Goal: Task Accomplishment & Management: Manage account settings

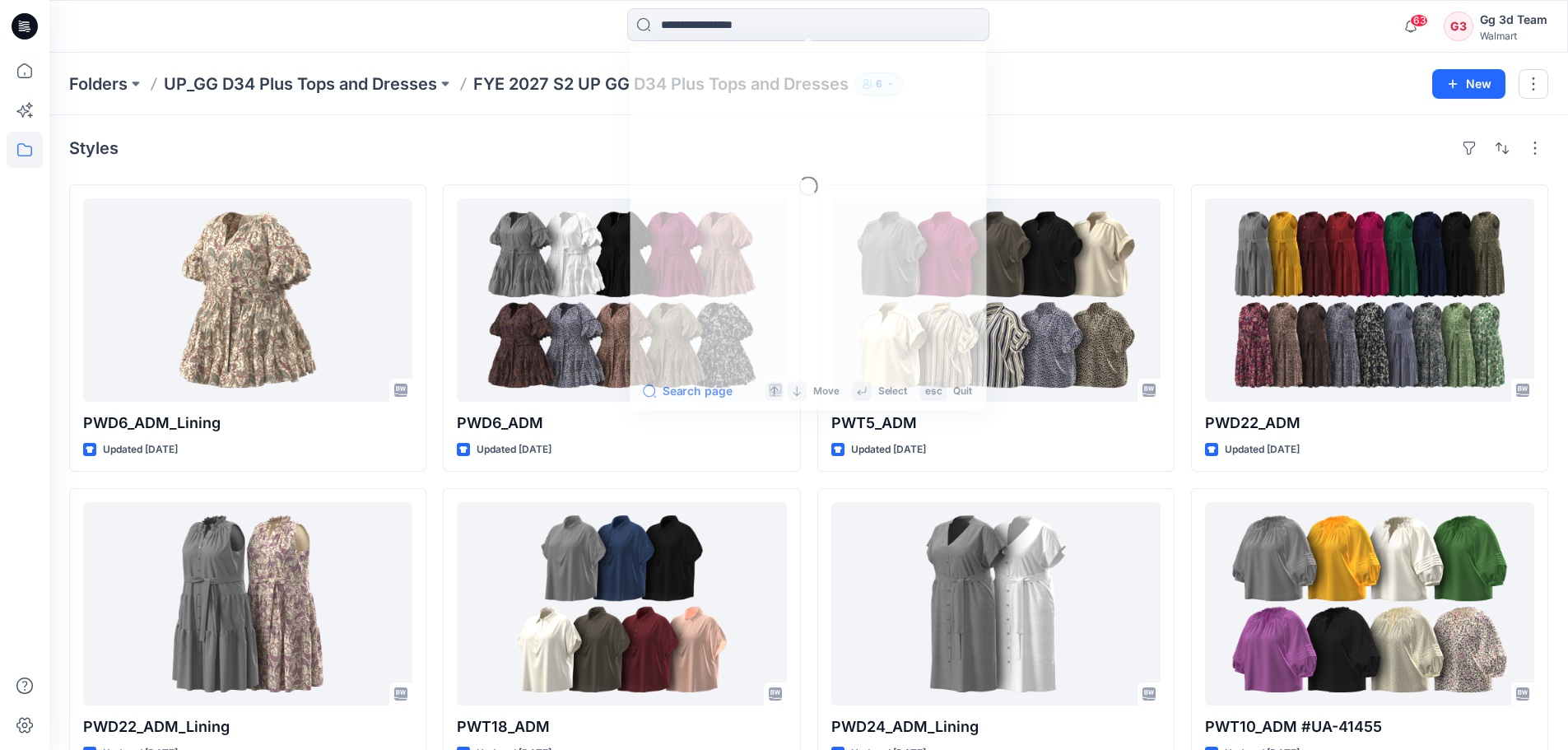
click at [750, 32] on input at bounding box center [808, 24] width 362 height 33
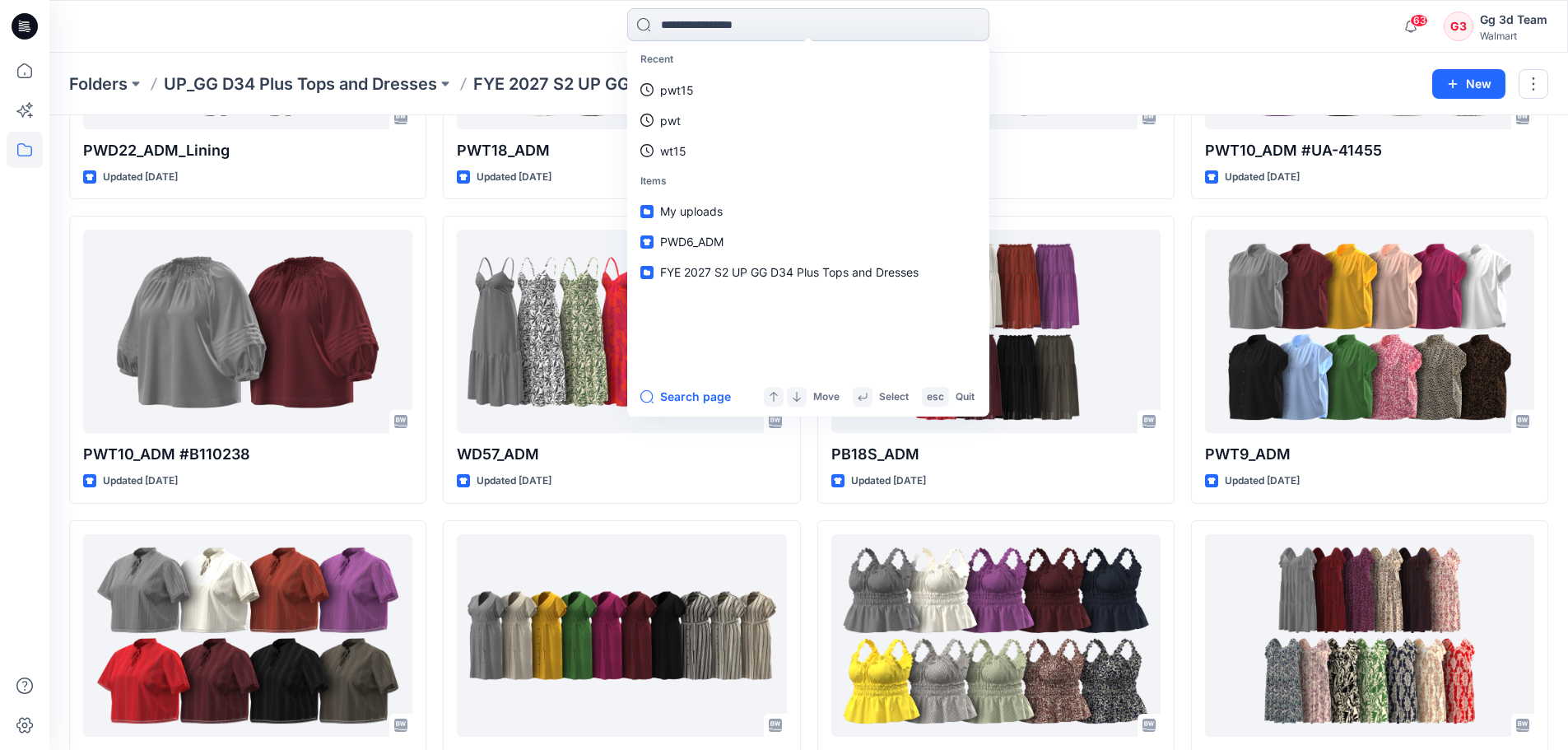
type input "*"
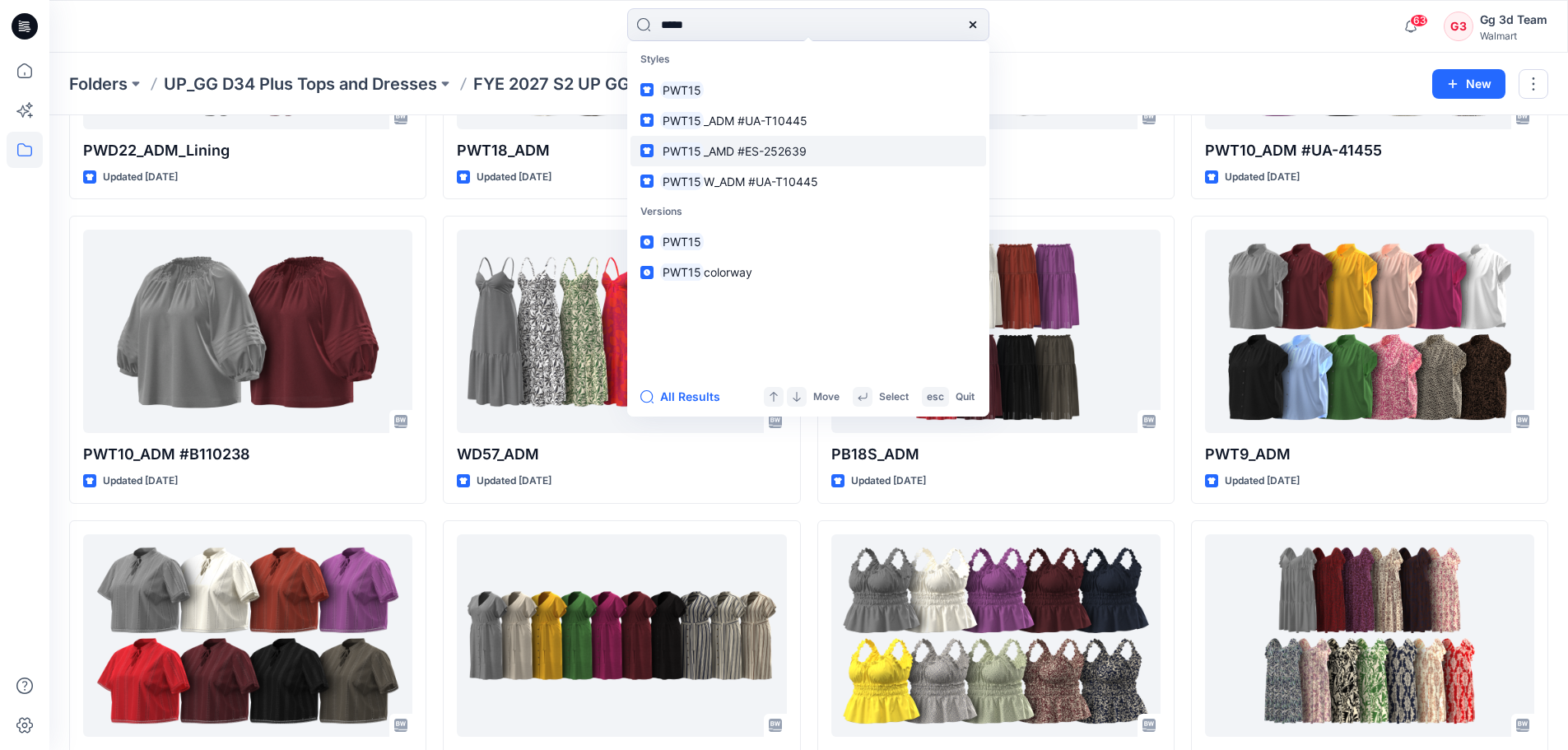
type input "*****"
click at [772, 158] on p "PWT15 _AMD #ES-252639" at bounding box center [733, 151] width 146 height 17
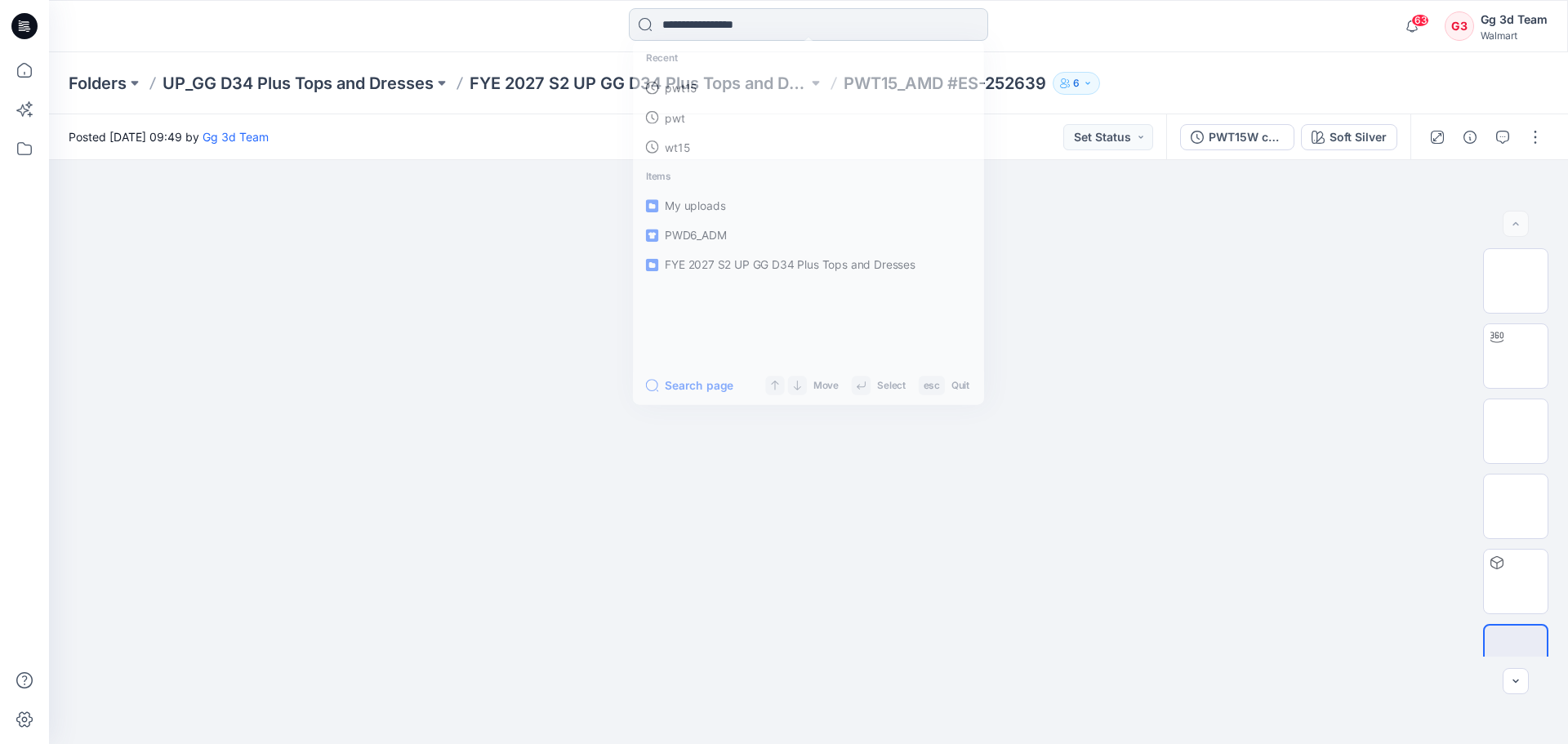
click at [751, 16] on input at bounding box center [808, 24] width 359 height 33
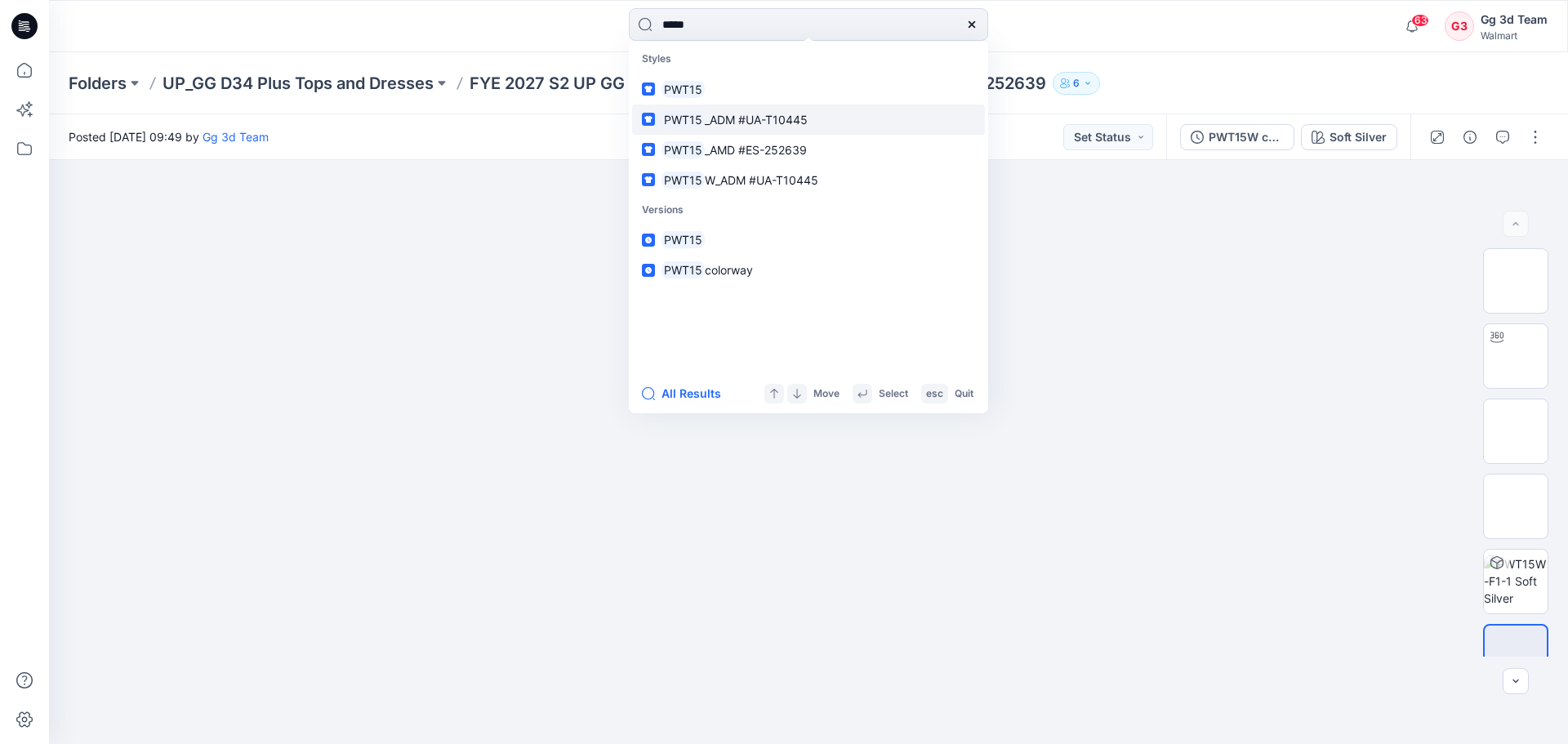
type input "*****"
click at [770, 116] on span "_ADM #UA-T10445" at bounding box center [756, 119] width 103 height 14
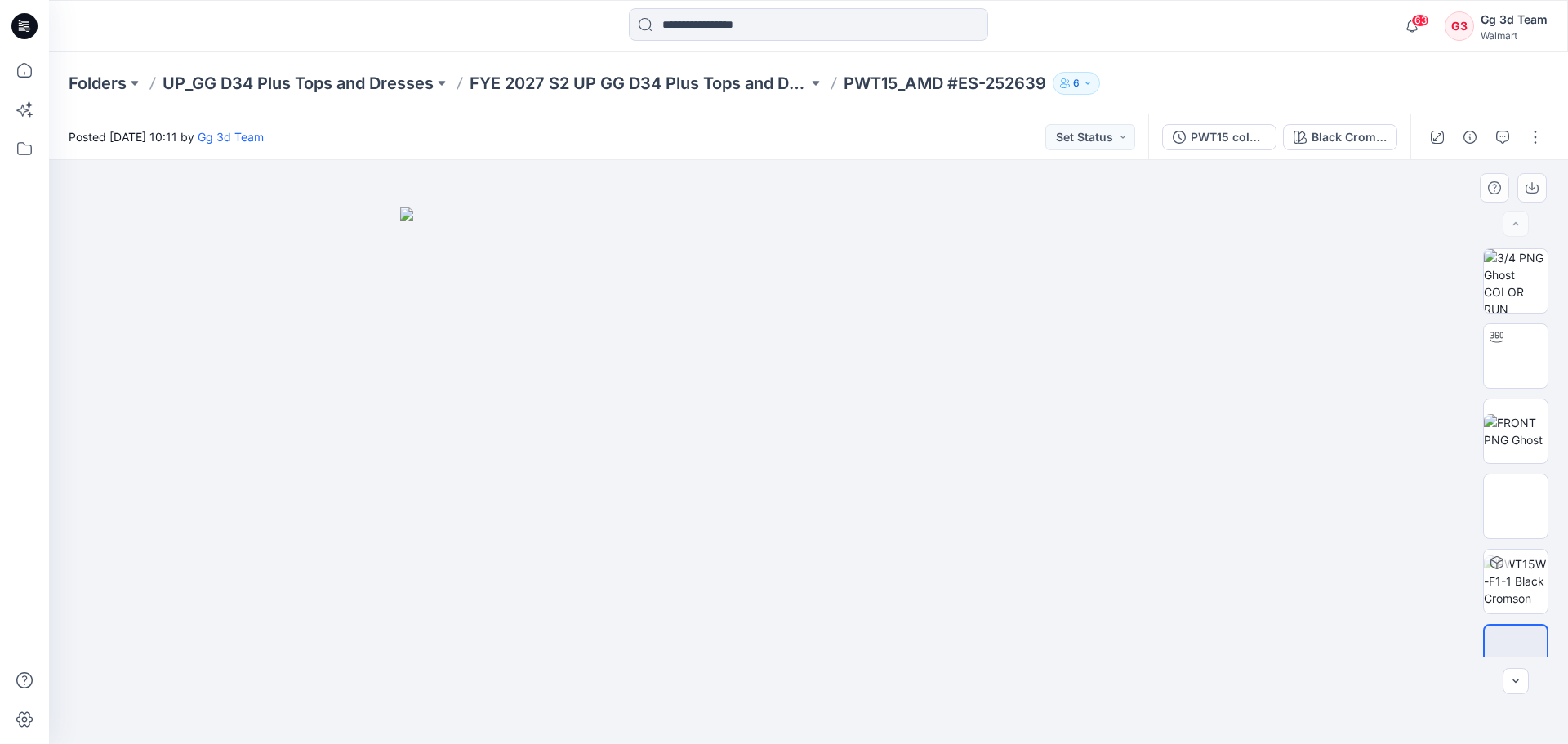
click at [216, 475] on div at bounding box center [808, 451] width 1519 height 583
click at [1212, 74] on div "Folders UP_GG D34 Plus Tops and Dresses FYE 2027 S2 UP GG D34 Plus Tops and Dre…" at bounding box center [745, 83] width 1352 height 23
click at [739, 142] on div "Posted Friday, August 22, 2025 10:11 by Gg 3d Team Set Status" at bounding box center [598, 137] width 1099 height 45
click at [815, 85] on button at bounding box center [816, 83] width 17 height 23
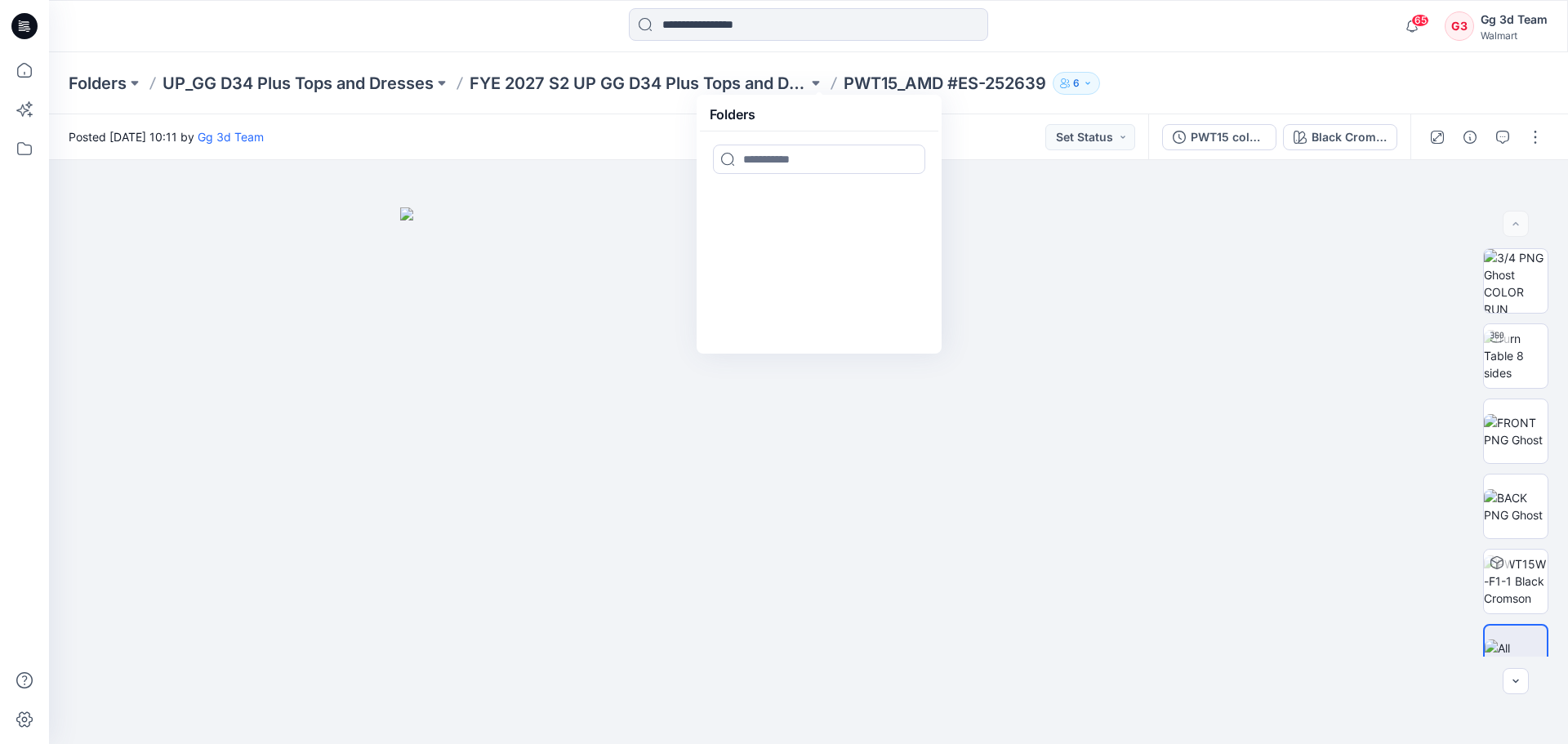
click at [1177, 76] on div "Folders UP_GG D34 Plus Tops and Dresses FYE 2027 S2 UP GG D34 Plus Tops and Dre…" at bounding box center [745, 83] width 1352 height 23
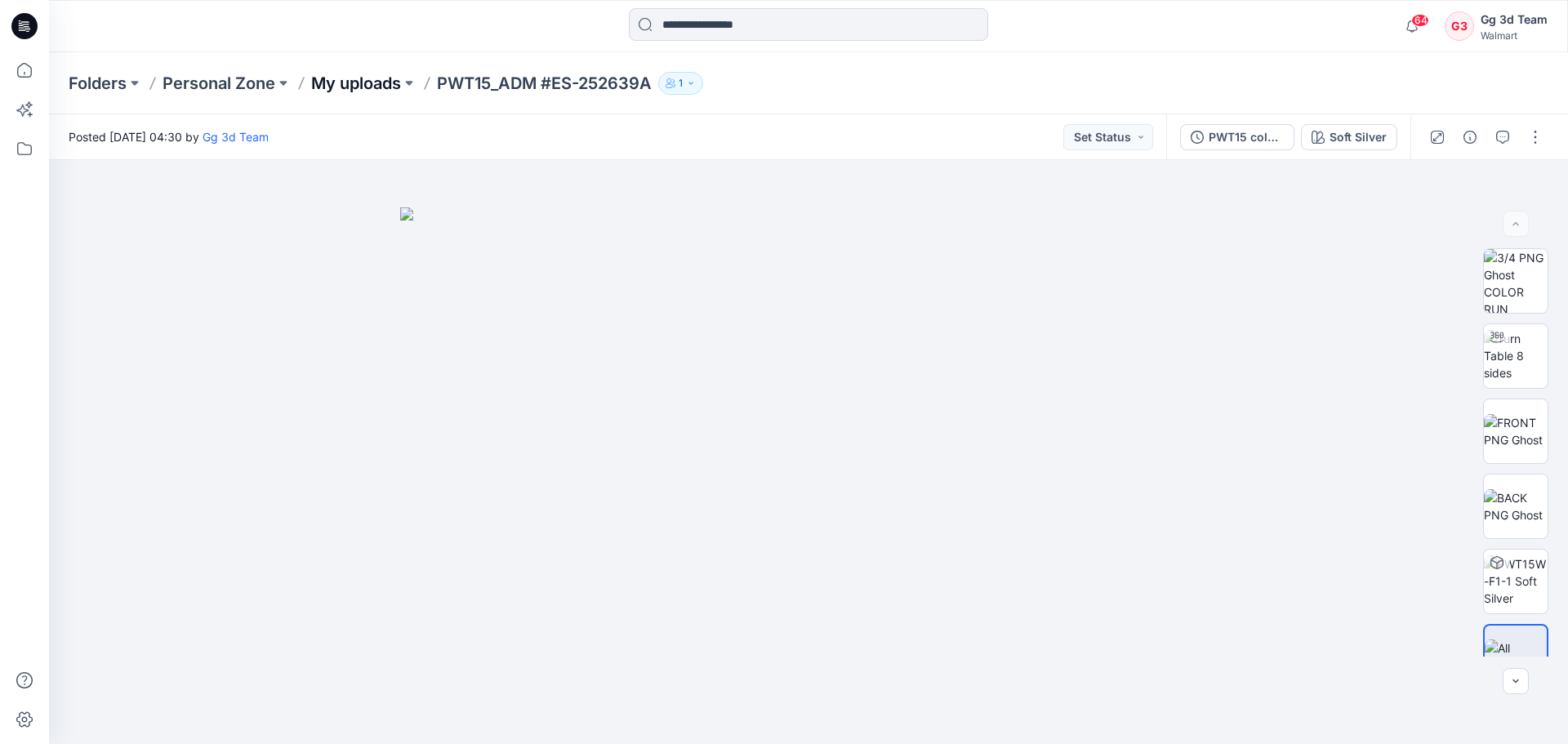
click at [388, 89] on p "My uploads" at bounding box center [356, 83] width 90 height 23
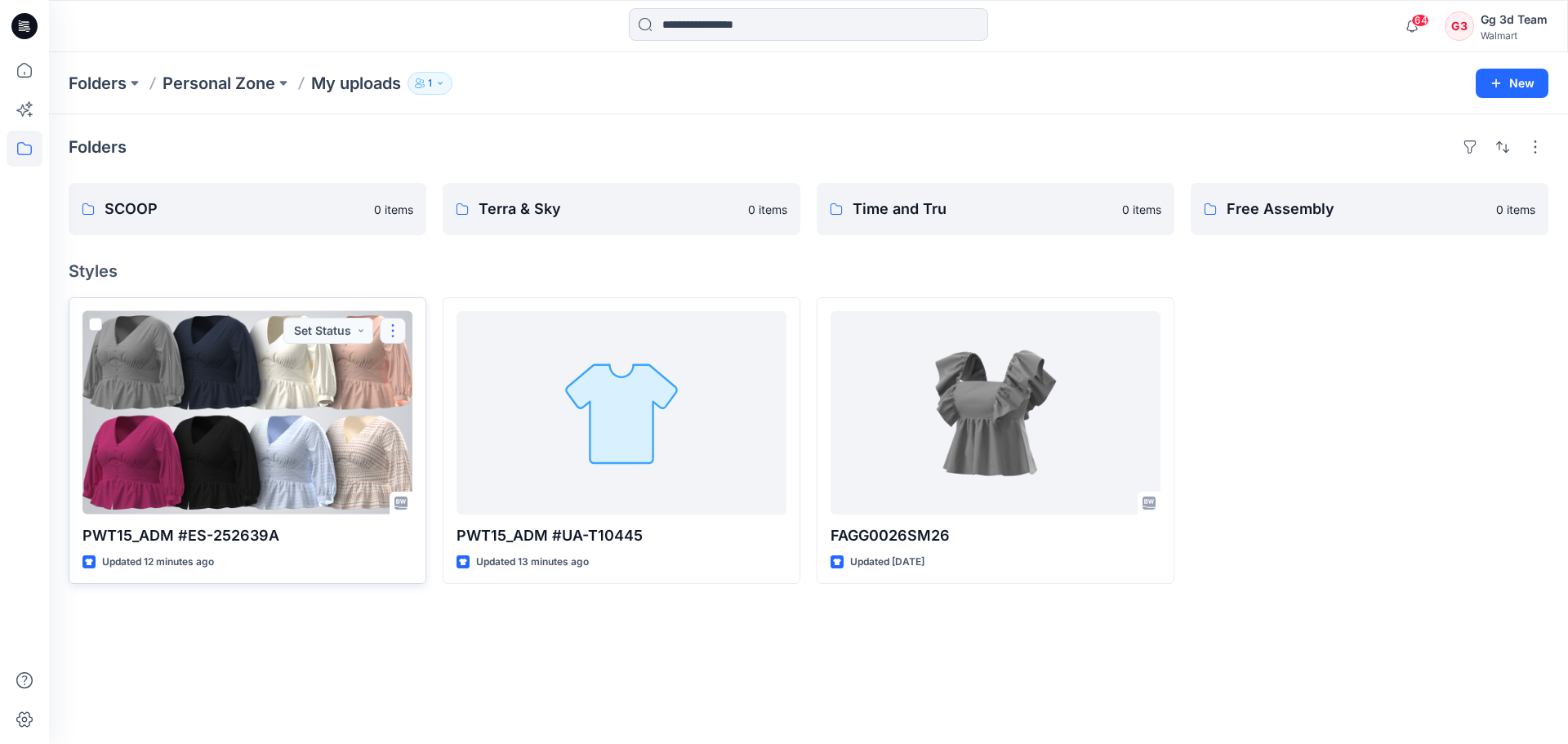
click at [389, 339] on button "button" at bounding box center [393, 331] width 26 height 26
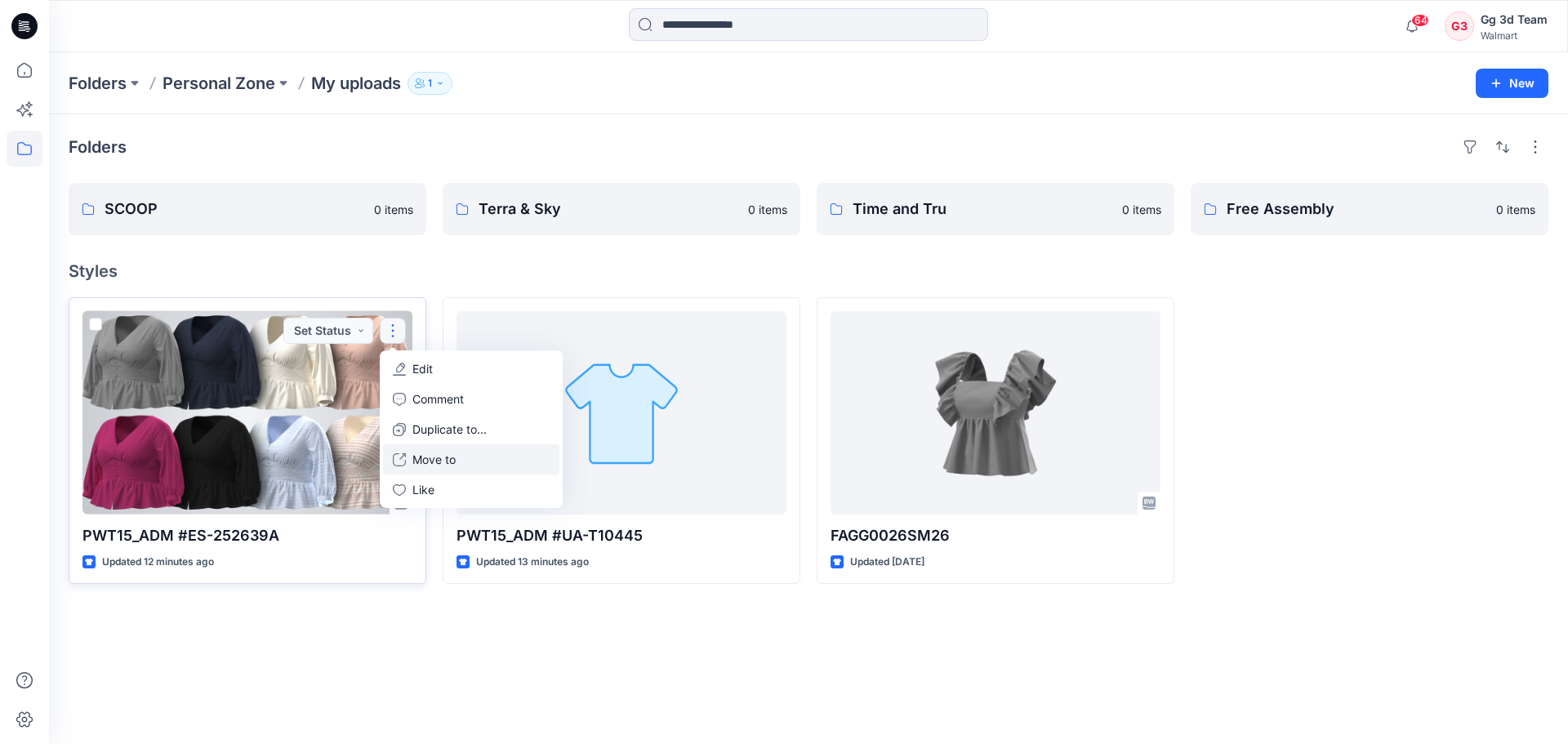
click at [433, 464] on p "Move to" at bounding box center [434, 459] width 44 height 17
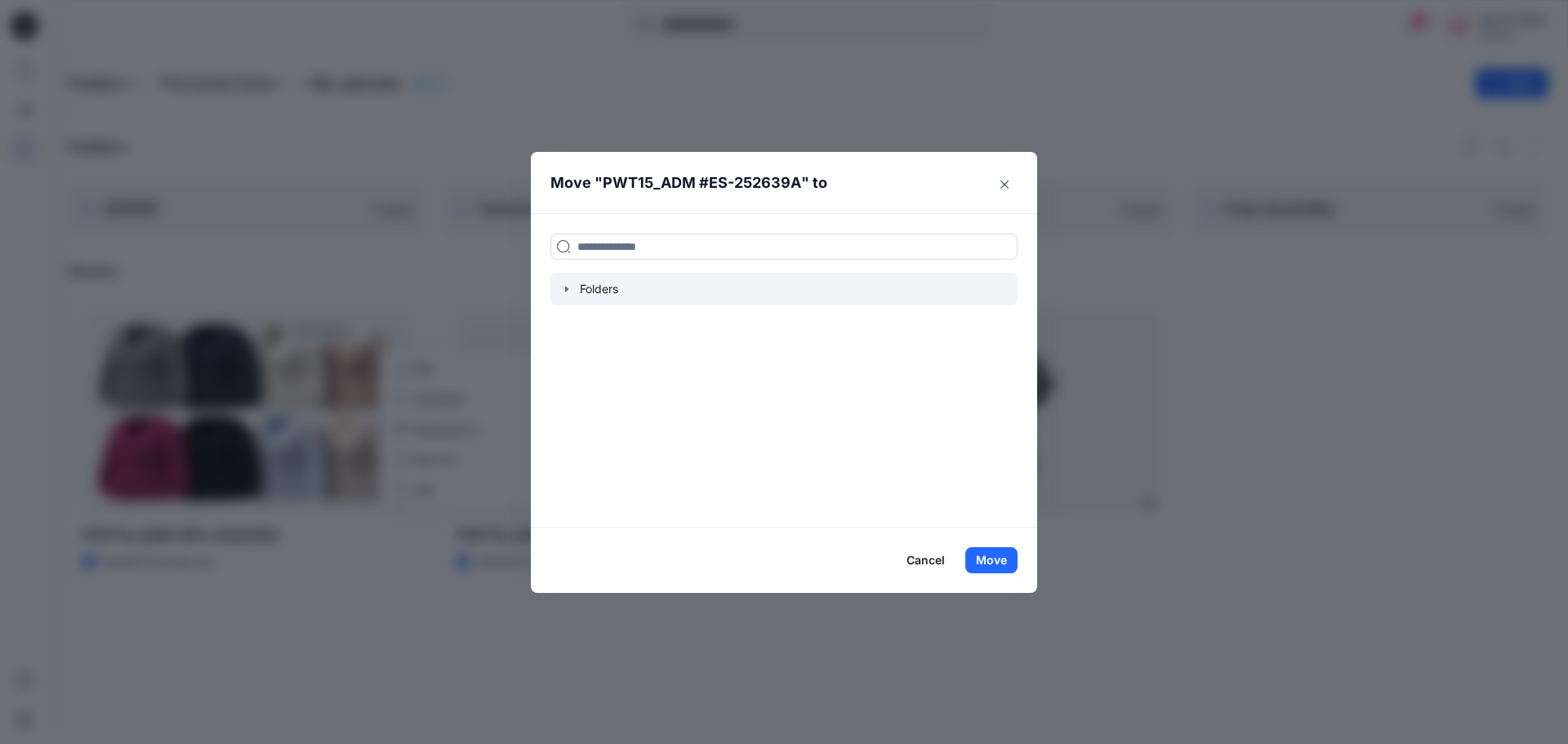
click at [573, 293] on div at bounding box center [783, 289] width 467 height 33
click at [564, 288] on icon "button" at bounding box center [567, 289] width 13 height 13
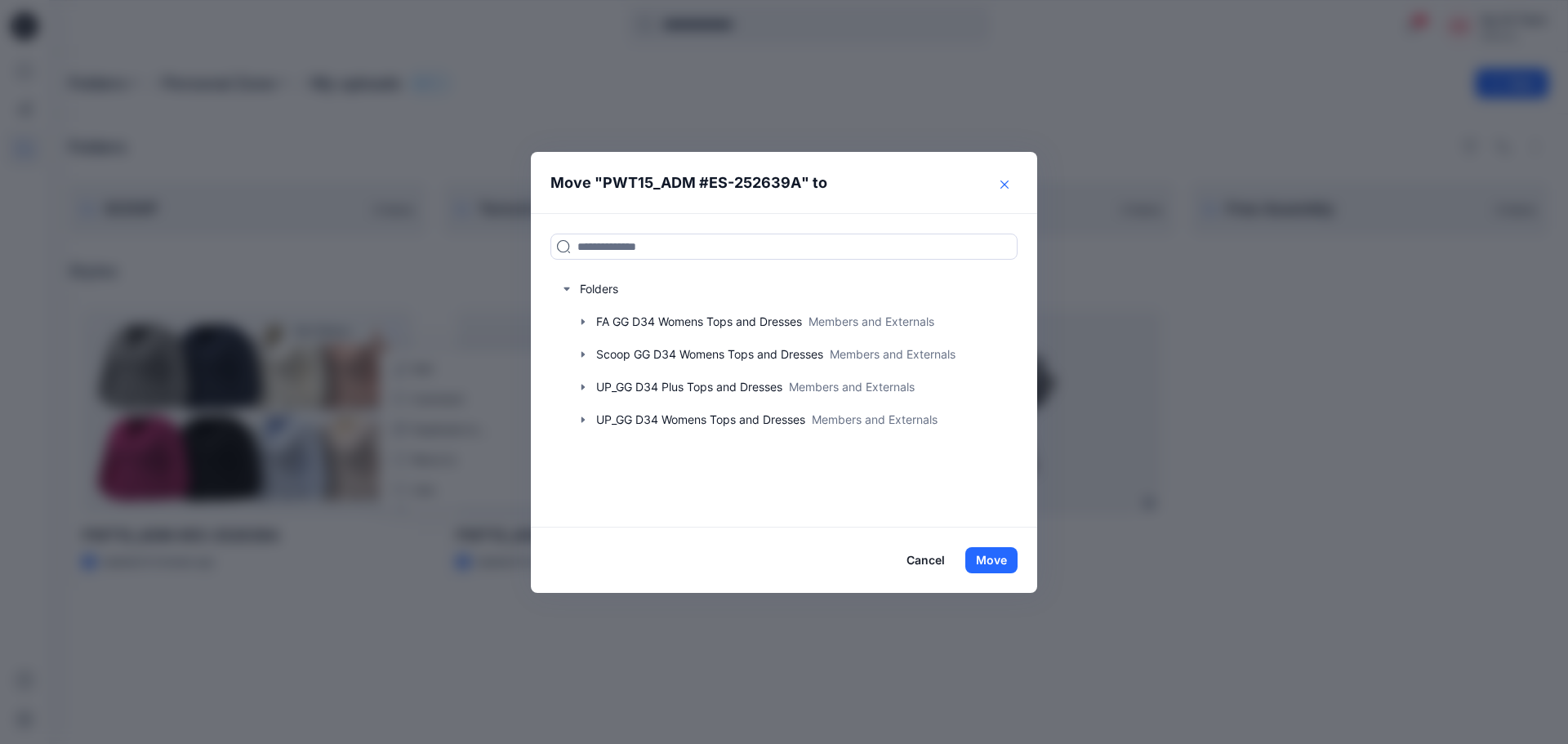
click at [1012, 192] on button "Close" at bounding box center [1004, 185] width 26 height 26
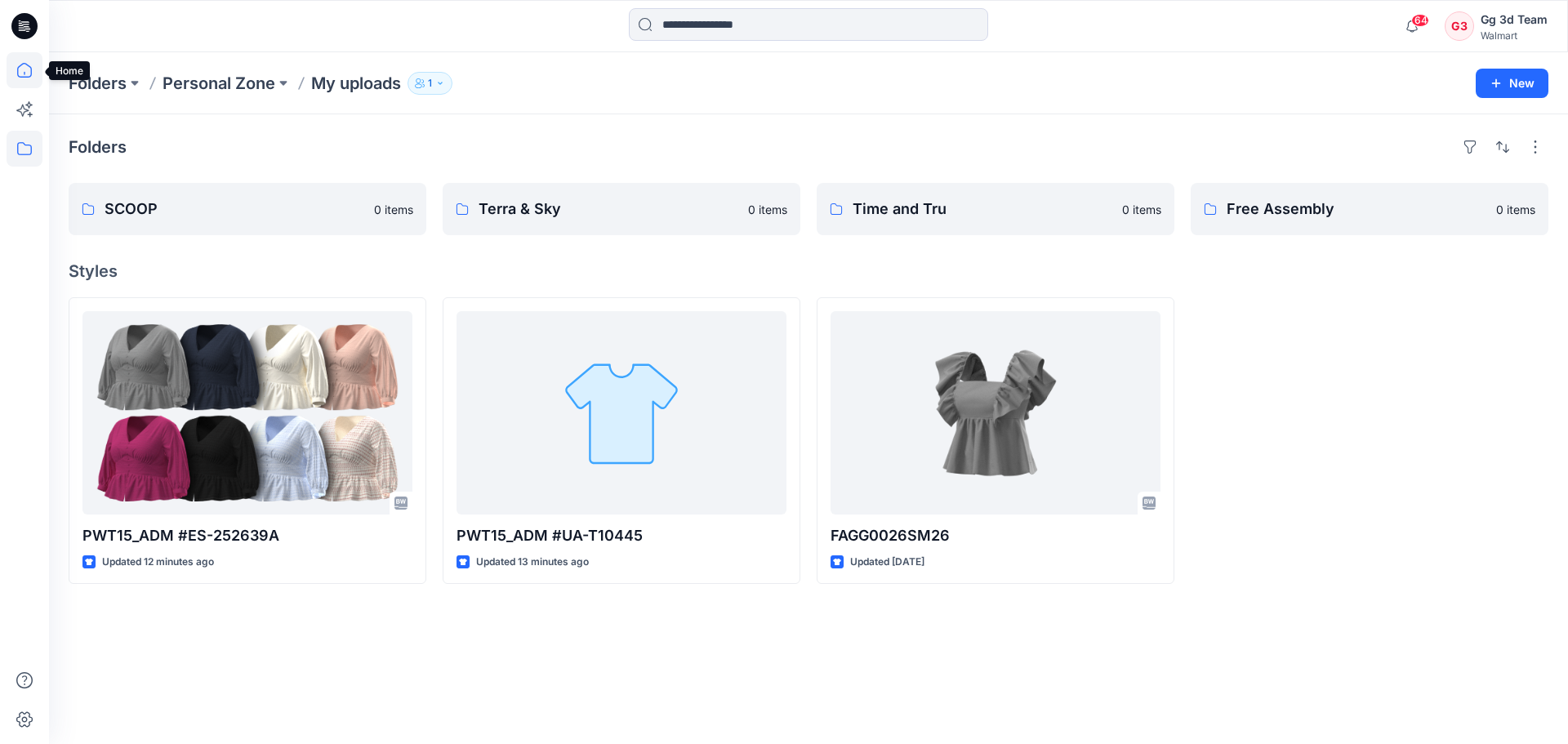
click at [33, 69] on icon at bounding box center [24, 70] width 36 height 36
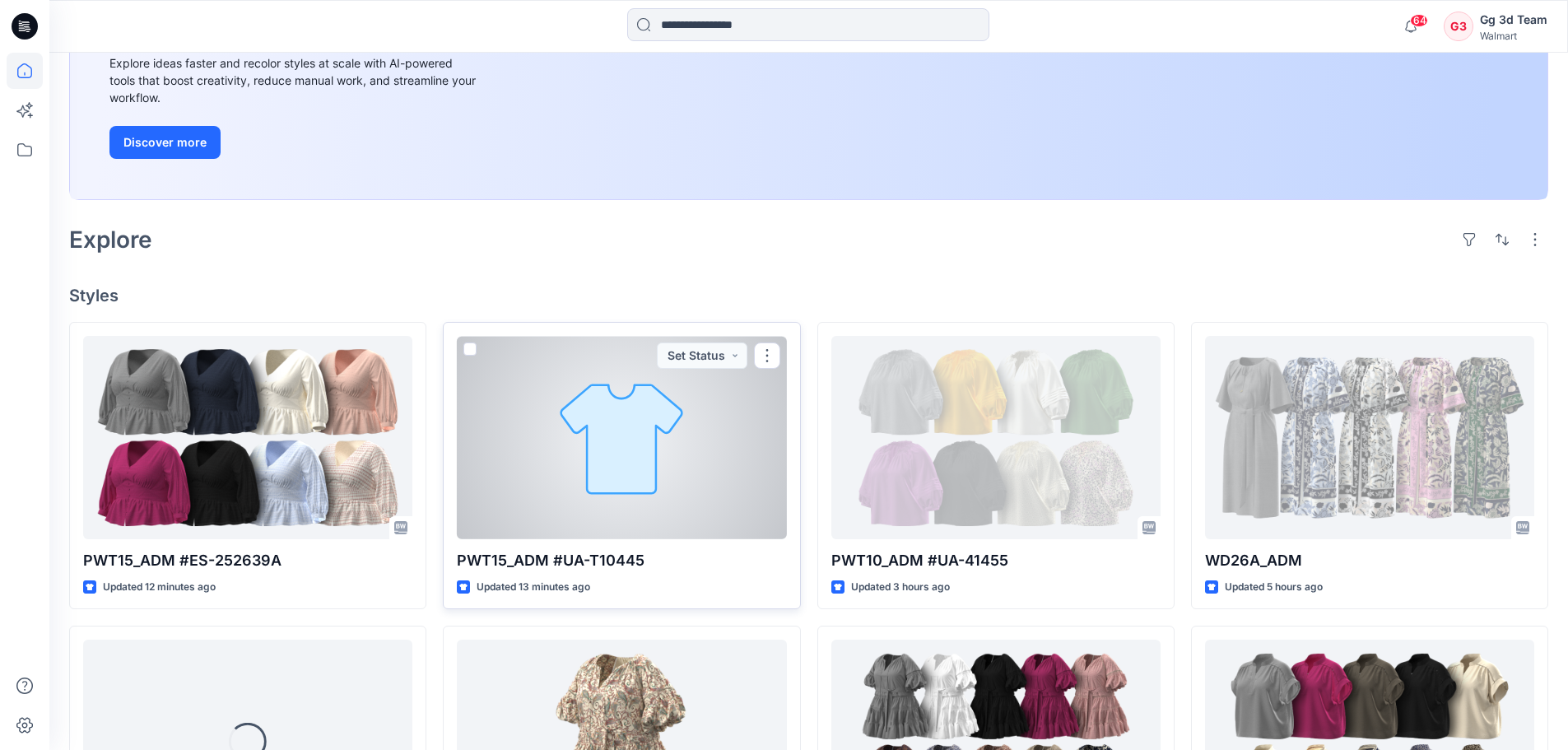
scroll to position [330, 0]
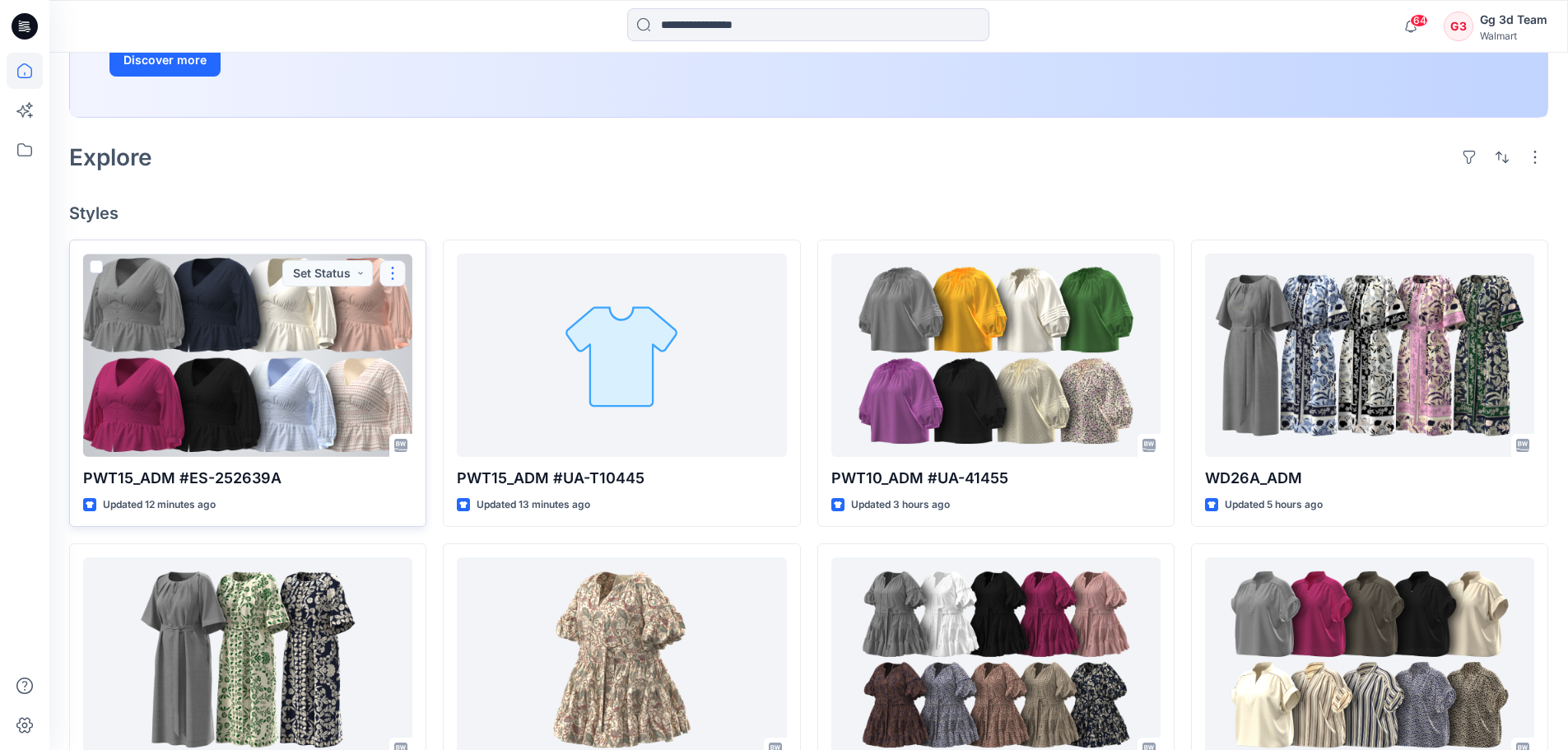
click at [397, 274] on button "button" at bounding box center [392, 273] width 26 height 26
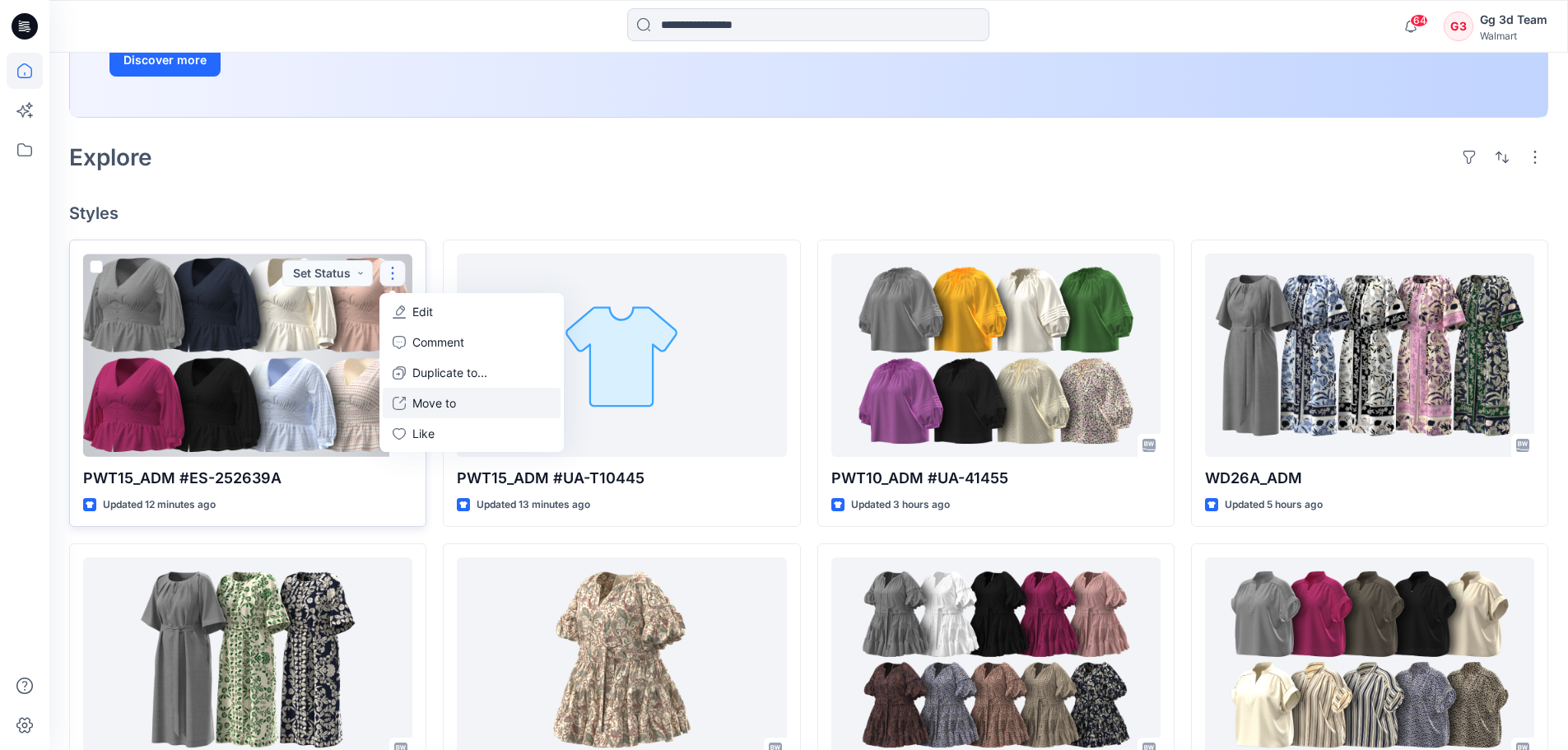
click at [439, 404] on p "Move to" at bounding box center [433, 403] width 44 height 17
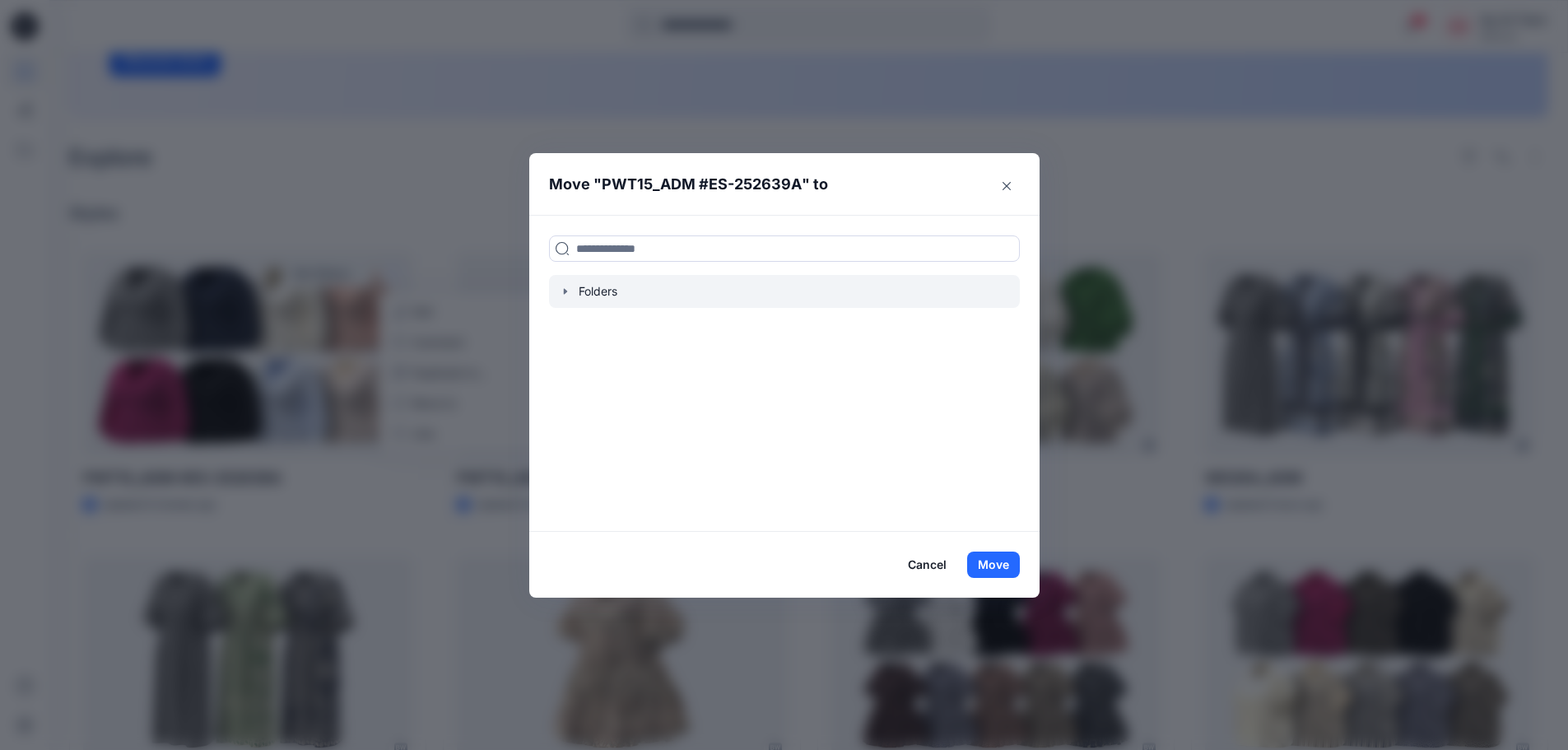
click at [572, 296] on icon "button" at bounding box center [565, 291] width 13 height 13
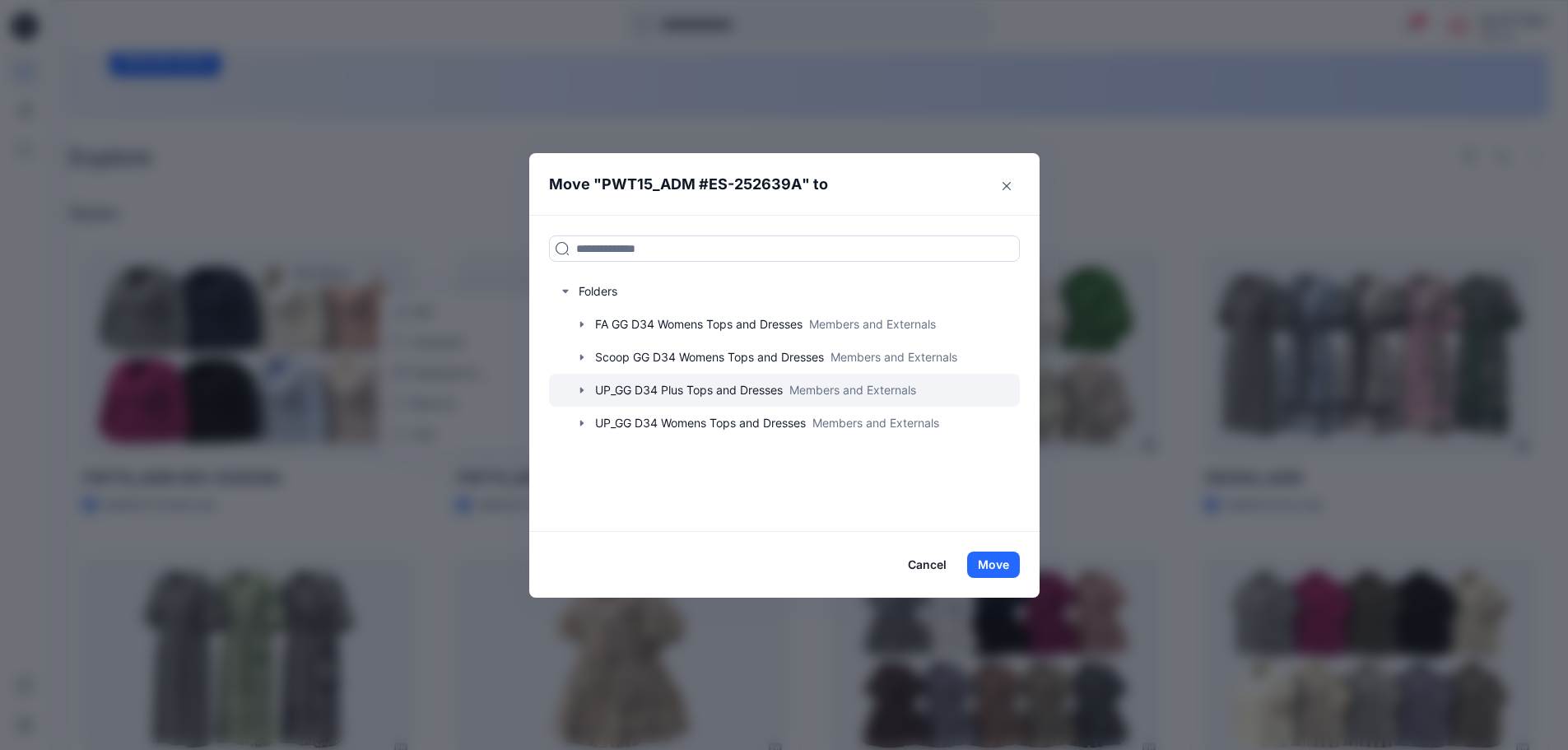
click at [583, 391] on icon "button" at bounding box center [581, 390] width 13 height 13
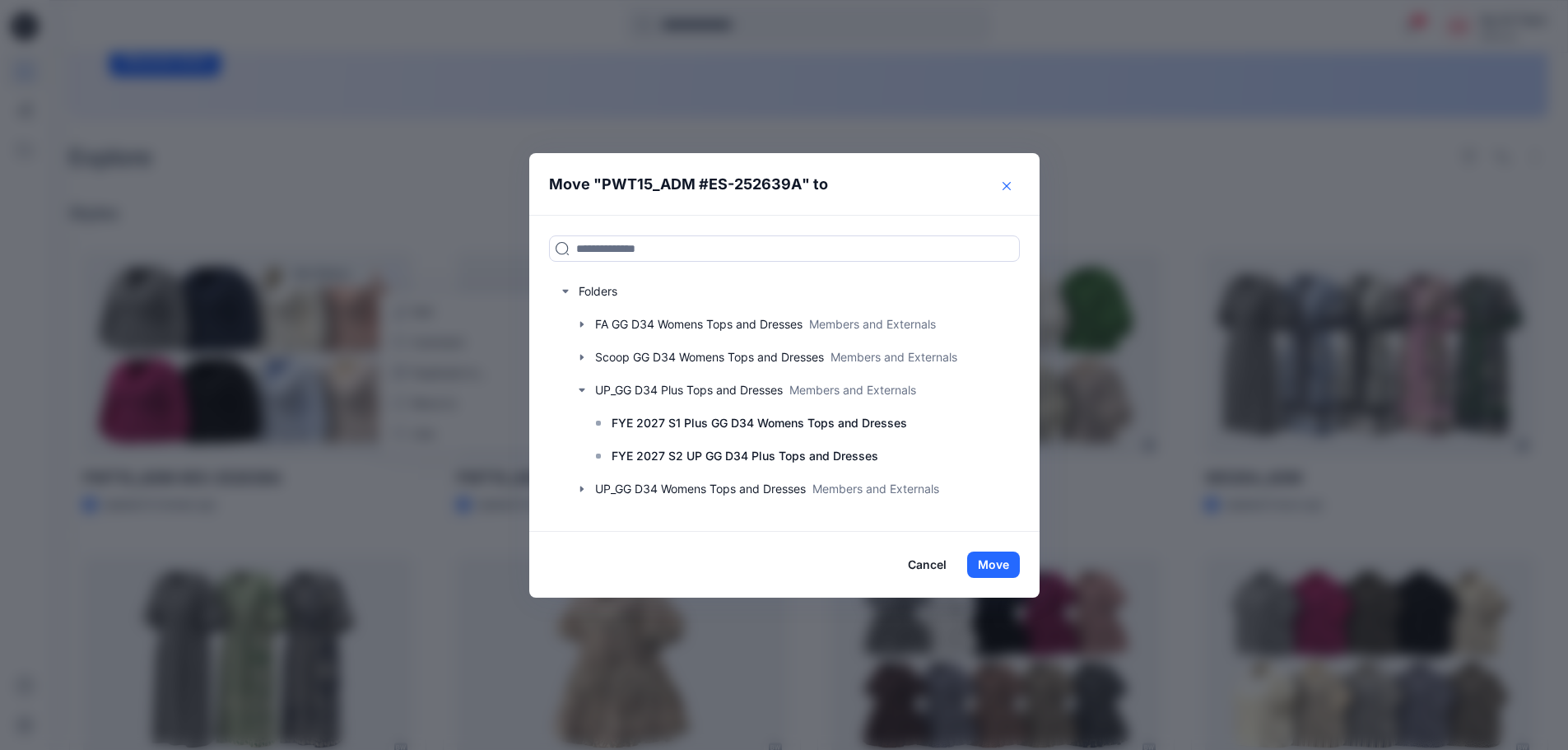
click at [1004, 185] on button "Close" at bounding box center [1006, 186] width 26 height 26
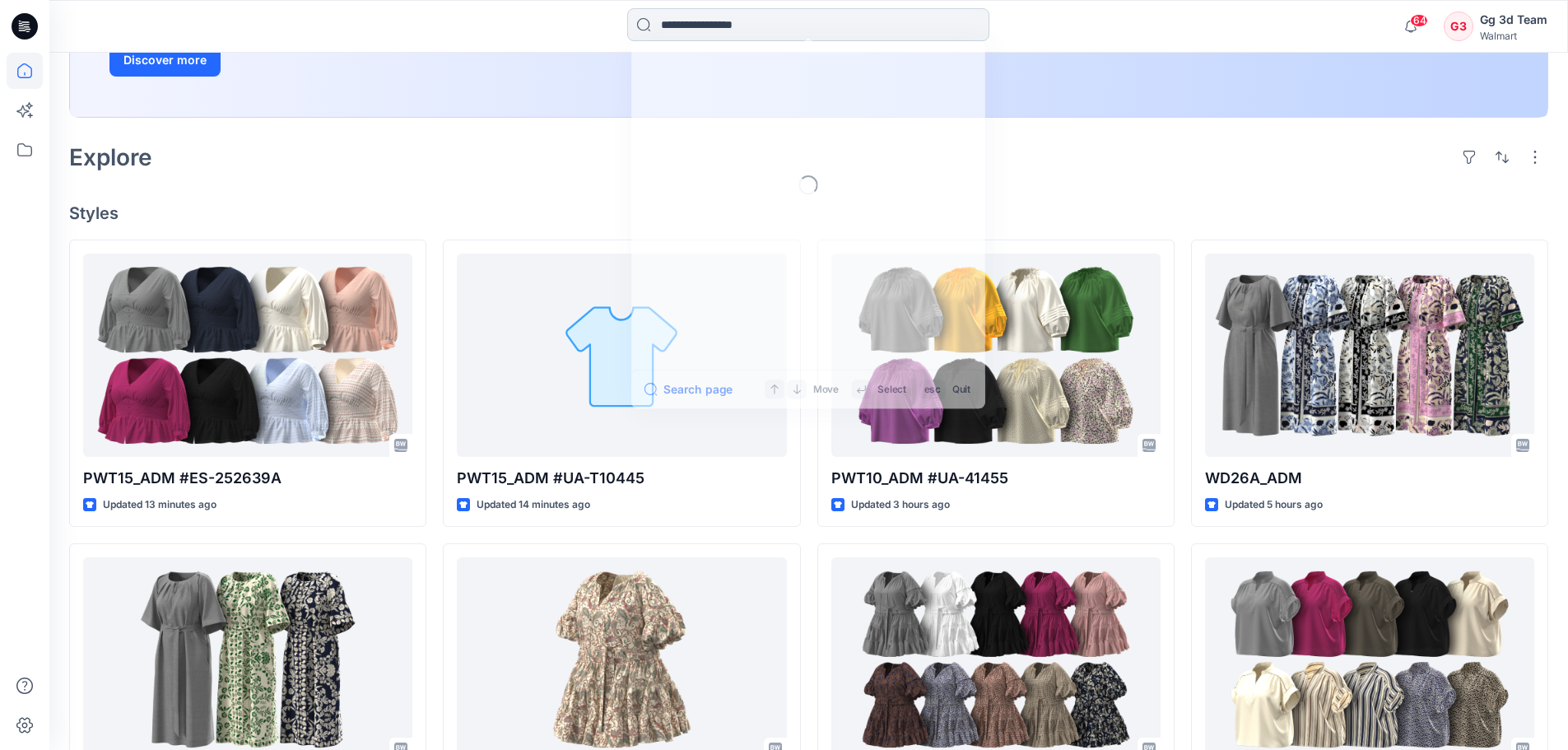
click at [713, 27] on input at bounding box center [808, 24] width 362 height 33
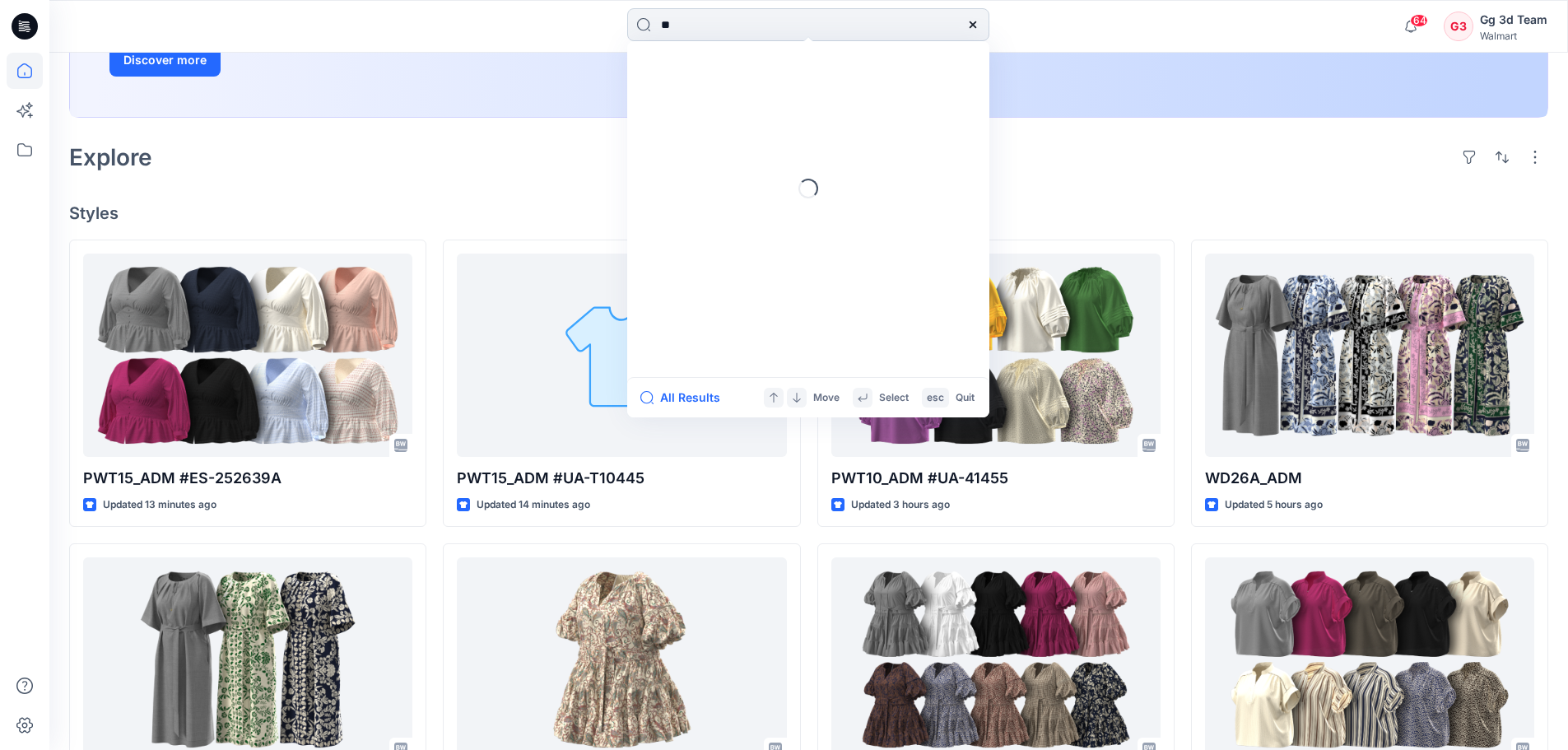
type input "*"
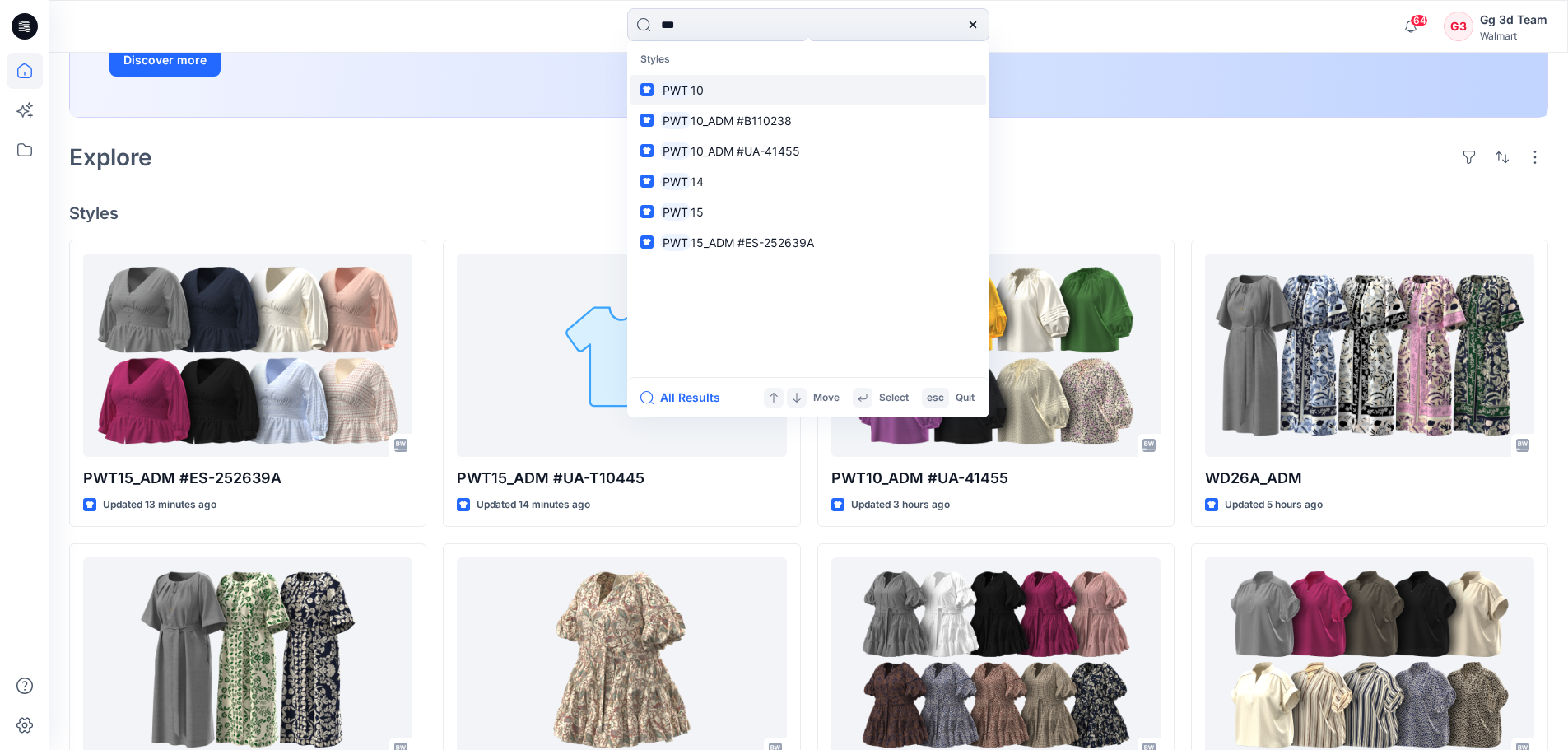
type input "***"
click at [726, 92] on link "PWT 10" at bounding box center [808, 90] width 356 height 31
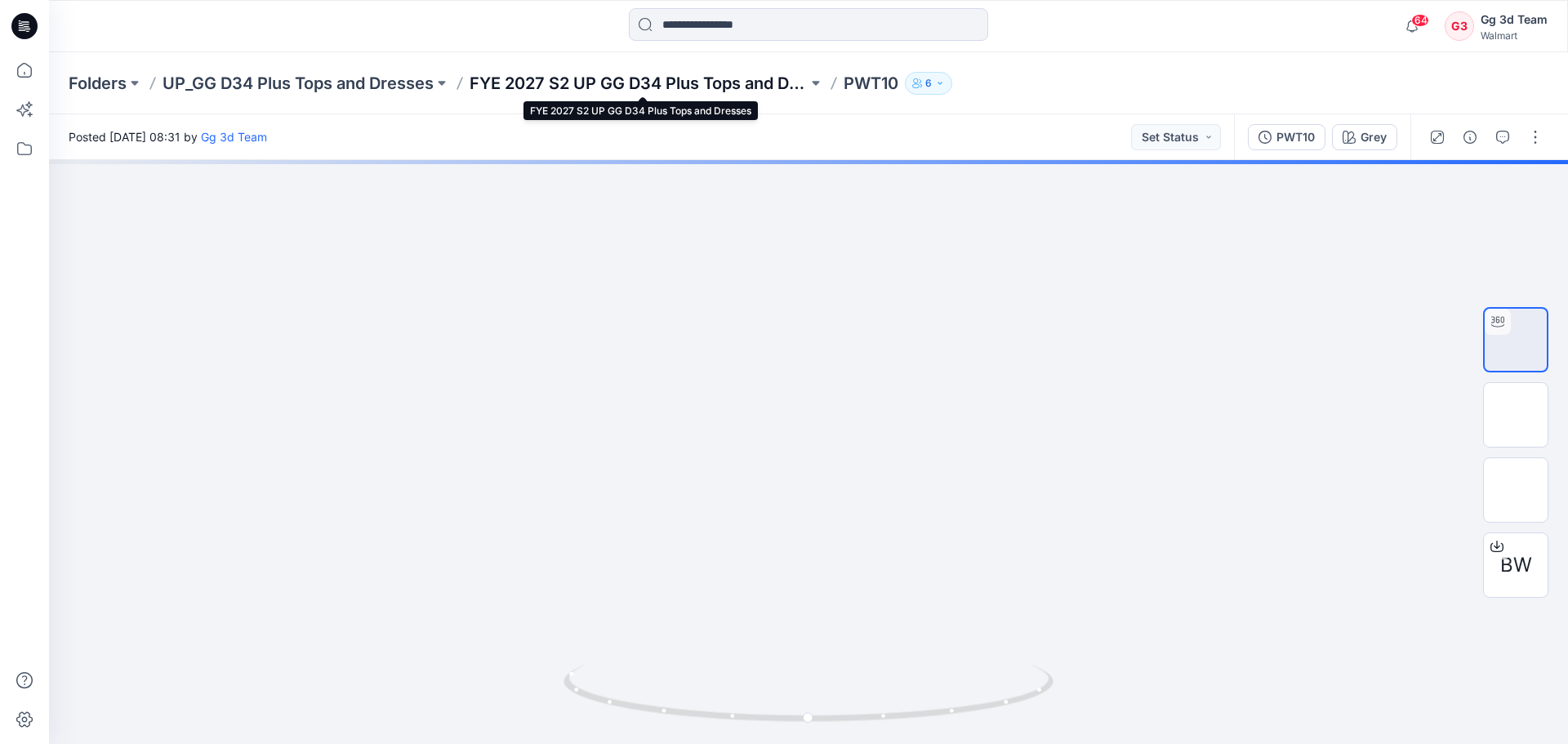
click at [667, 82] on p "FYE 2027 S2 UP GG D34 Plus Tops and Dresses" at bounding box center [638, 83] width 338 height 23
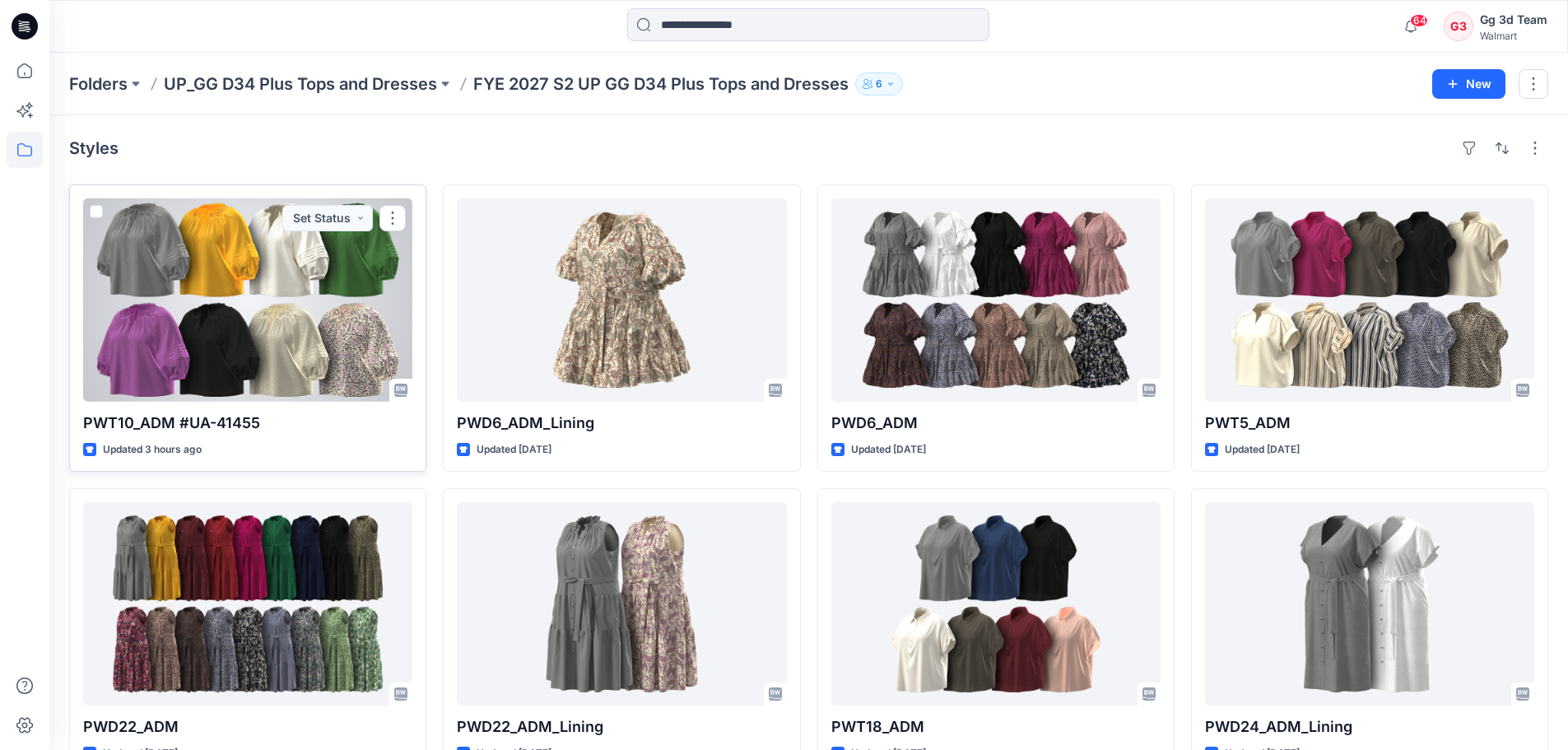
click at [334, 353] on div at bounding box center [248, 300] width 330 height 203
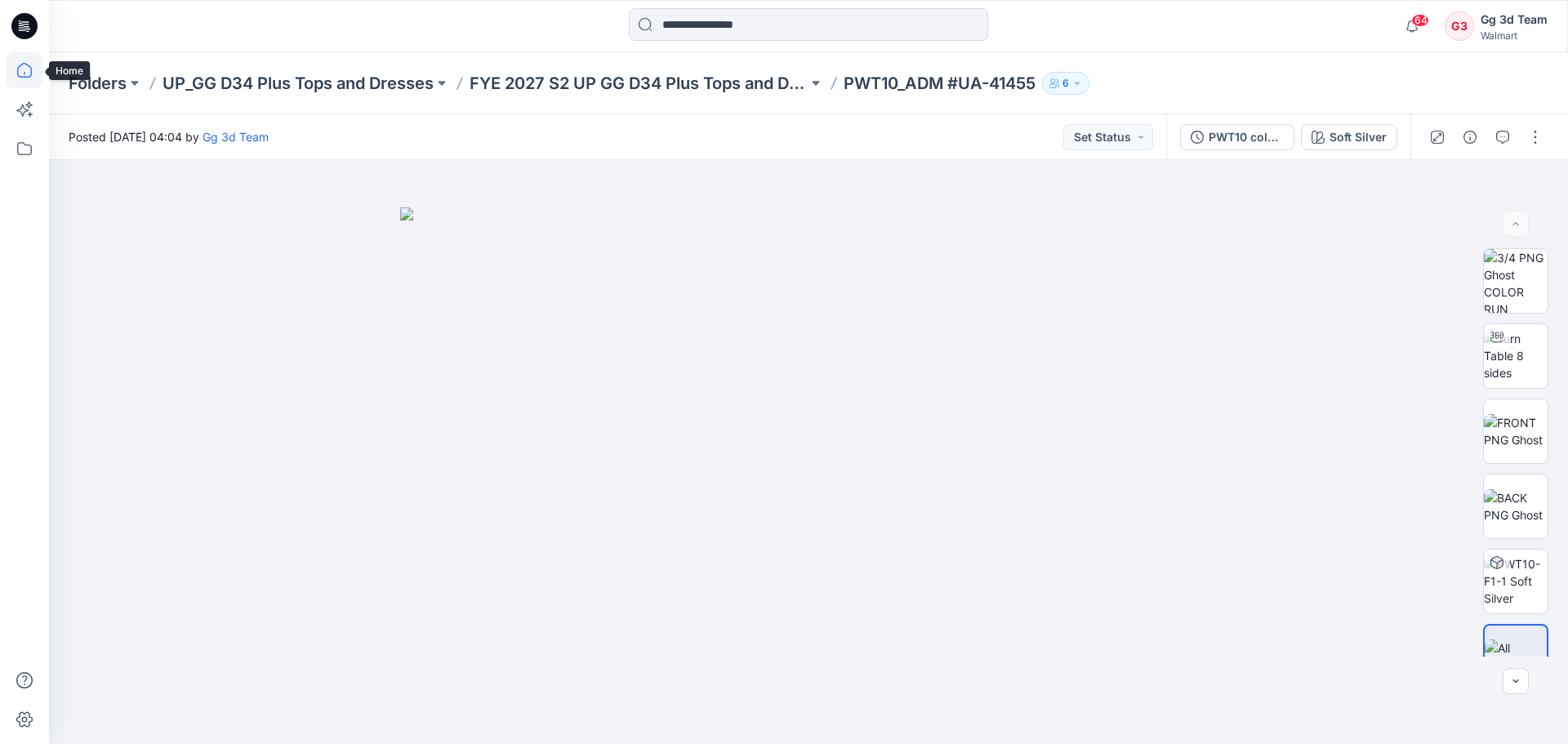
click at [31, 80] on icon at bounding box center [24, 70] width 36 height 36
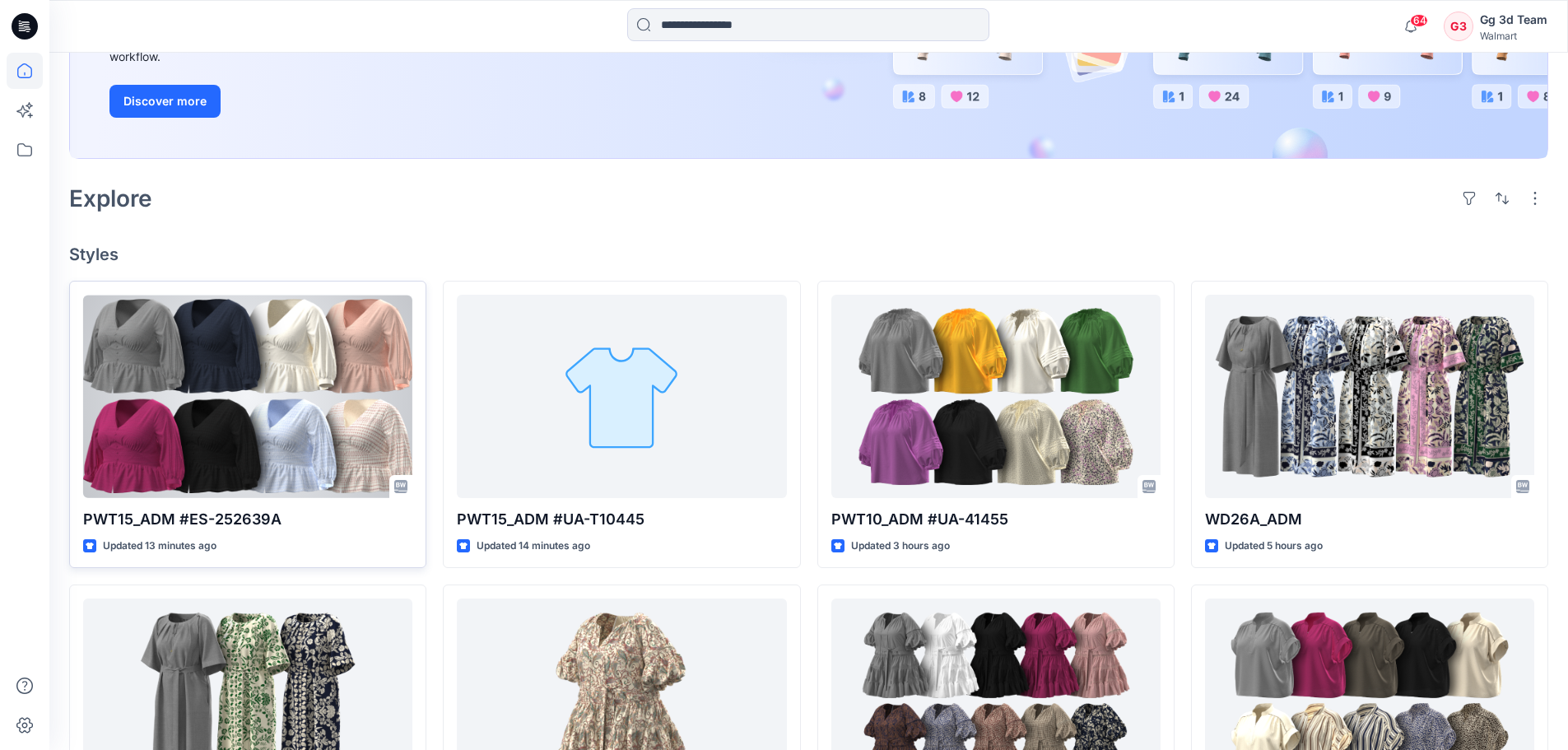
scroll to position [330, 0]
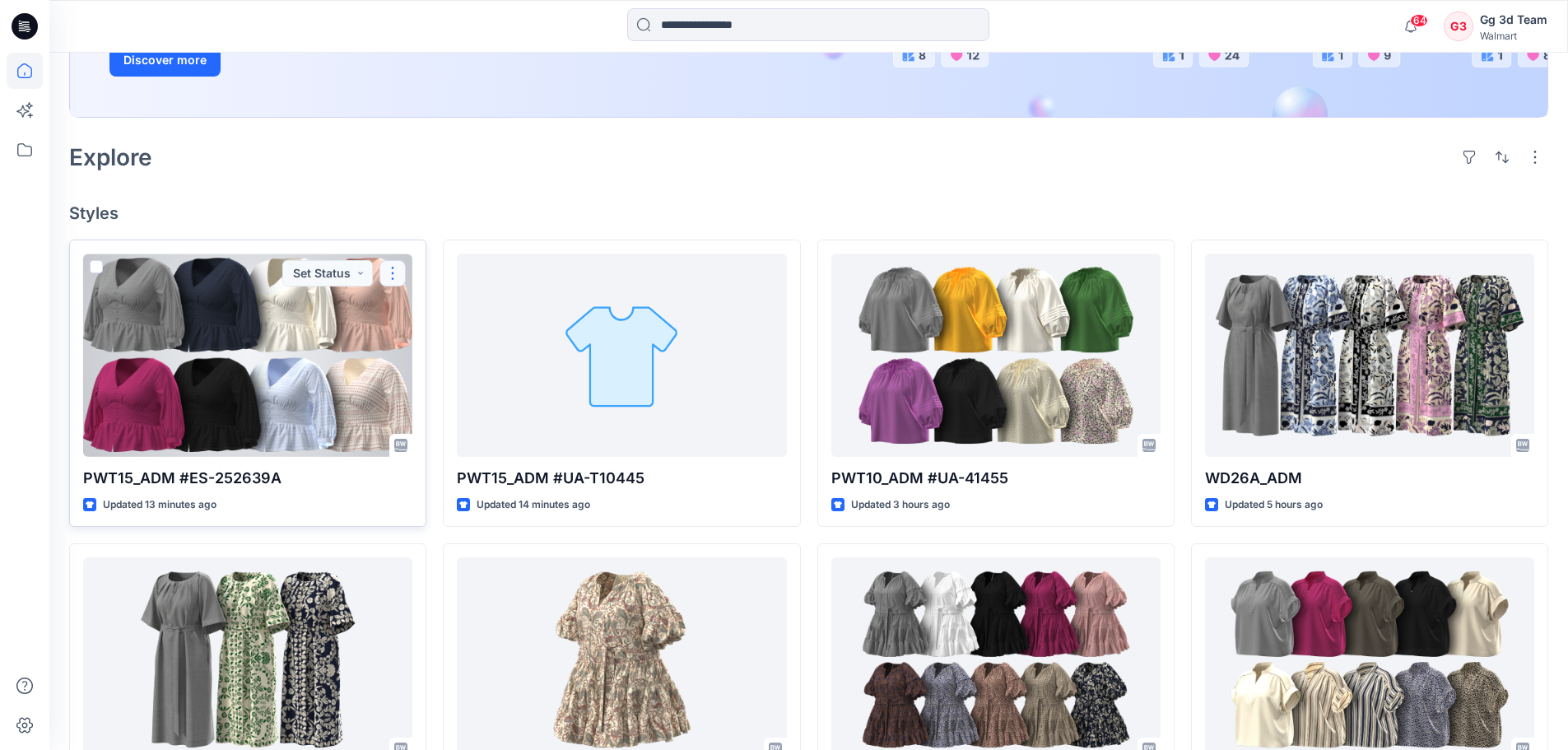
click at [398, 272] on button "button" at bounding box center [392, 273] width 26 height 26
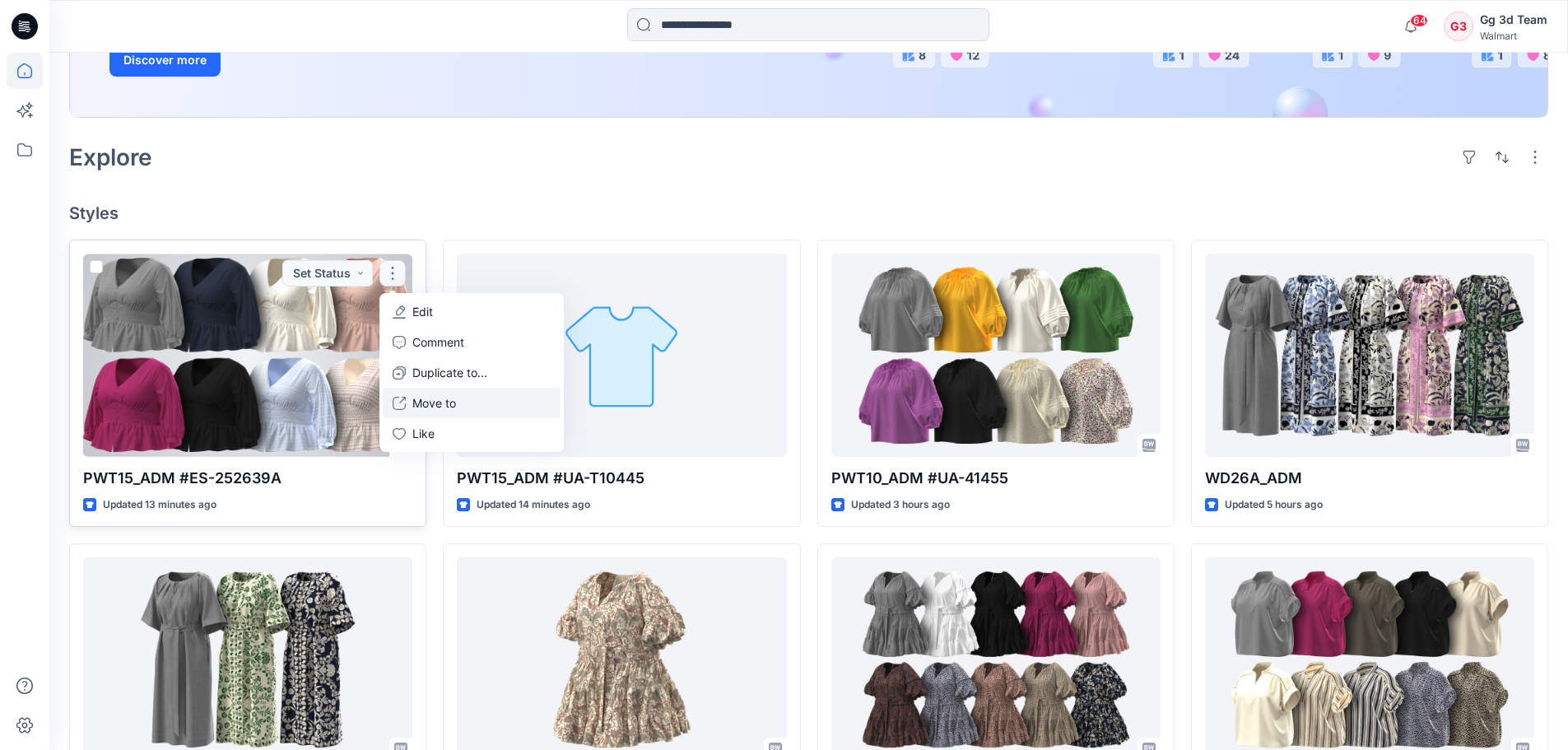
click at [447, 399] on p "Move to" at bounding box center [433, 403] width 44 height 17
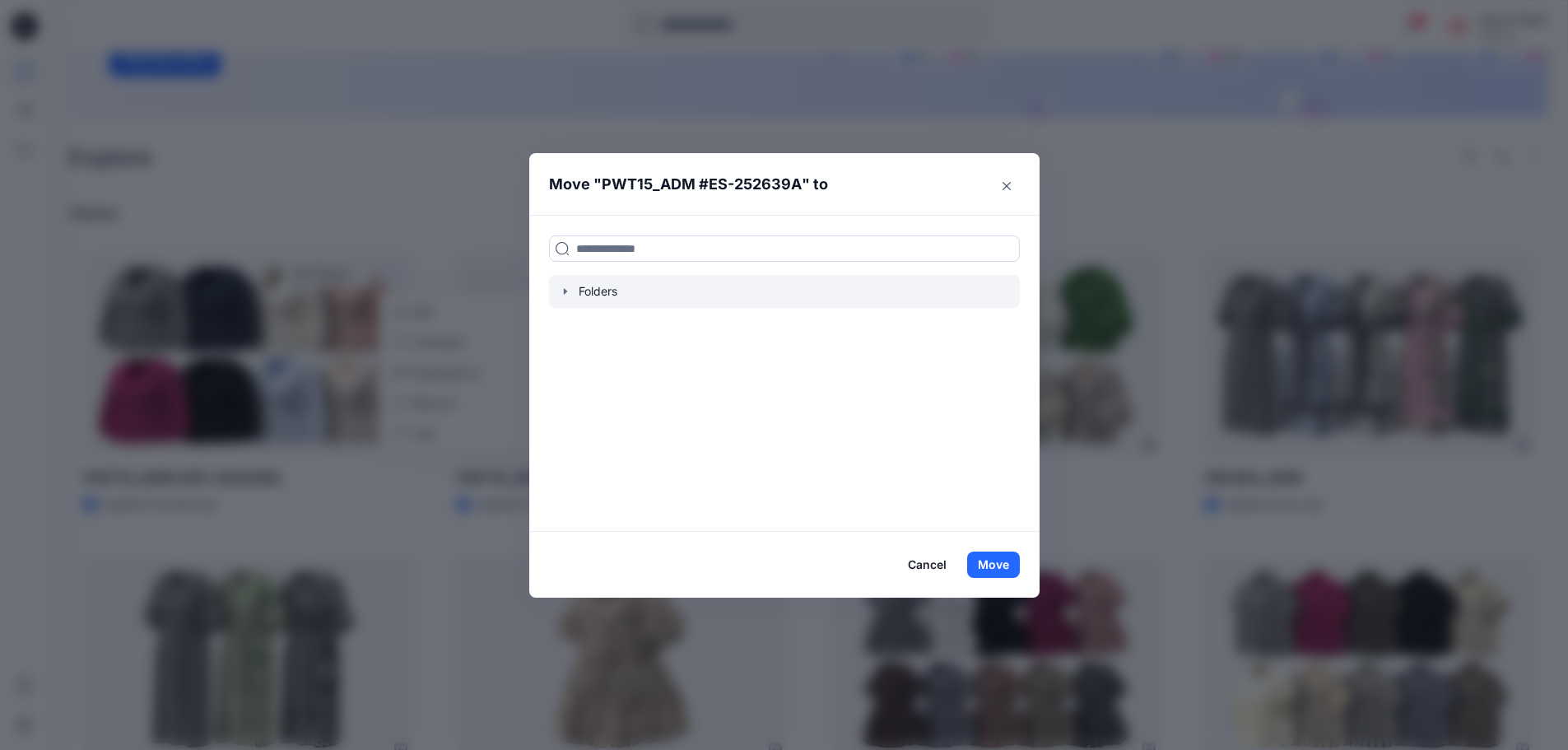
click at [568, 294] on icon "button" at bounding box center [565, 291] width 13 height 13
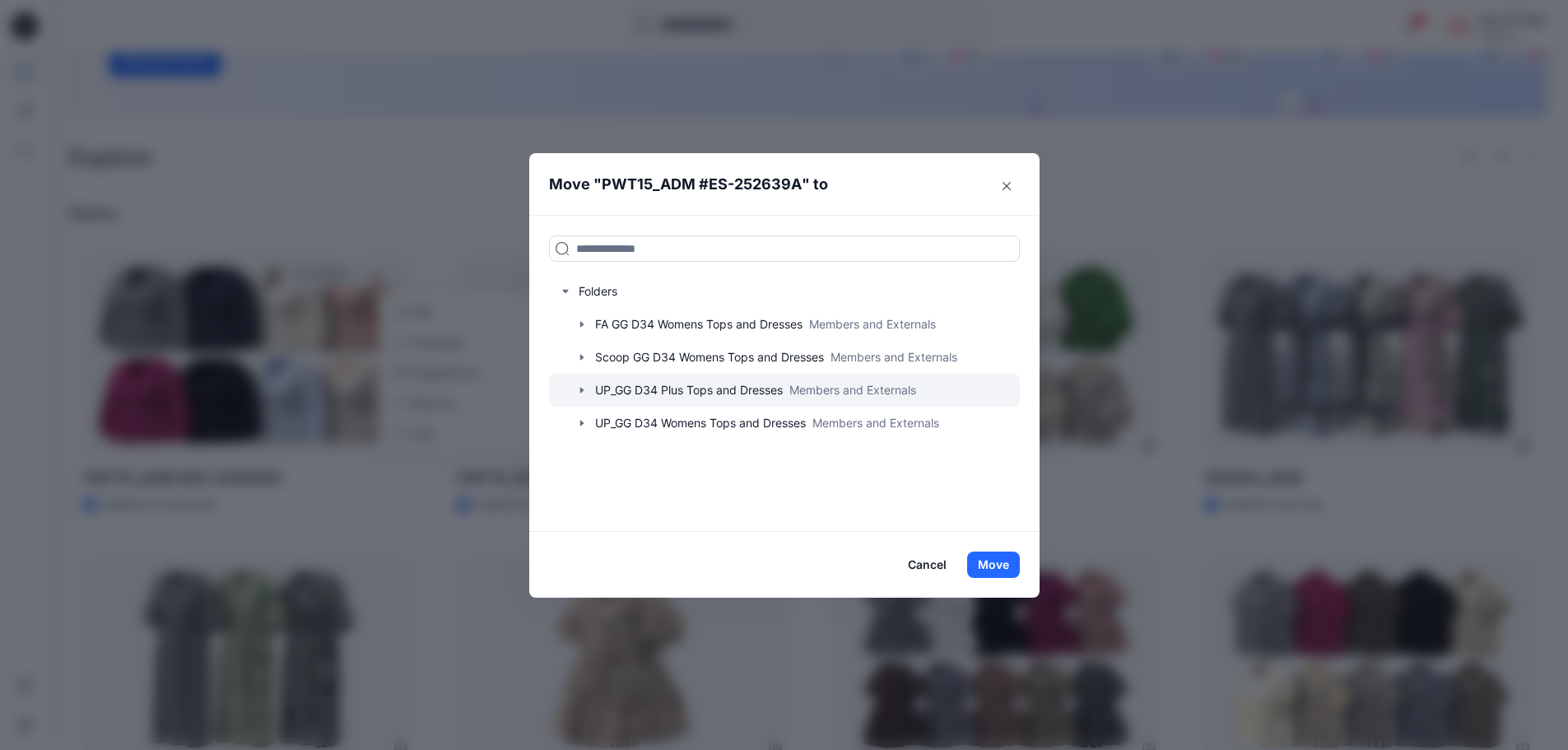
click at [588, 390] on icon "button" at bounding box center [581, 390] width 13 height 13
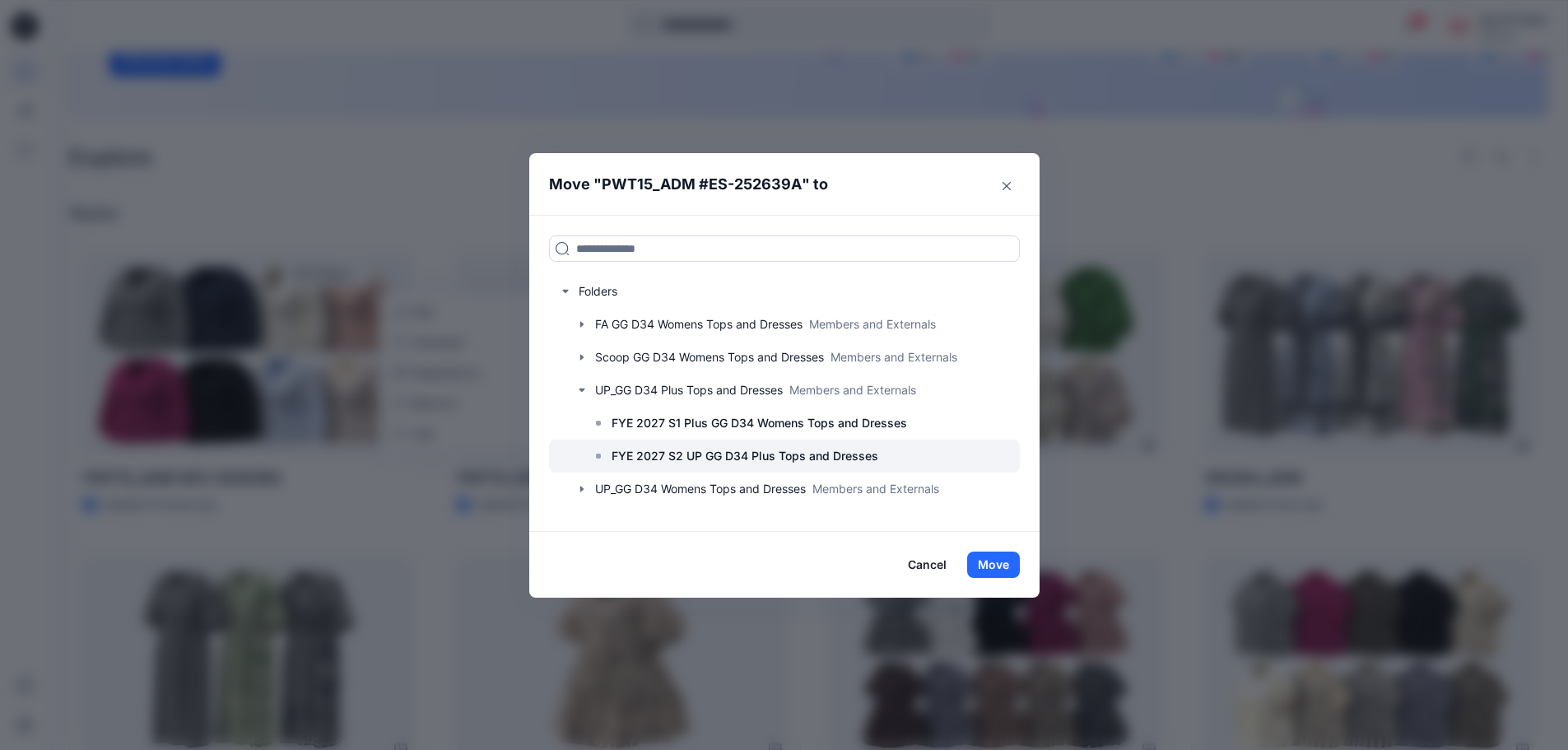
click at [677, 465] on p "FYE 2027 S2 UP GG D34 Plus Tops and Dresses" at bounding box center [744, 455] width 267 height 20
click at [1004, 561] on button "Move" at bounding box center [993, 565] width 52 height 26
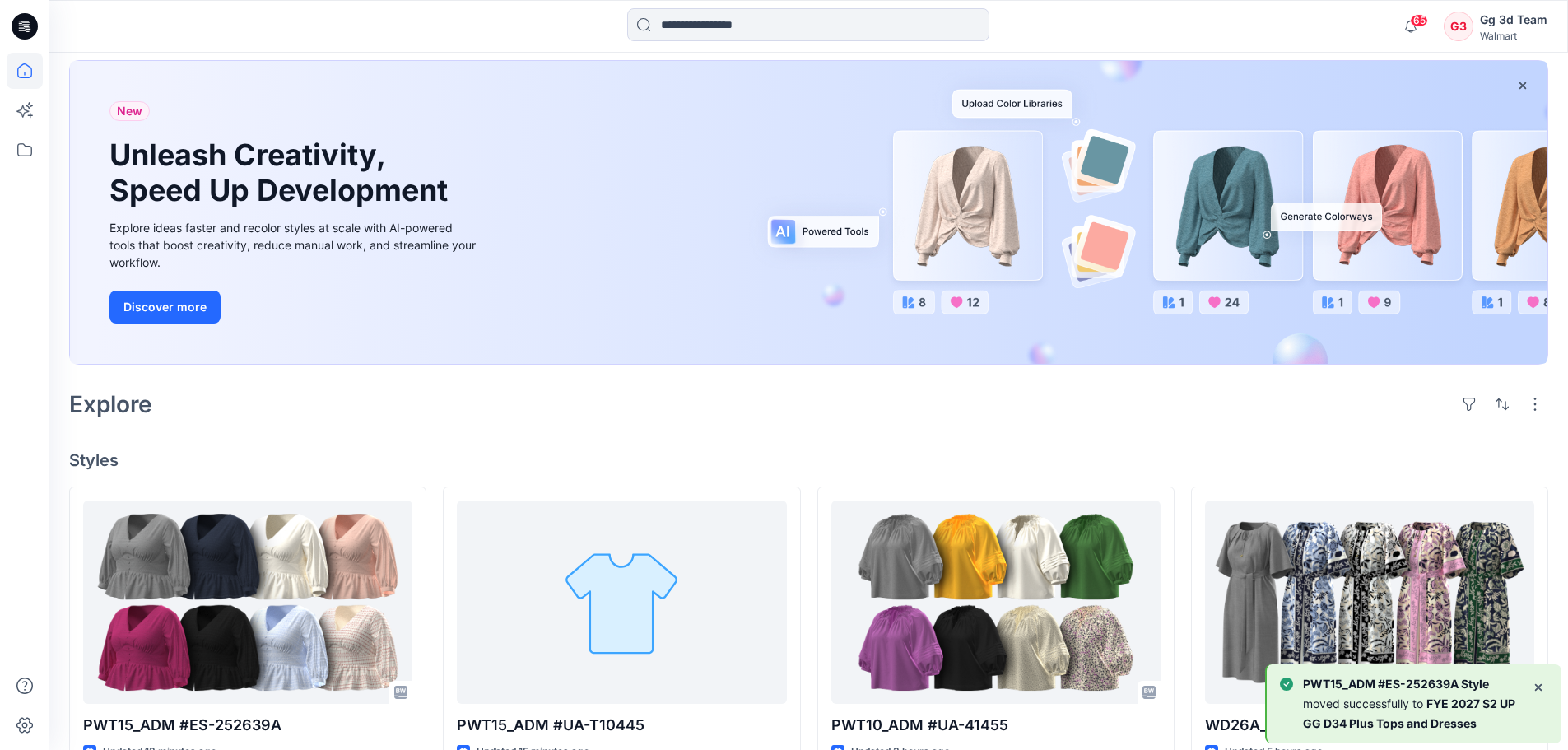
scroll to position [0, 0]
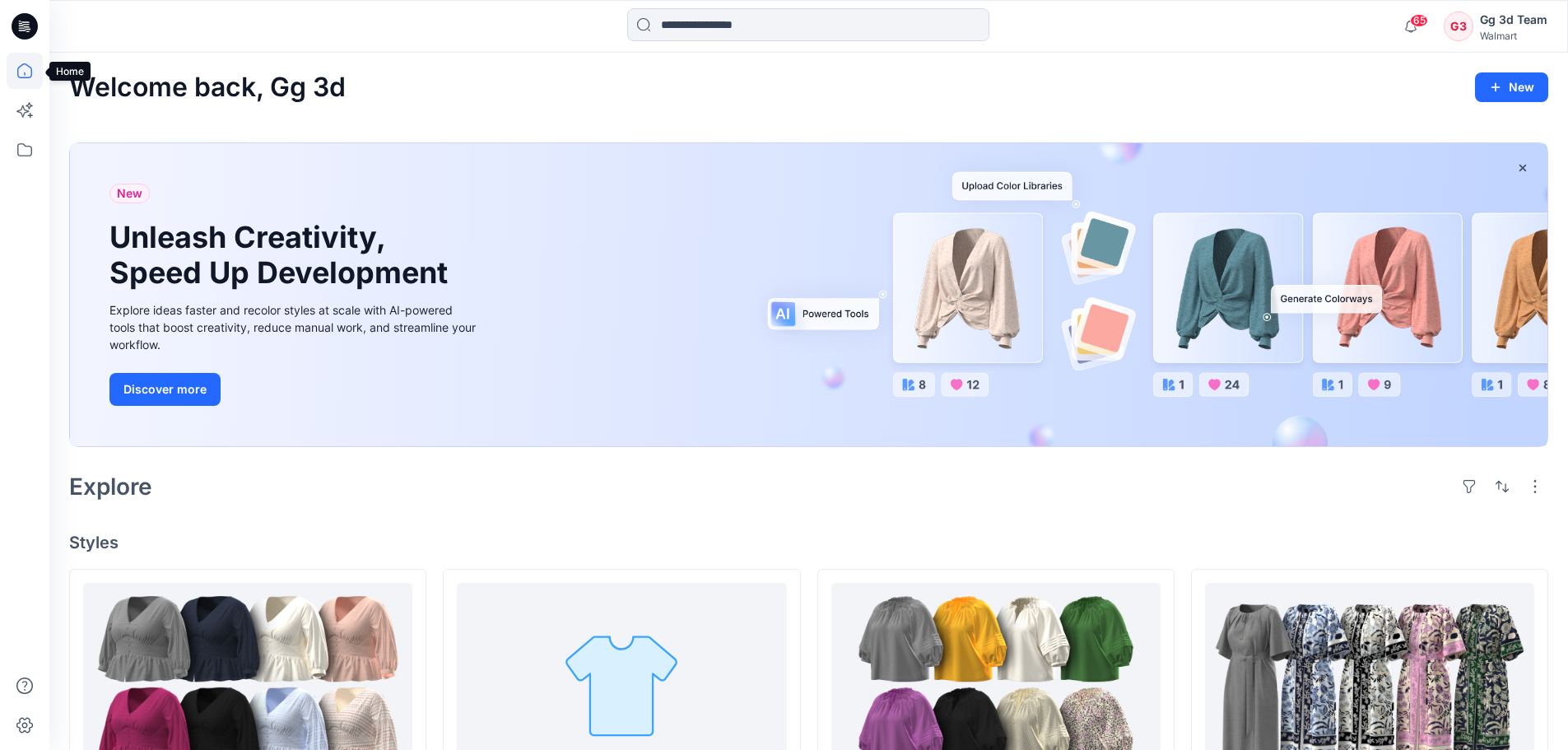
click at [21, 66] on icon at bounding box center [24, 71] width 15 height 15
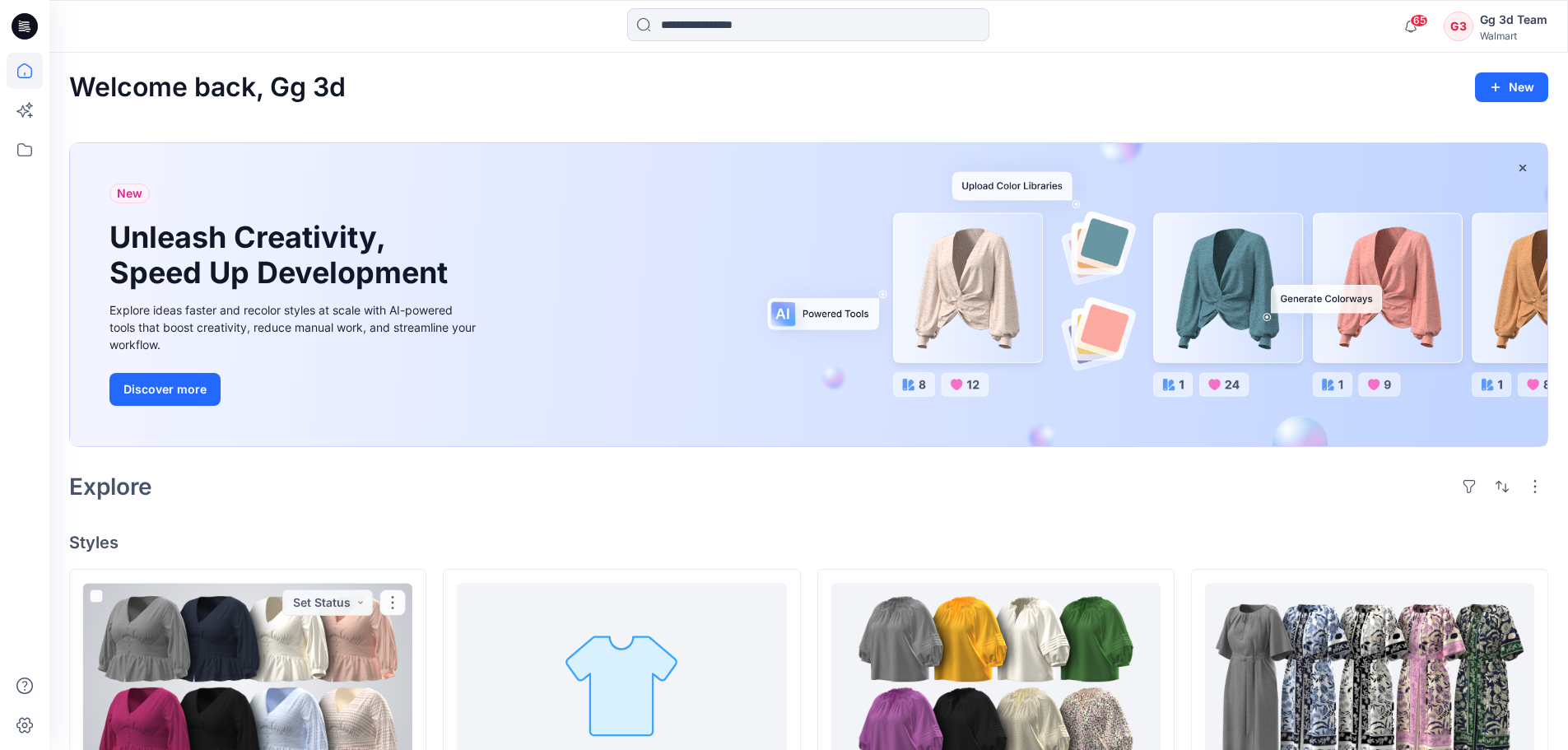
click at [285, 642] on div at bounding box center [248, 684] width 330 height 203
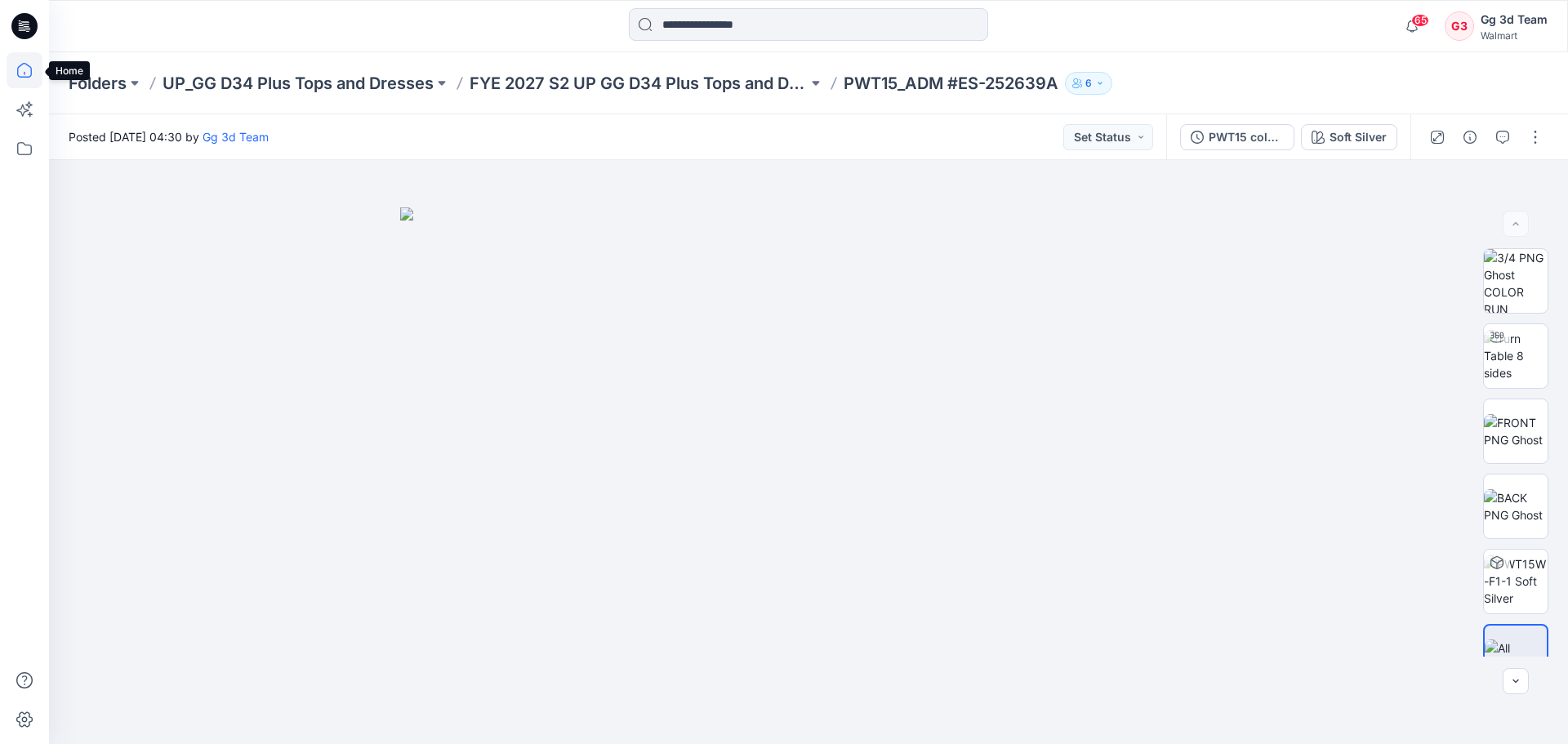
click at [29, 80] on icon at bounding box center [24, 70] width 36 height 36
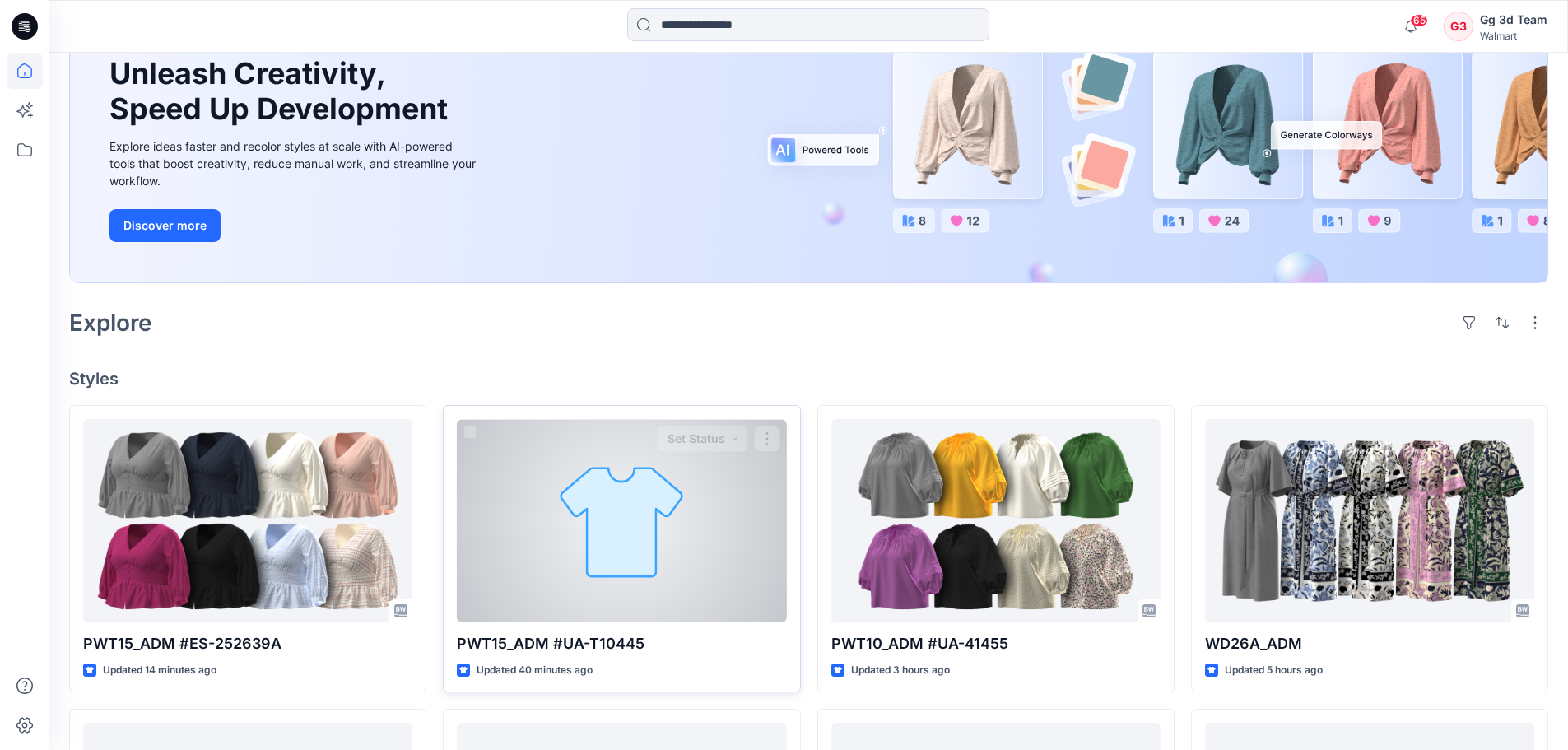
scroll to position [165, 0]
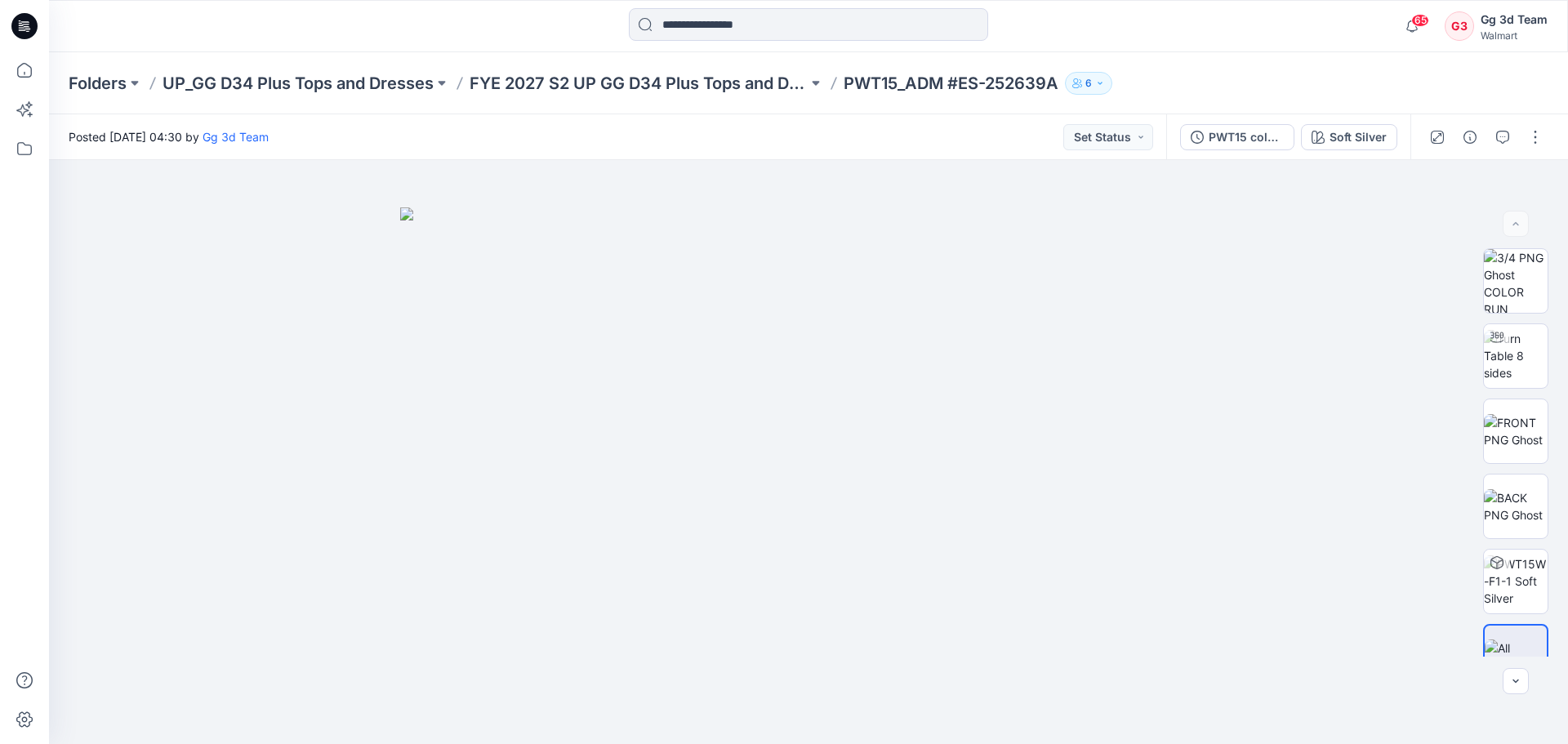
click at [1350, 159] on div "PWT15 colorway Soft Silver" at bounding box center [1287, 137] width 244 height 46
click at [1349, 146] on button "Soft Silver" at bounding box center [1349, 137] width 97 height 26
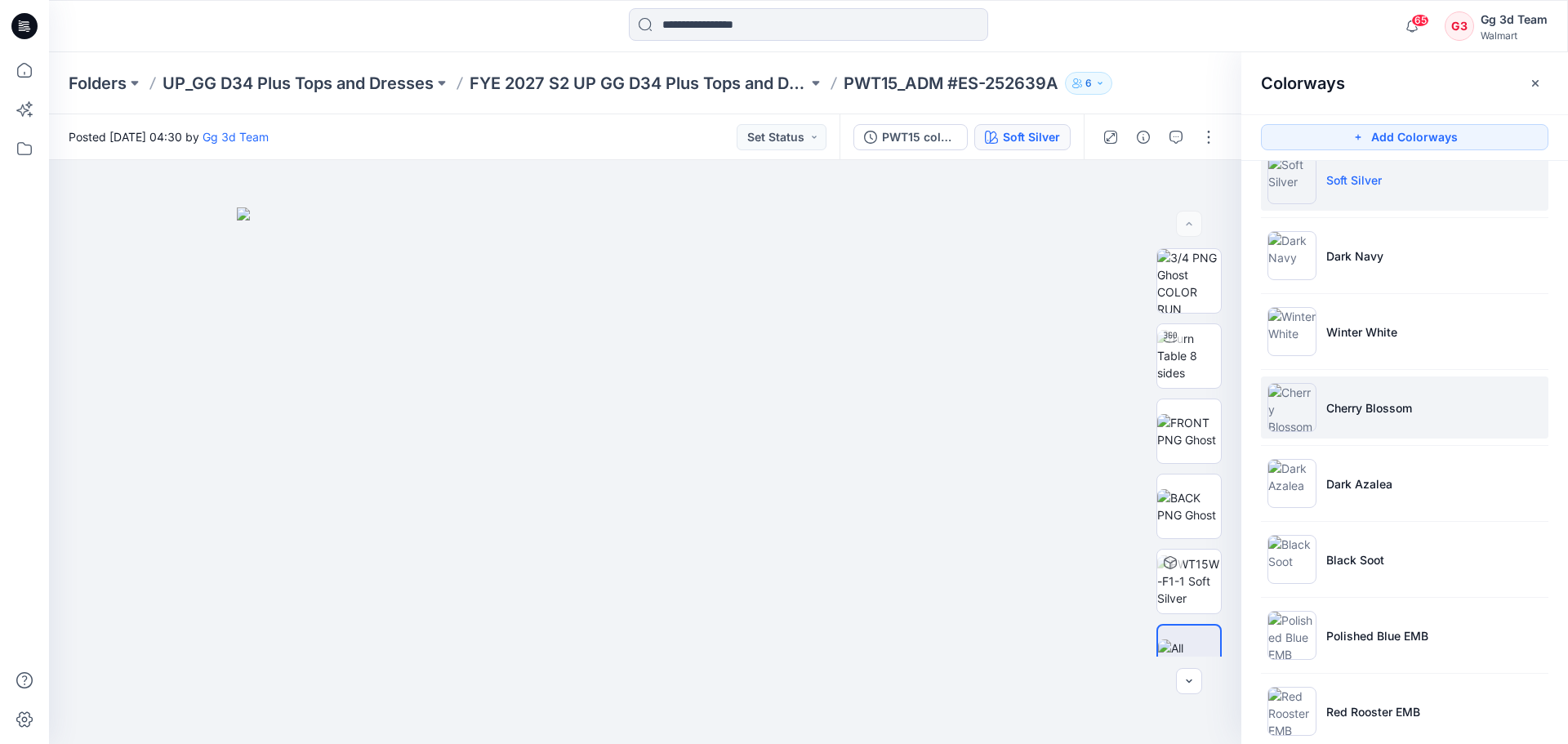
scroll to position [57, 0]
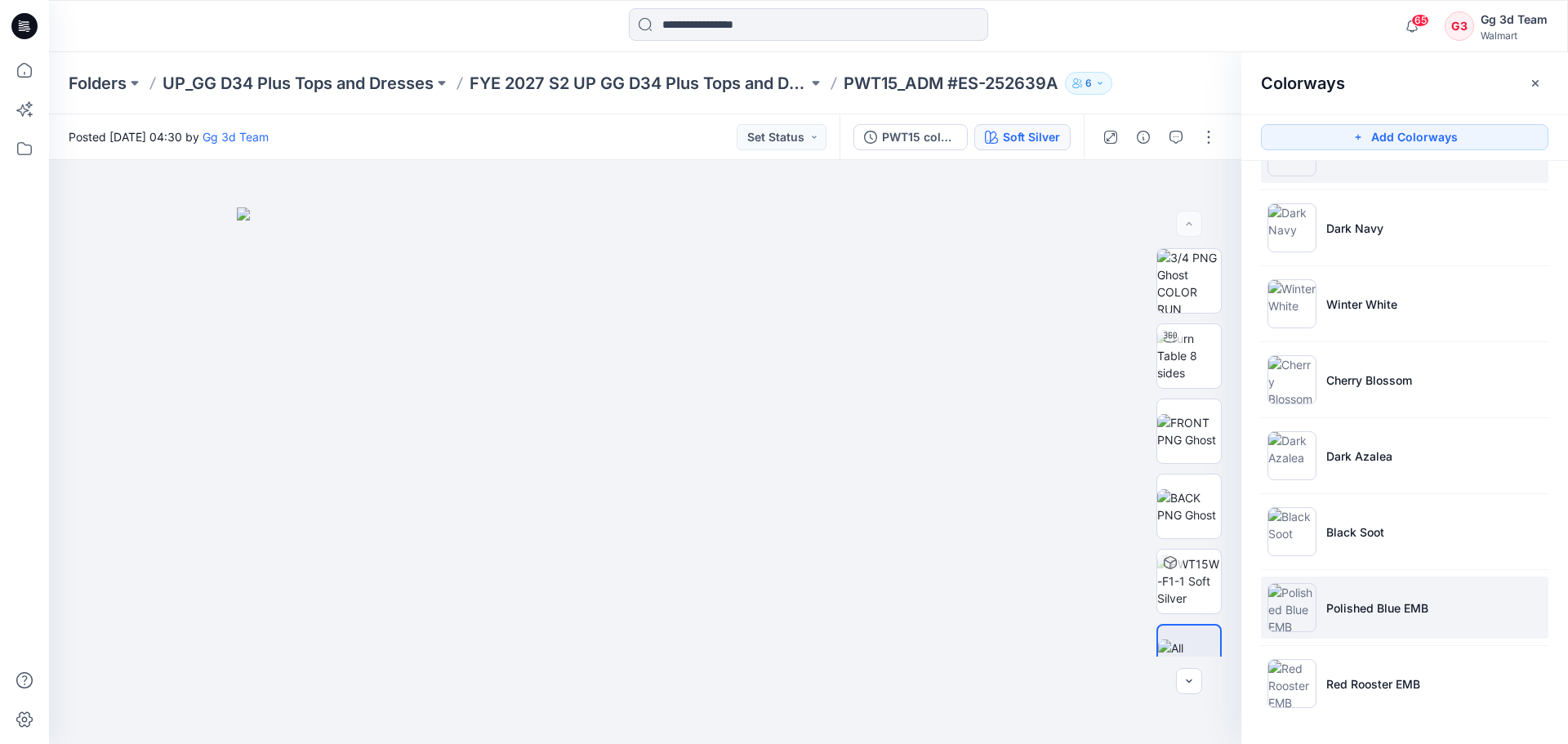
click at [1373, 617] on li "Polished Blue EMB" at bounding box center [1404, 607] width 287 height 62
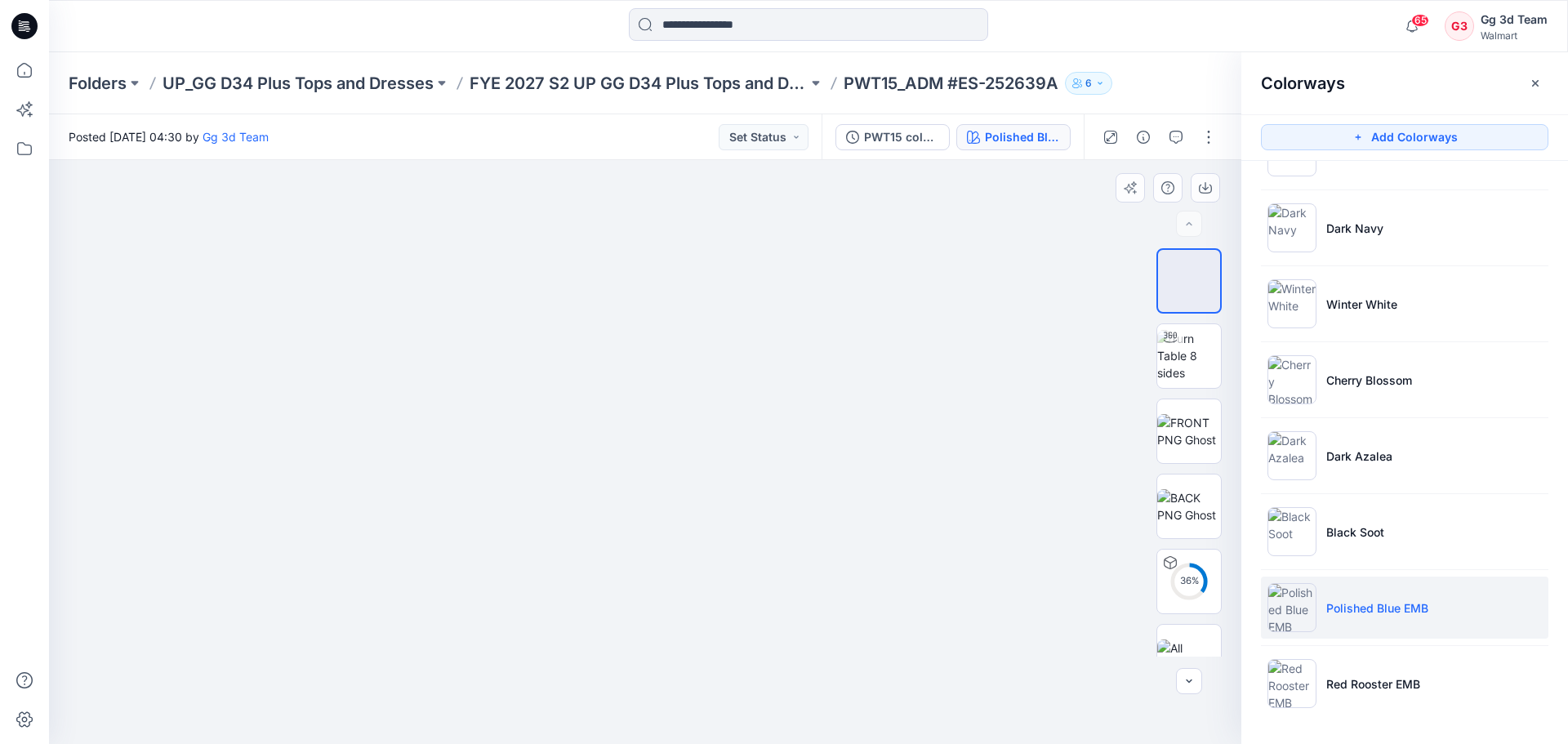
click at [920, 383] on div at bounding box center [645, 451] width 1192 height 583
click at [1165, 425] on img at bounding box center [1189, 431] width 64 height 34
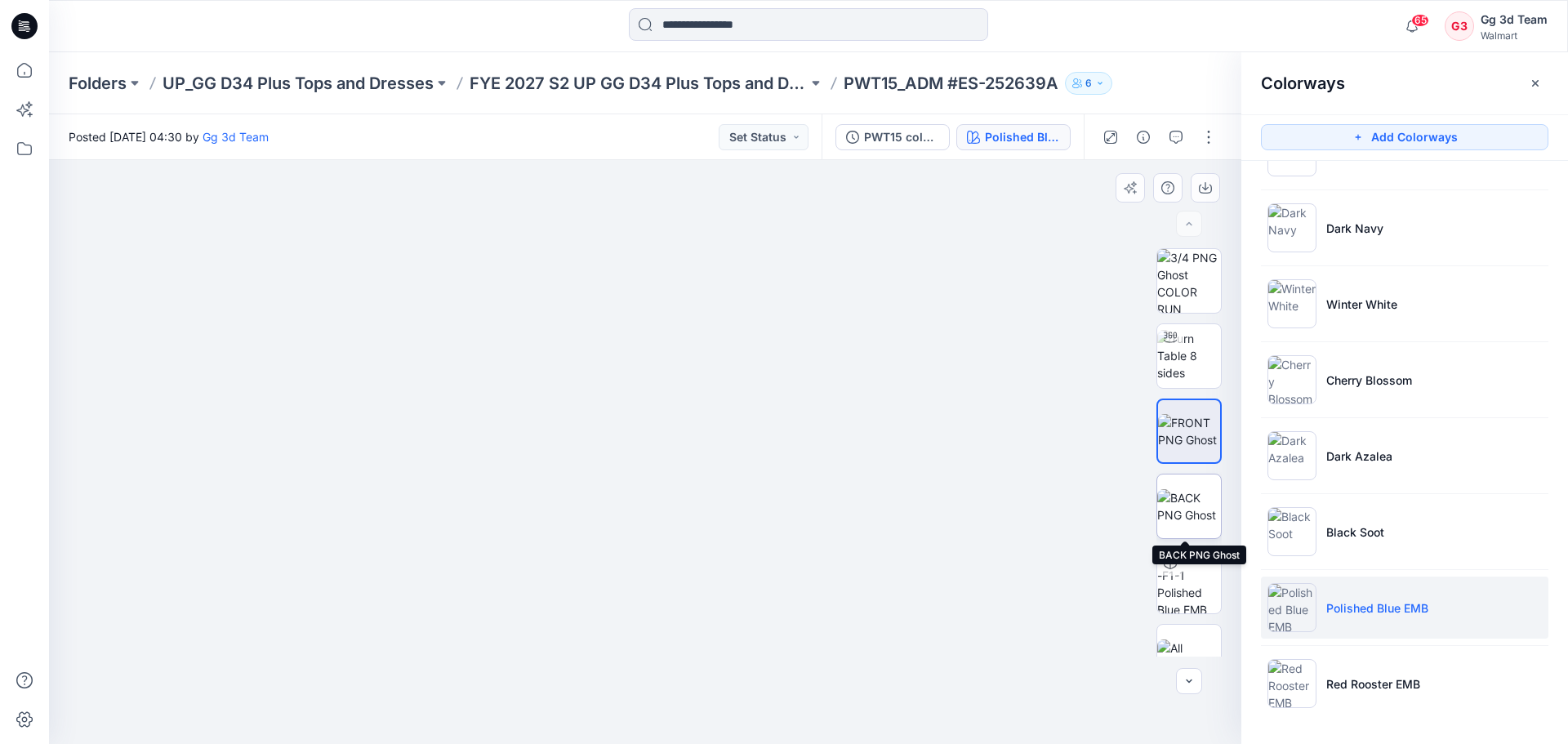
click at [1185, 514] on img at bounding box center [1189, 506] width 64 height 34
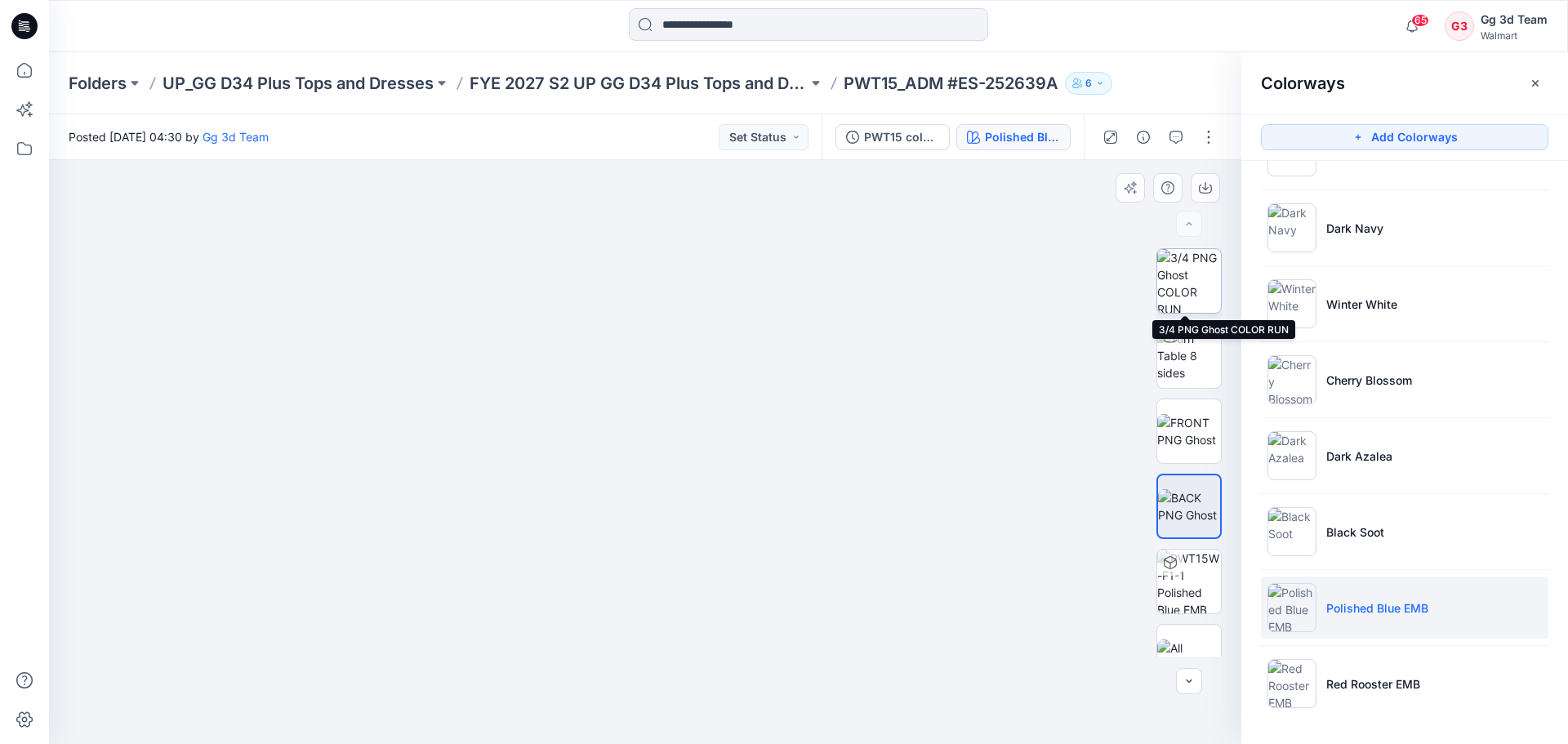
click at [1182, 289] on img at bounding box center [1189, 281] width 64 height 64
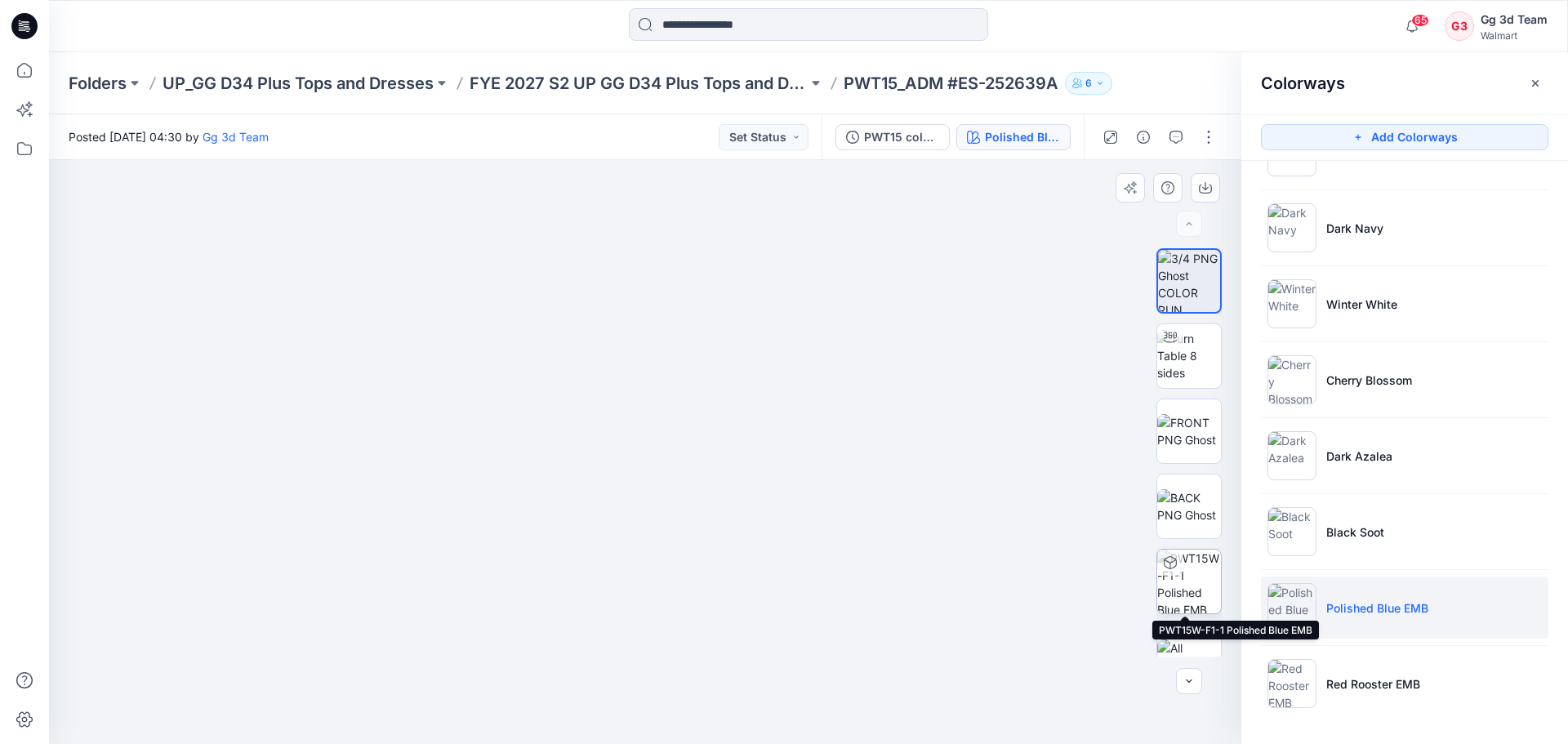
click at [1200, 568] on img at bounding box center [1189, 581] width 64 height 64
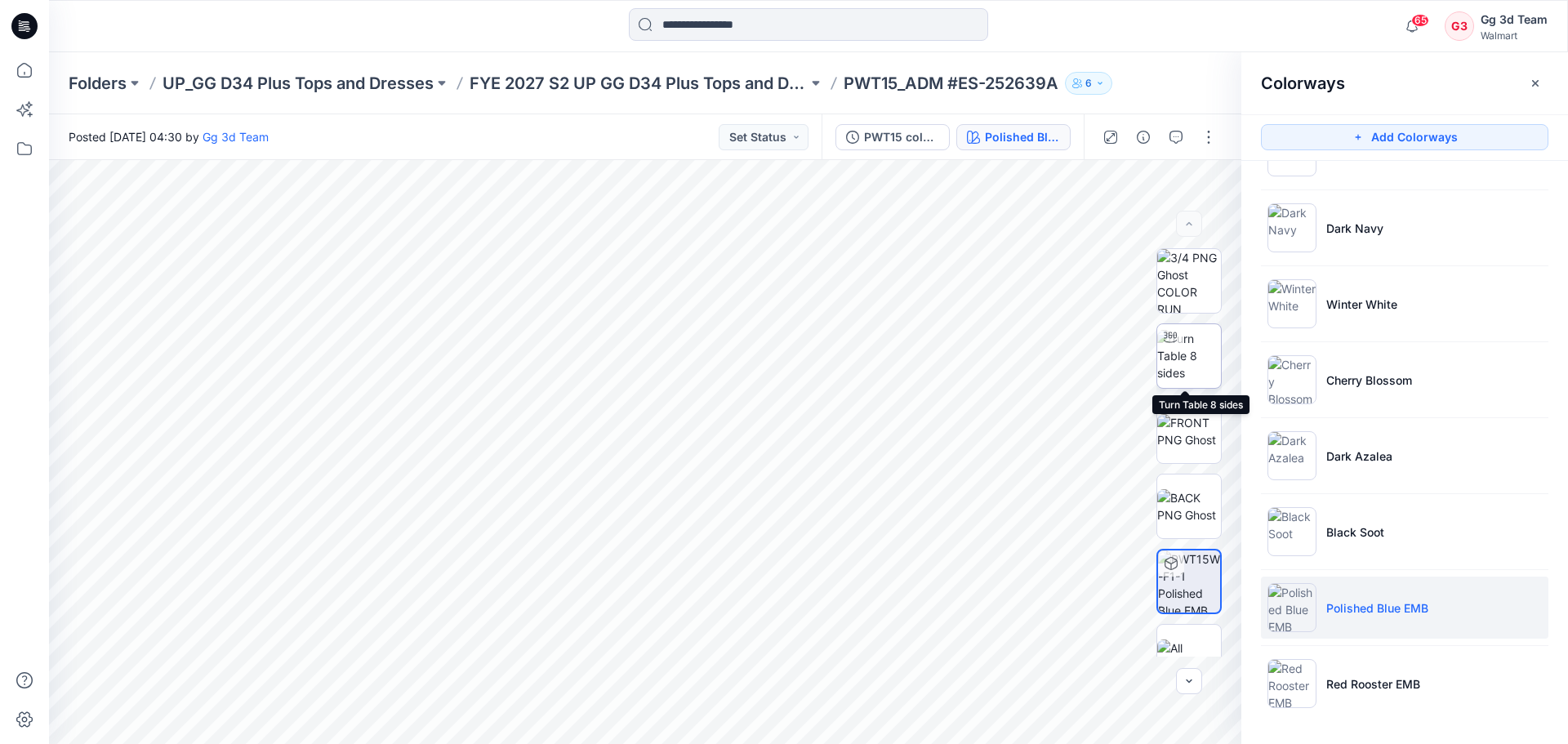
click at [1184, 368] on img at bounding box center [1189, 355] width 64 height 51
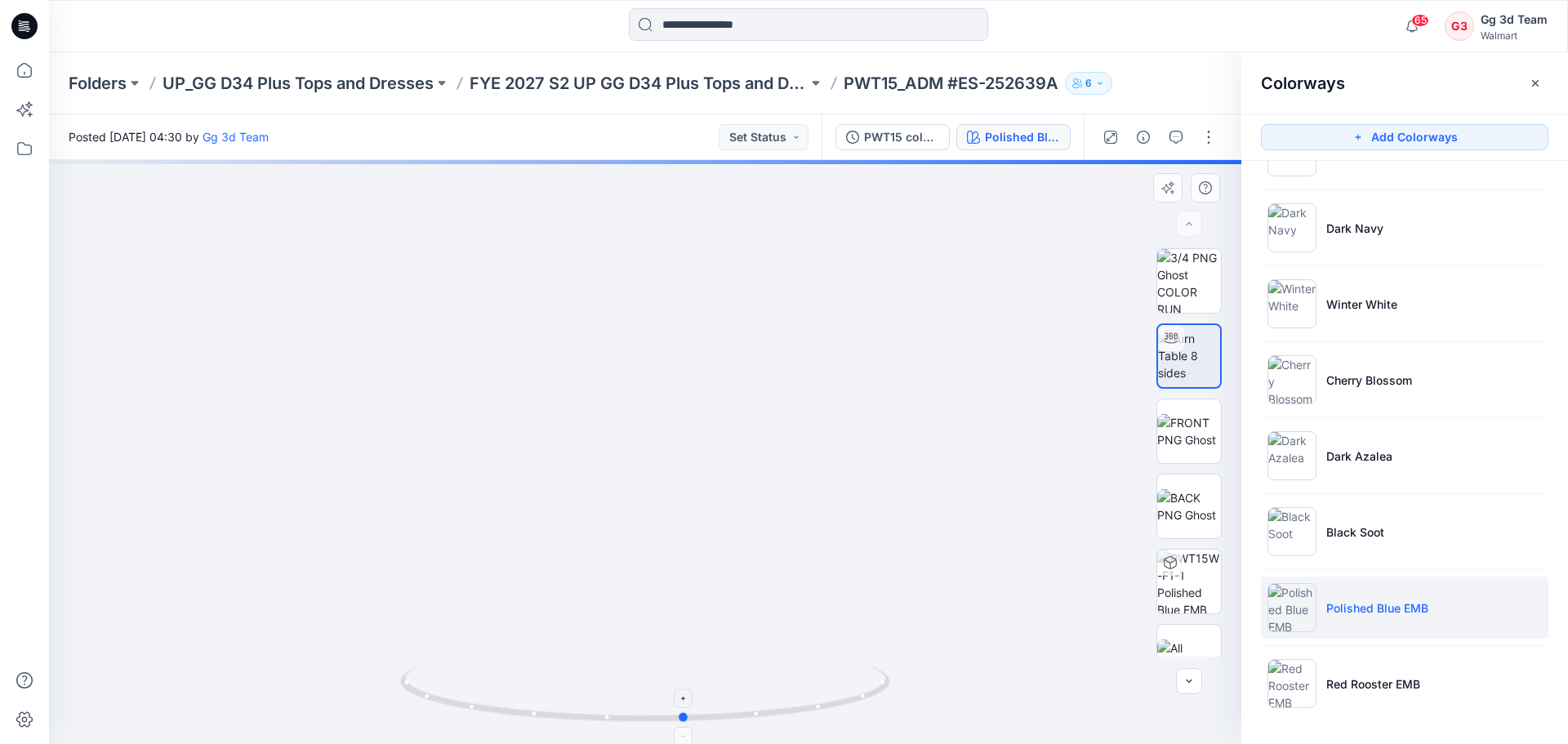
drag, startPoint x: 768, startPoint y: 718, endPoint x: 808, endPoint y: 707, distance: 41.5
click at [808, 707] on icon at bounding box center [647, 696] width 494 height 61
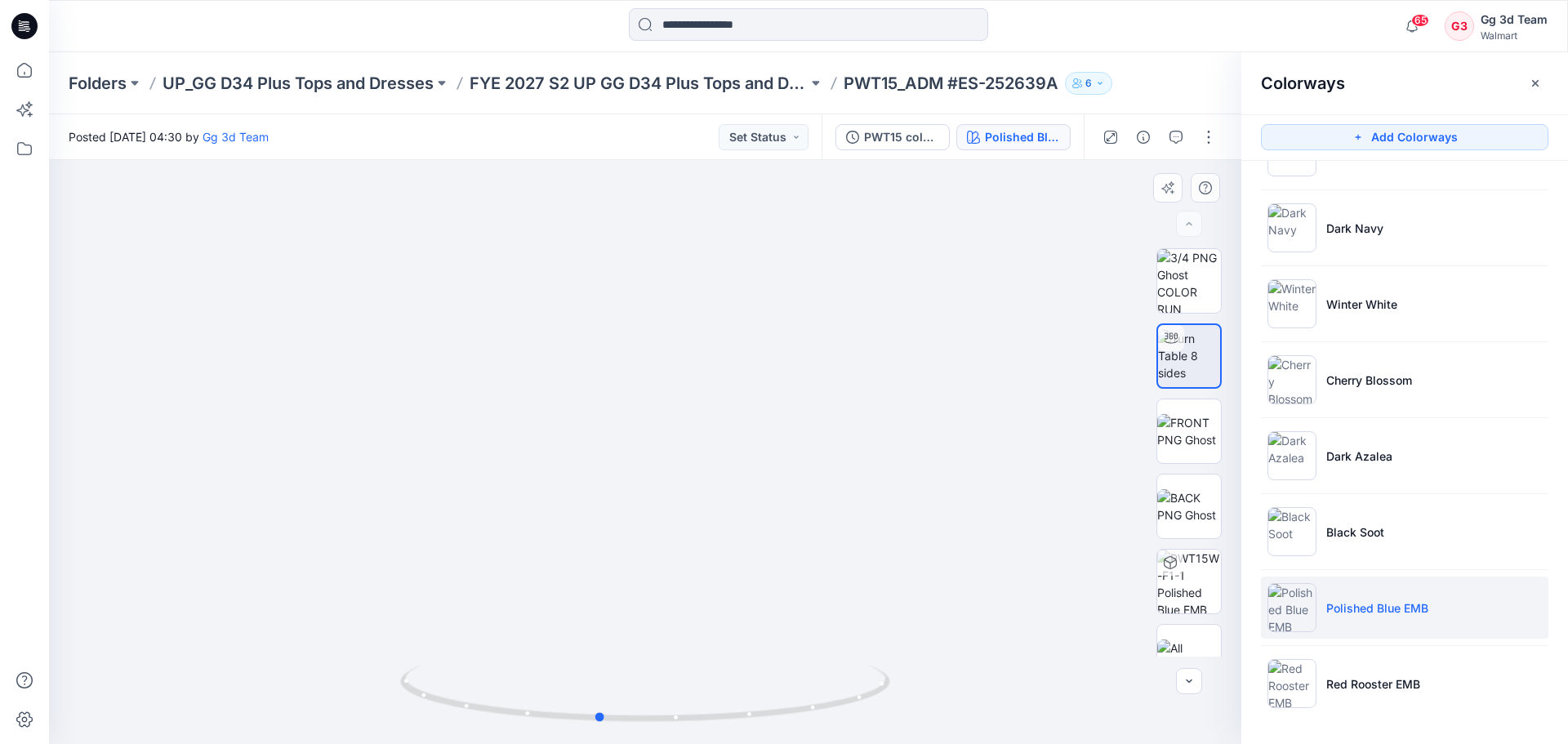
drag, startPoint x: 762, startPoint y: 723, endPoint x: 705, endPoint y: 730, distance: 57.4
click at [705, 730] on div at bounding box center [645, 703] width 490 height 82
drag, startPoint x: 751, startPoint y: 719, endPoint x: 694, endPoint y: 723, distance: 57.1
click at [694, 723] on icon at bounding box center [647, 696] width 494 height 61
drag, startPoint x: 740, startPoint y: 712, endPoint x: 645, endPoint y: 726, distance: 96.0
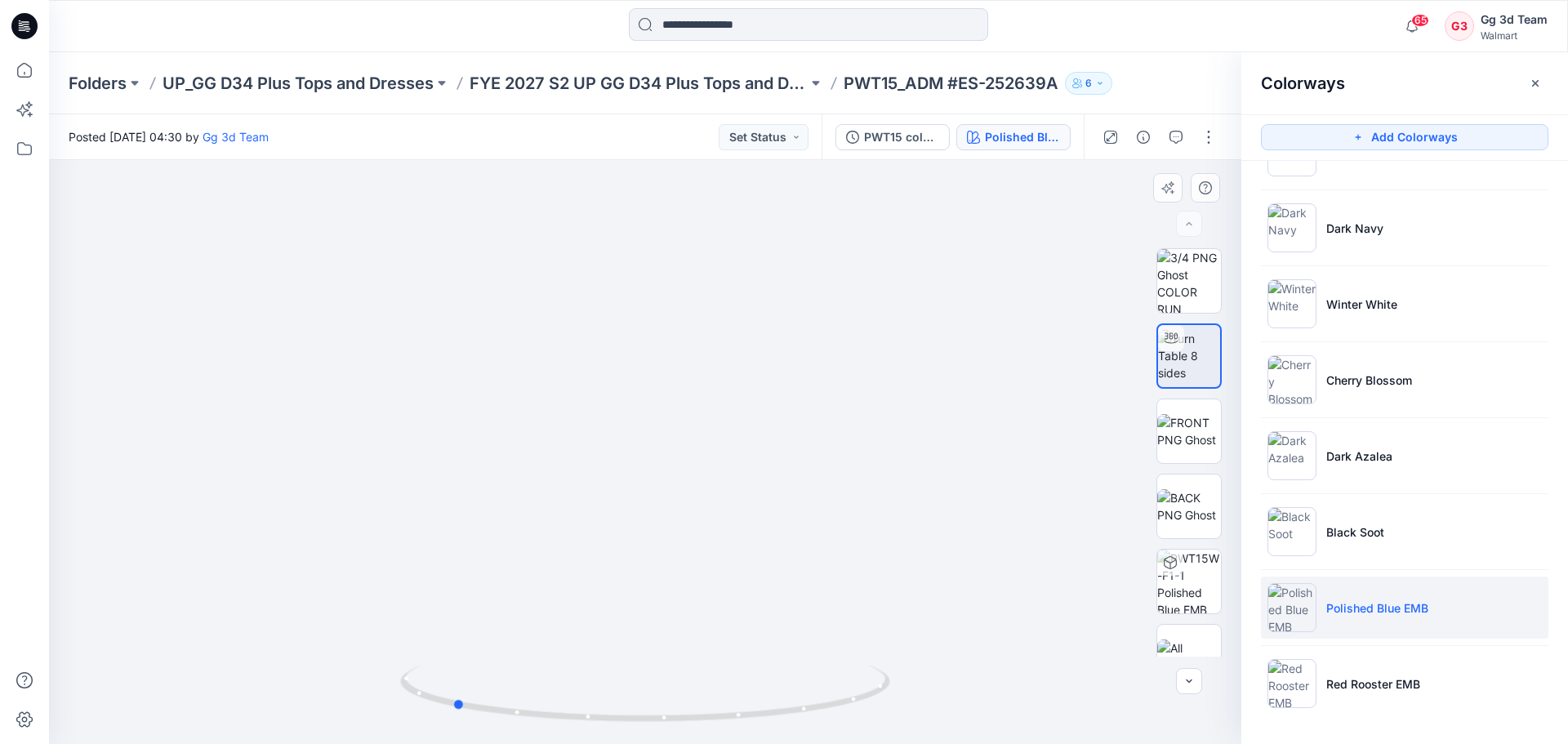
click at [645, 726] on div at bounding box center [645, 703] width 490 height 82
drag, startPoint x: 1527, startPoint y: 85, endPoint x: 1320, endPoint y: 93, distance: 207.2
click at [1527, 85] on button "button" at bounding box center [1535, 84] width 26 height 26
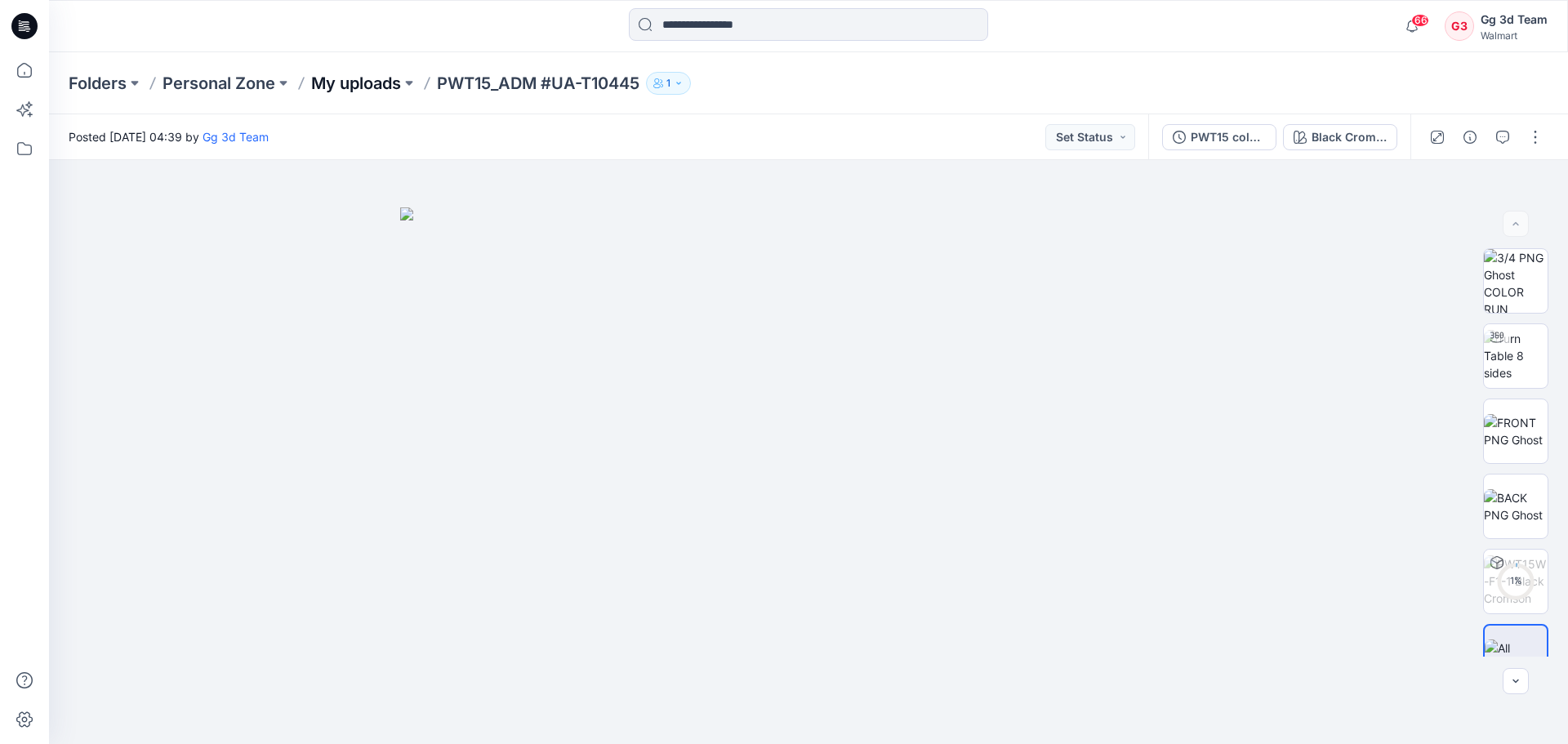
click at [363, 81] on p "My uploads" at bounding box center [356, 83] width 90 height 23
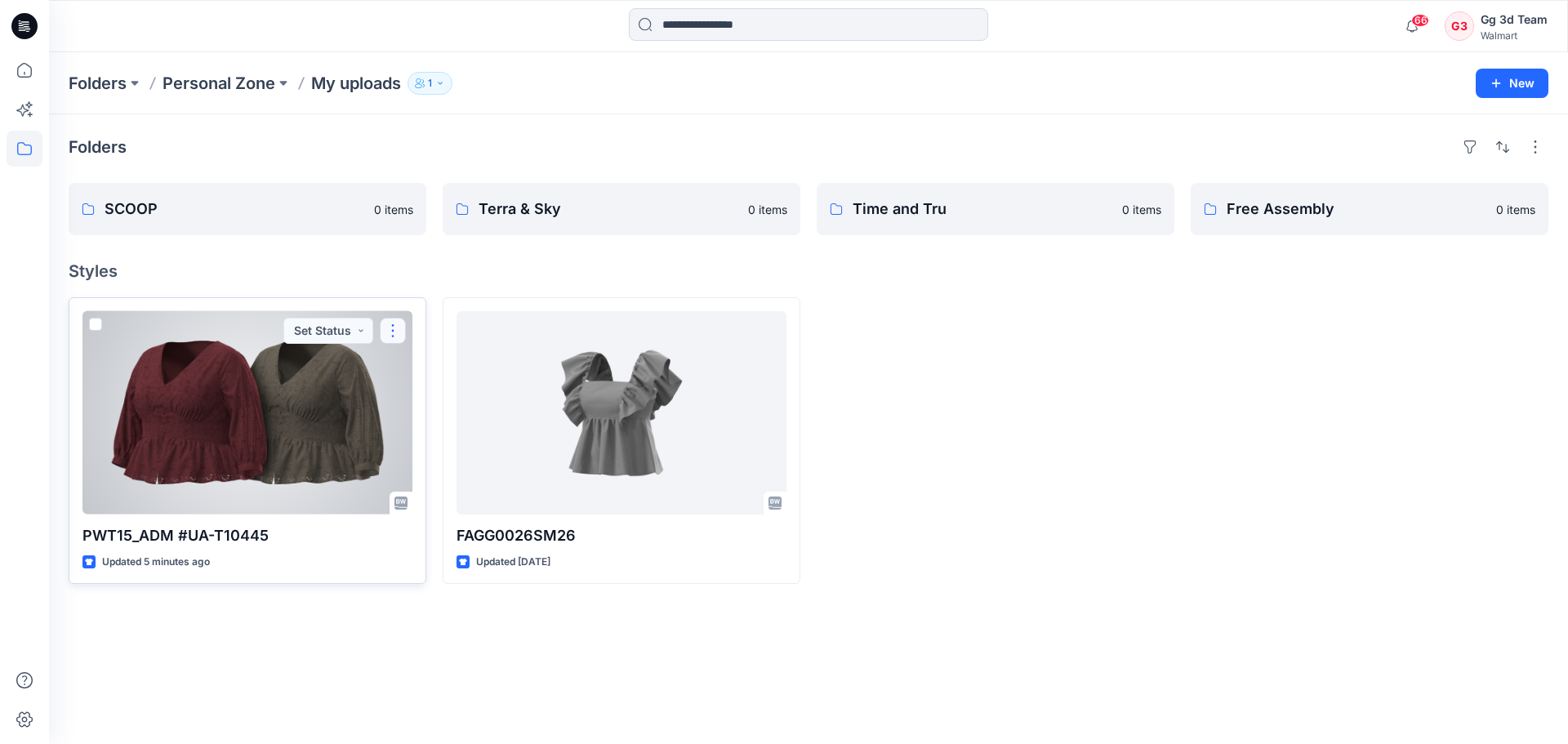
click at [395, 336] on button "button" at bounding box center [393, 331] width 26 height 26
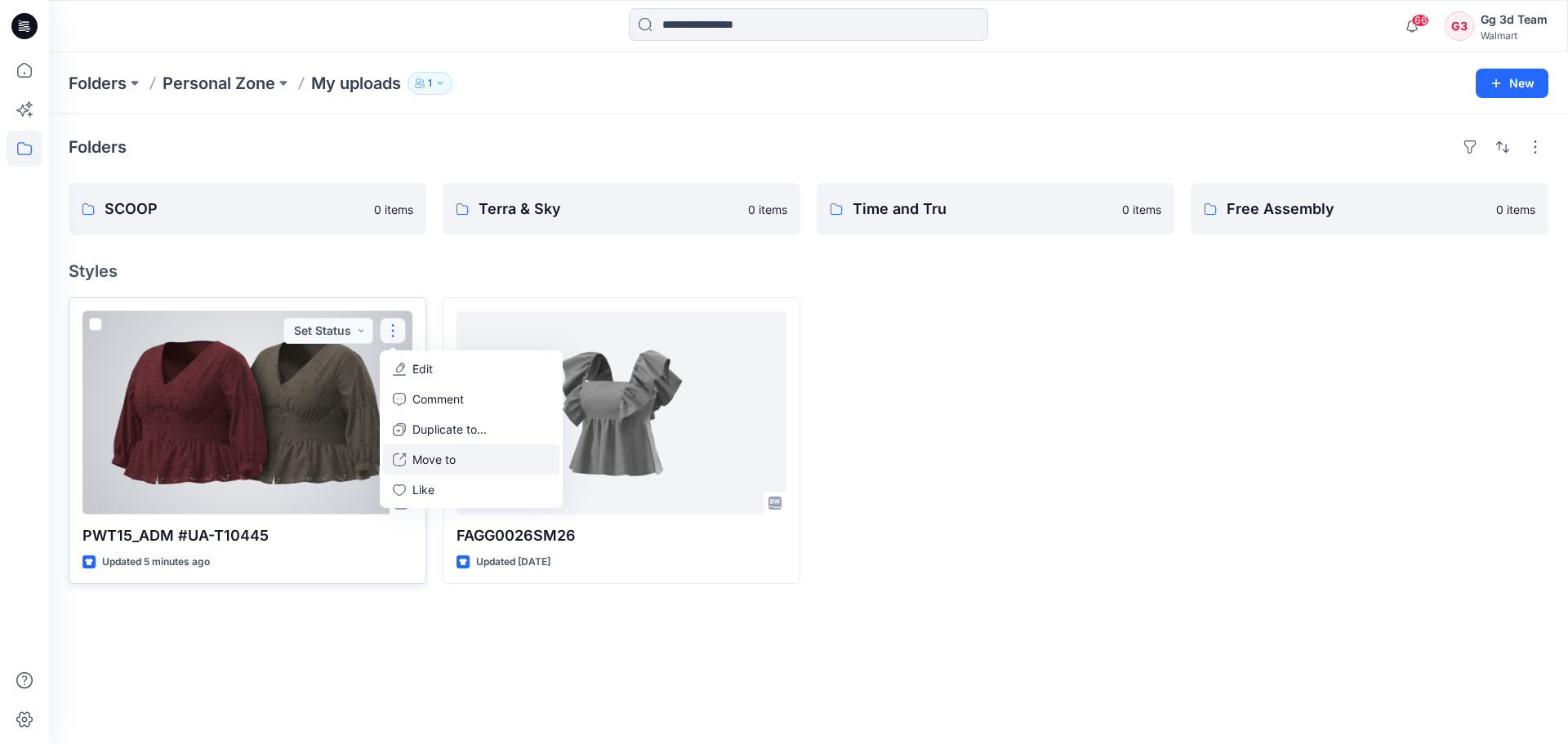
click at [429, 461] on p "Move to" at bounding box center [434, 459] width 44 height 17
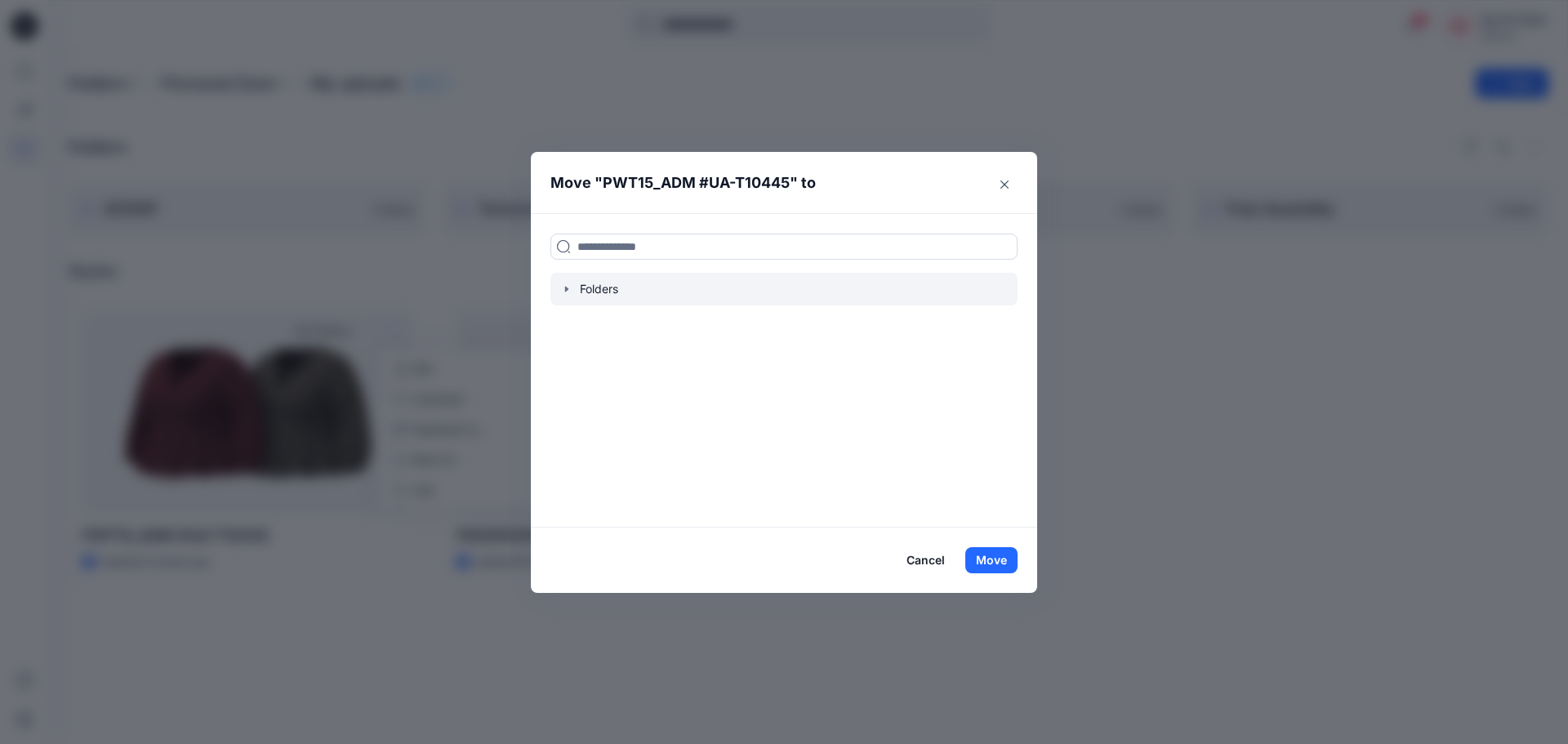
click at [570, 291] on icon "button" at bounding box center [567, 289] width 13 height 13
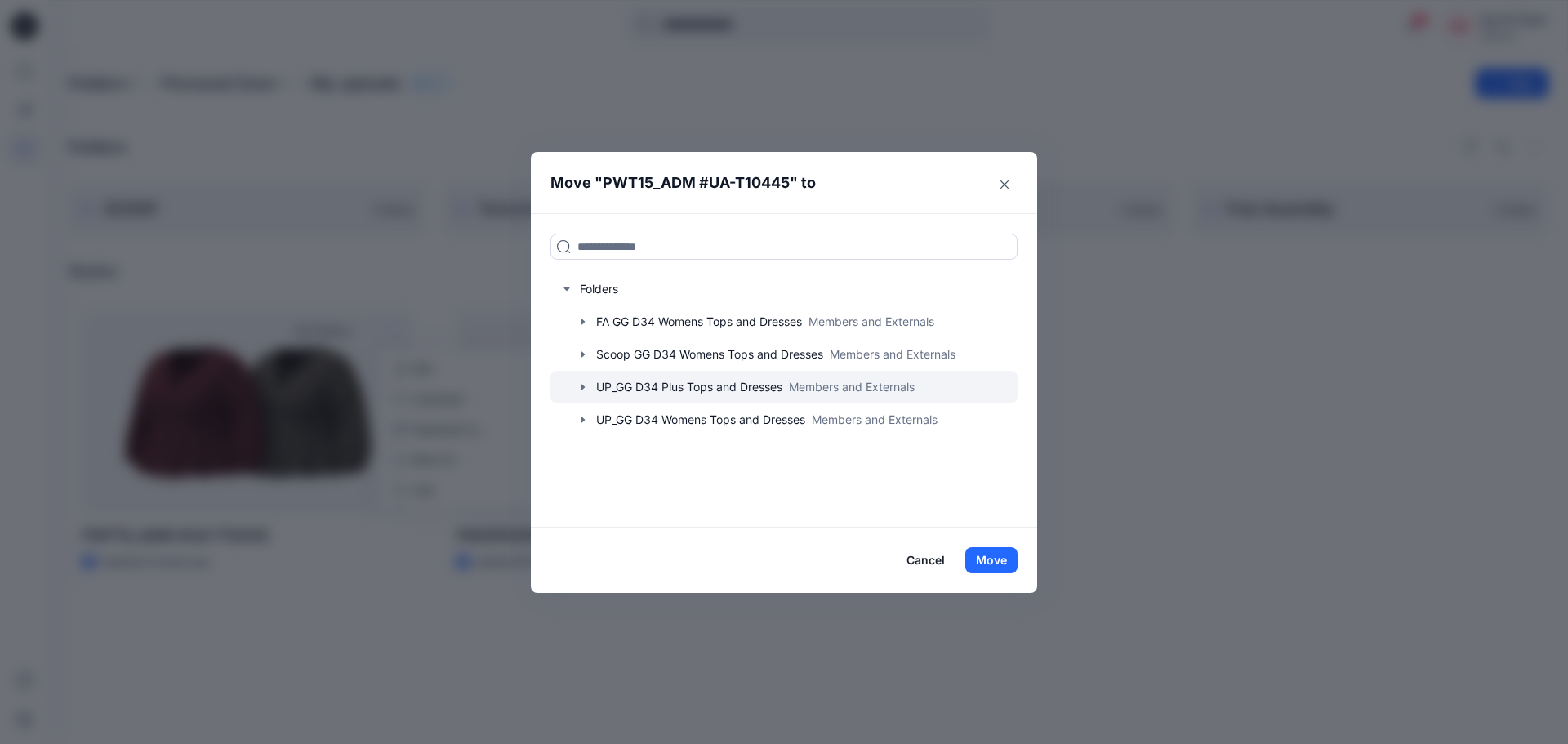
click at [591, 390] on div at bounding box center [783, 386] width 467 height 33
click at [587, 387] on icon "button" at bounding box center [583, 387] width 13 height 13
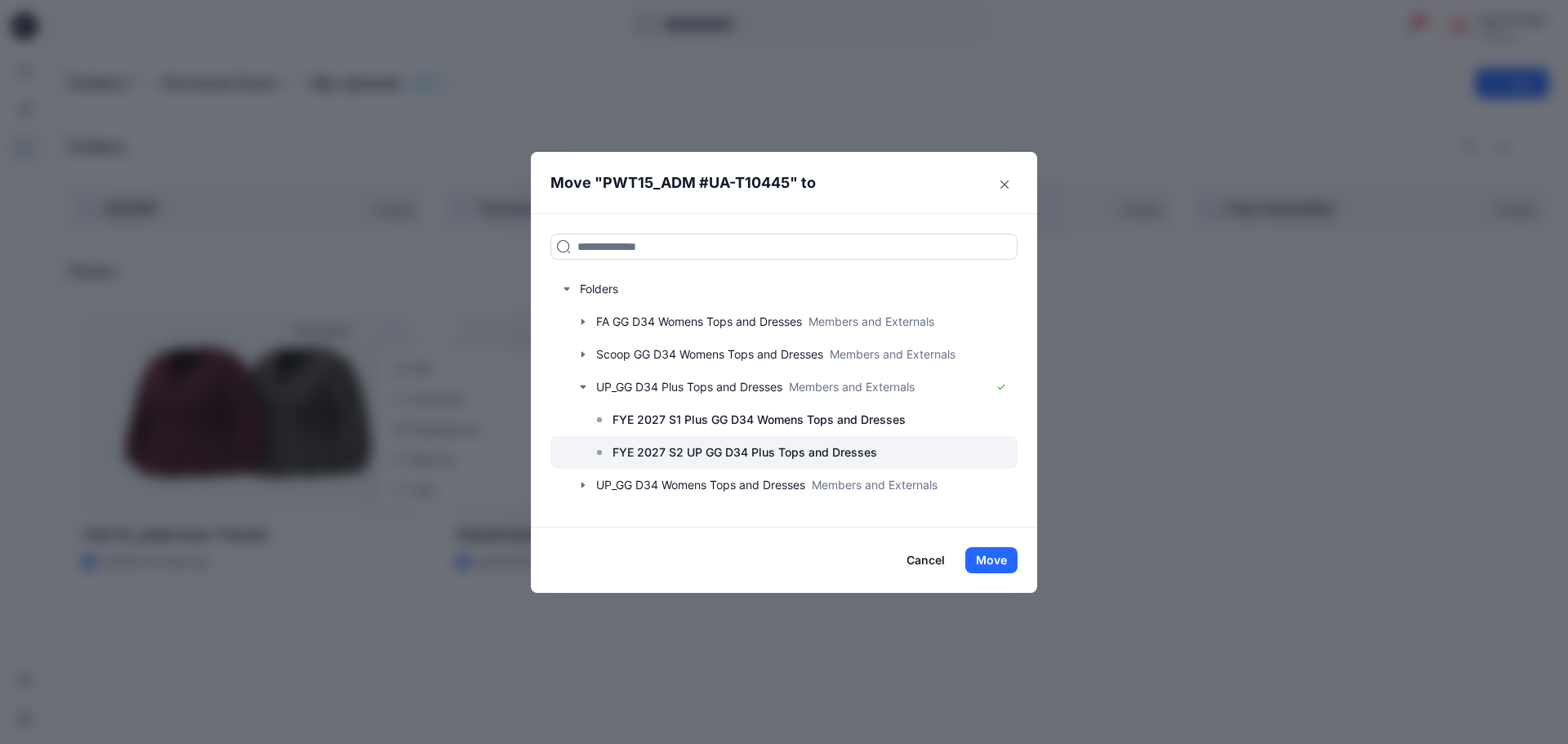
click at [691, 457] on p "FYE 2027 S2 UP GG D34 Plus Tops and Dresses" at bounding box center [744, 451] width 265 height 20
click at [992, 562] on button "Move" at bounding box center [991, 560] width 52 height 26
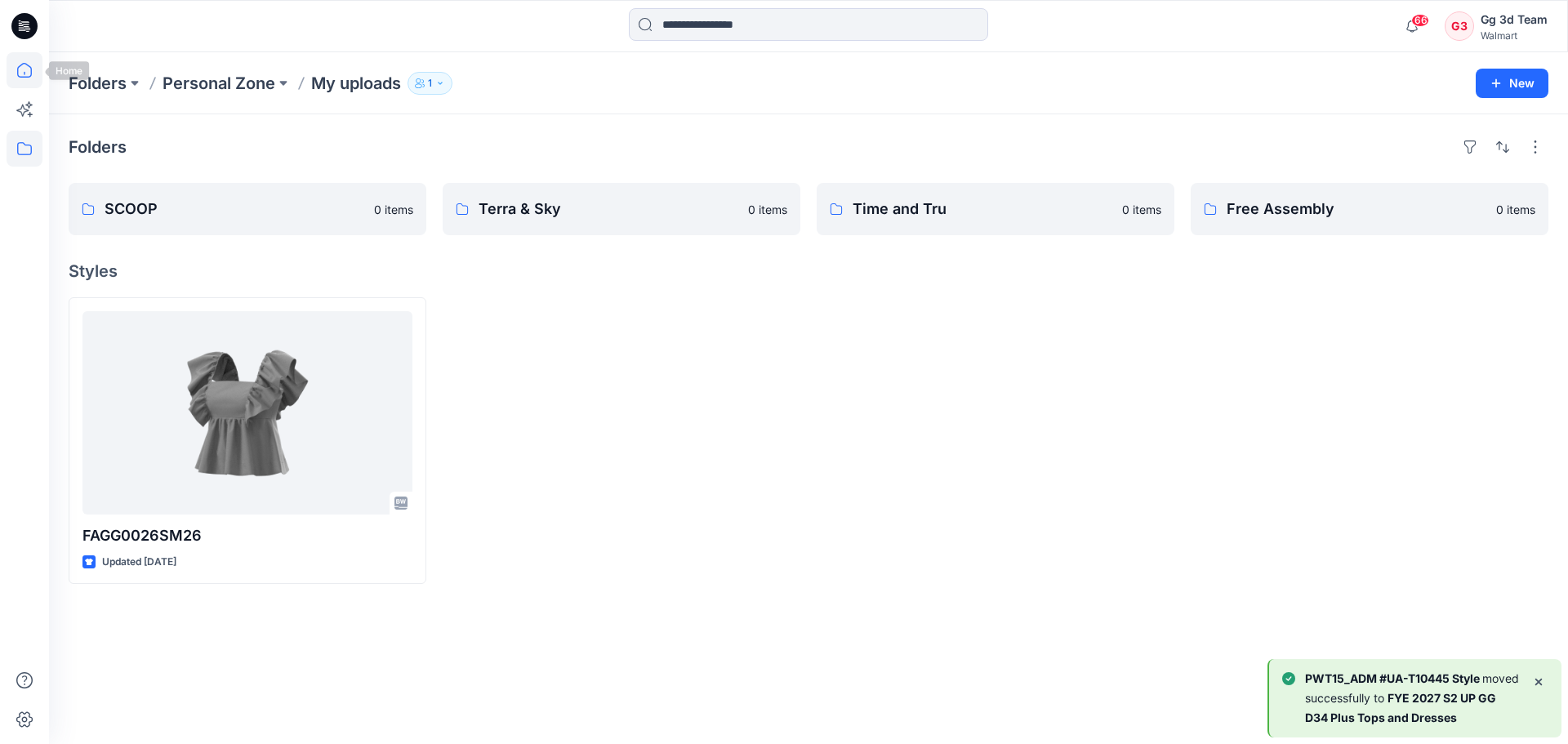
click at [29, 58] on icon at bounding box center [24, 70] width 36 height 36
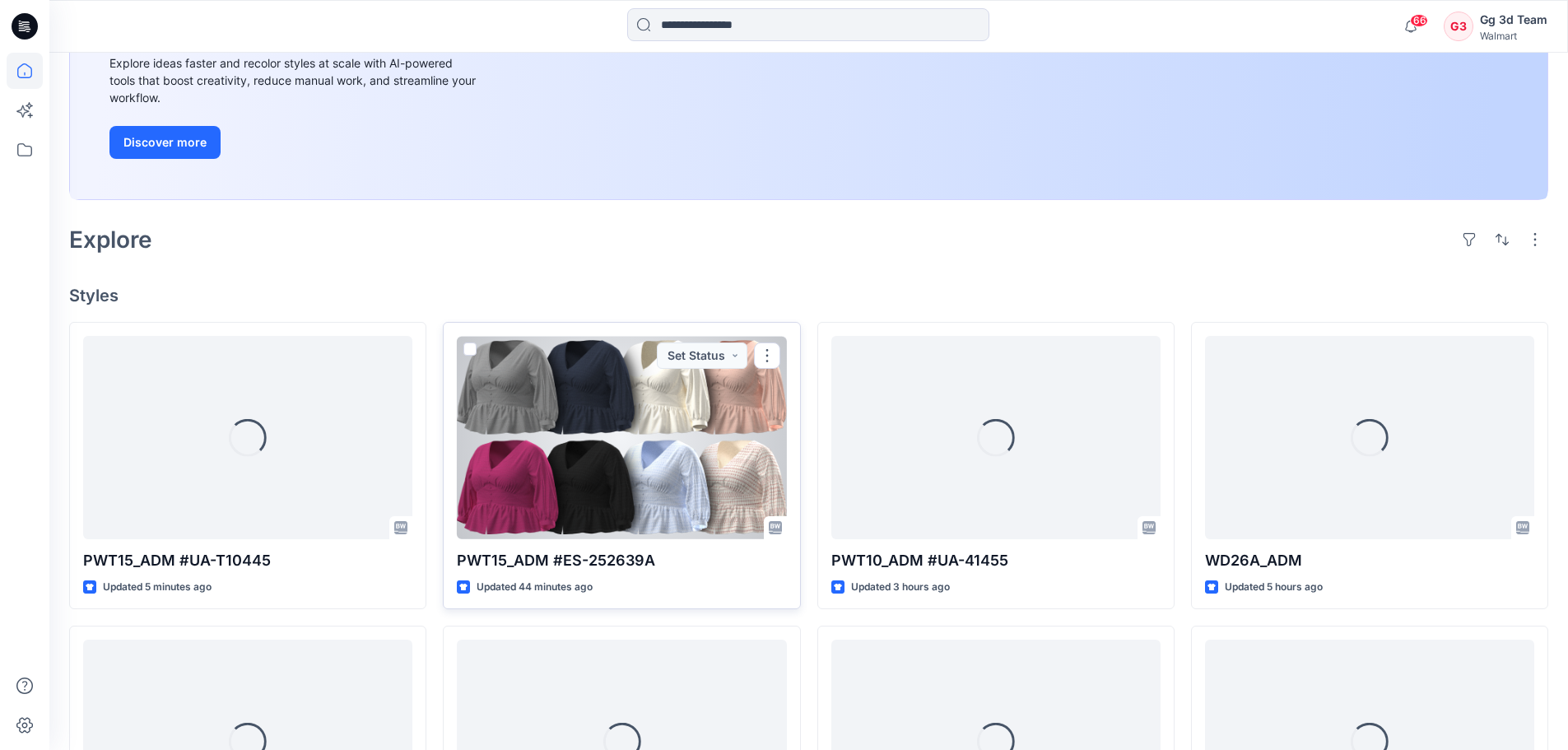
scroll to position [330, 0]
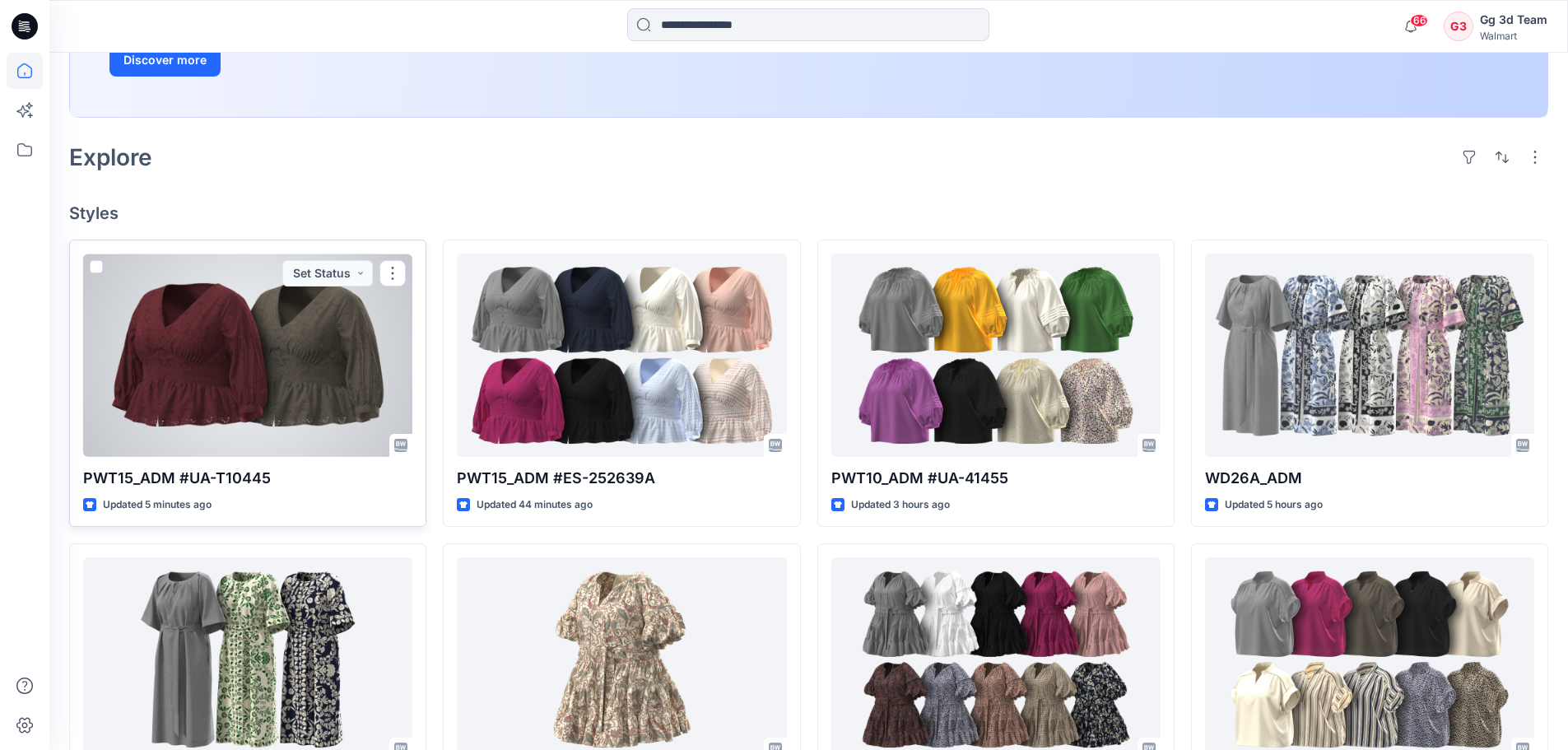
click at [303, 401] on div at bounding box center [248, 355] width 330 height 203
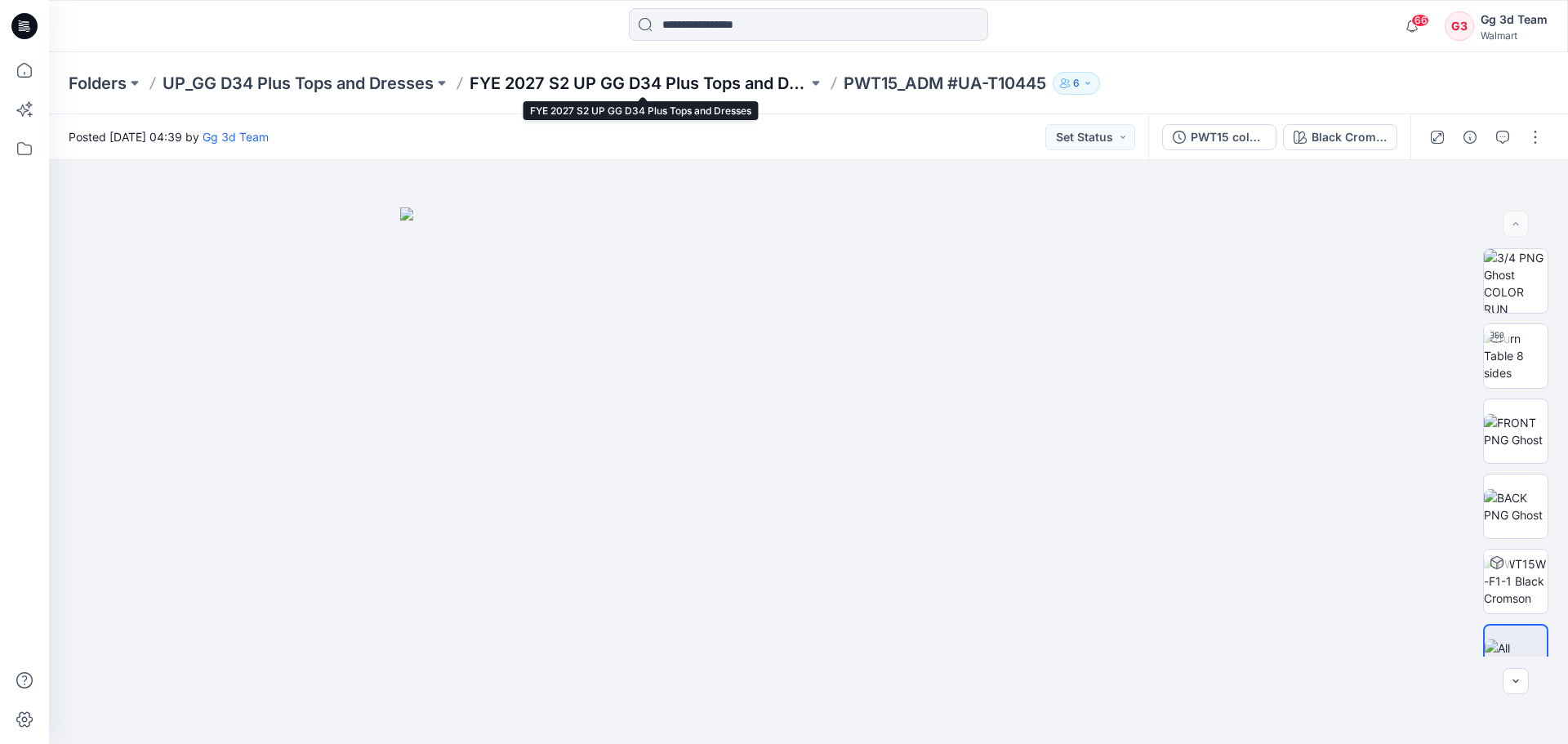
click at [725, 91] on p "FYE 2027 S2 UP GG D34 Plus Tops and Dresses" at bounding box center [638, 83] width 338 height 23
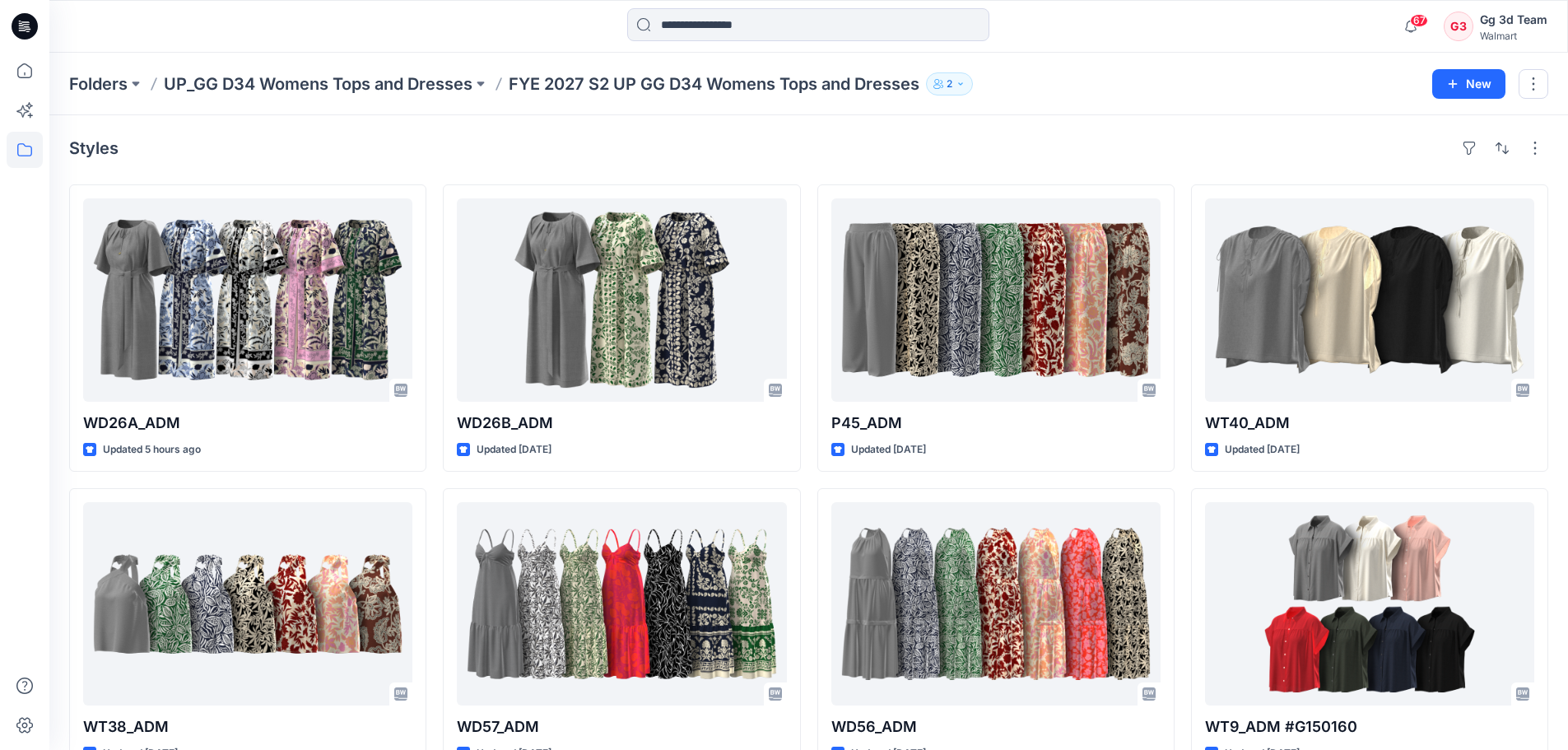
click at [543, 127] on div "Styles WD26A_ADM Updated 5 hours ago WT38_ADM Updated [DATE] WT9_ADM #UA-41455 …" at bounding box center [809, 759] width 1518 height 1288
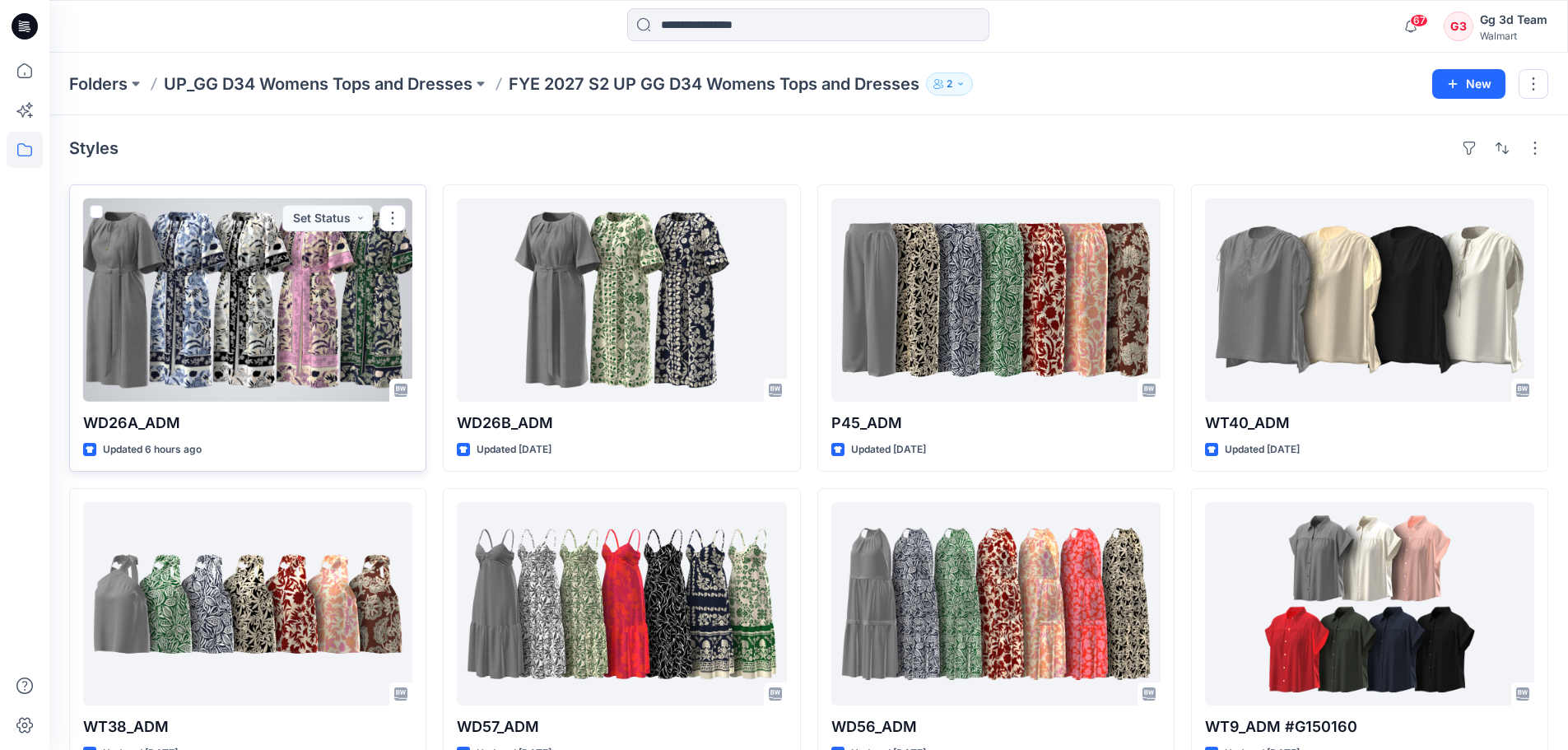
click at [330, 302] on div at bounding box center [248, 300] width 330 height 203
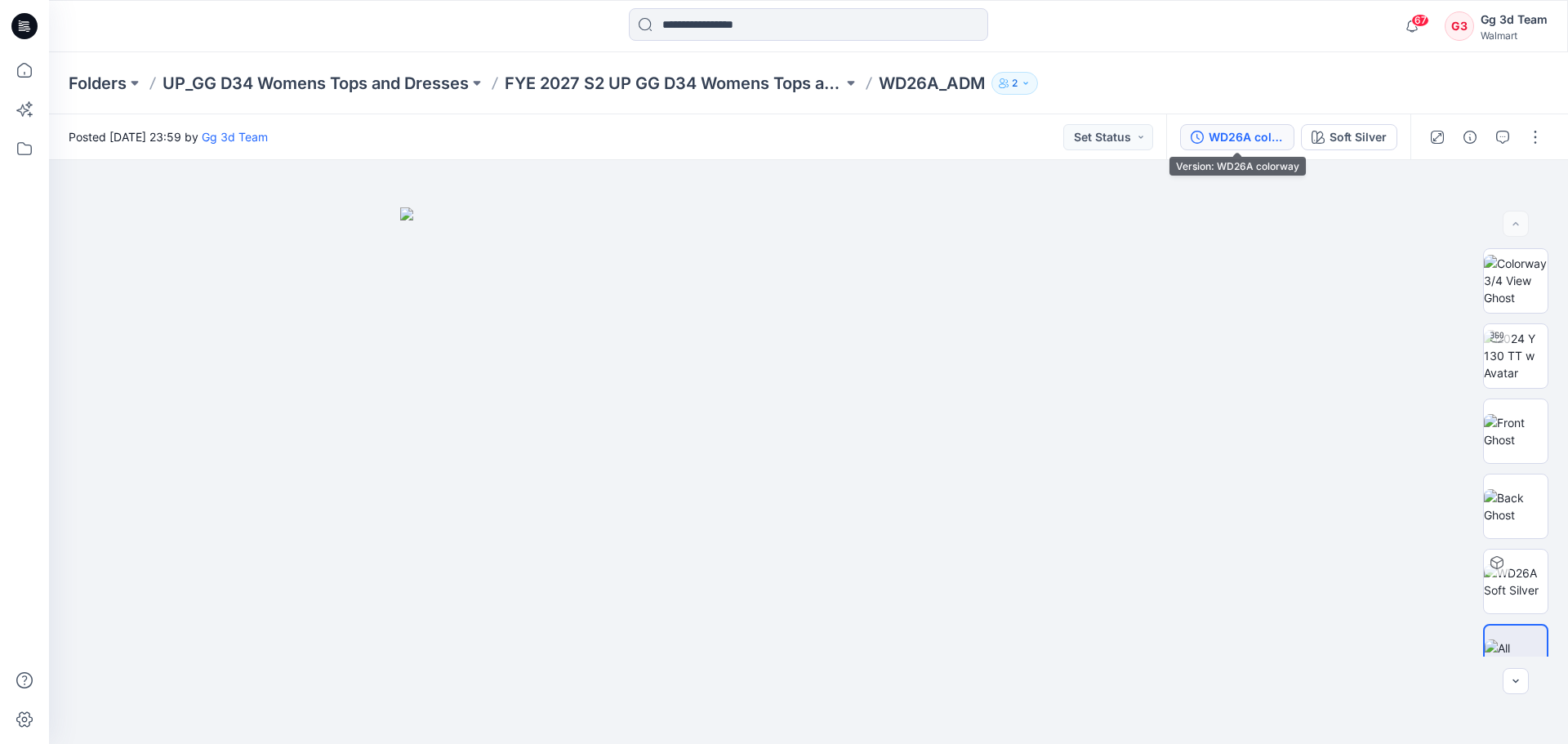
click at [1225, 137] on div "WD26A colorway" at bounding box center [1246, 137] width 75 height 18
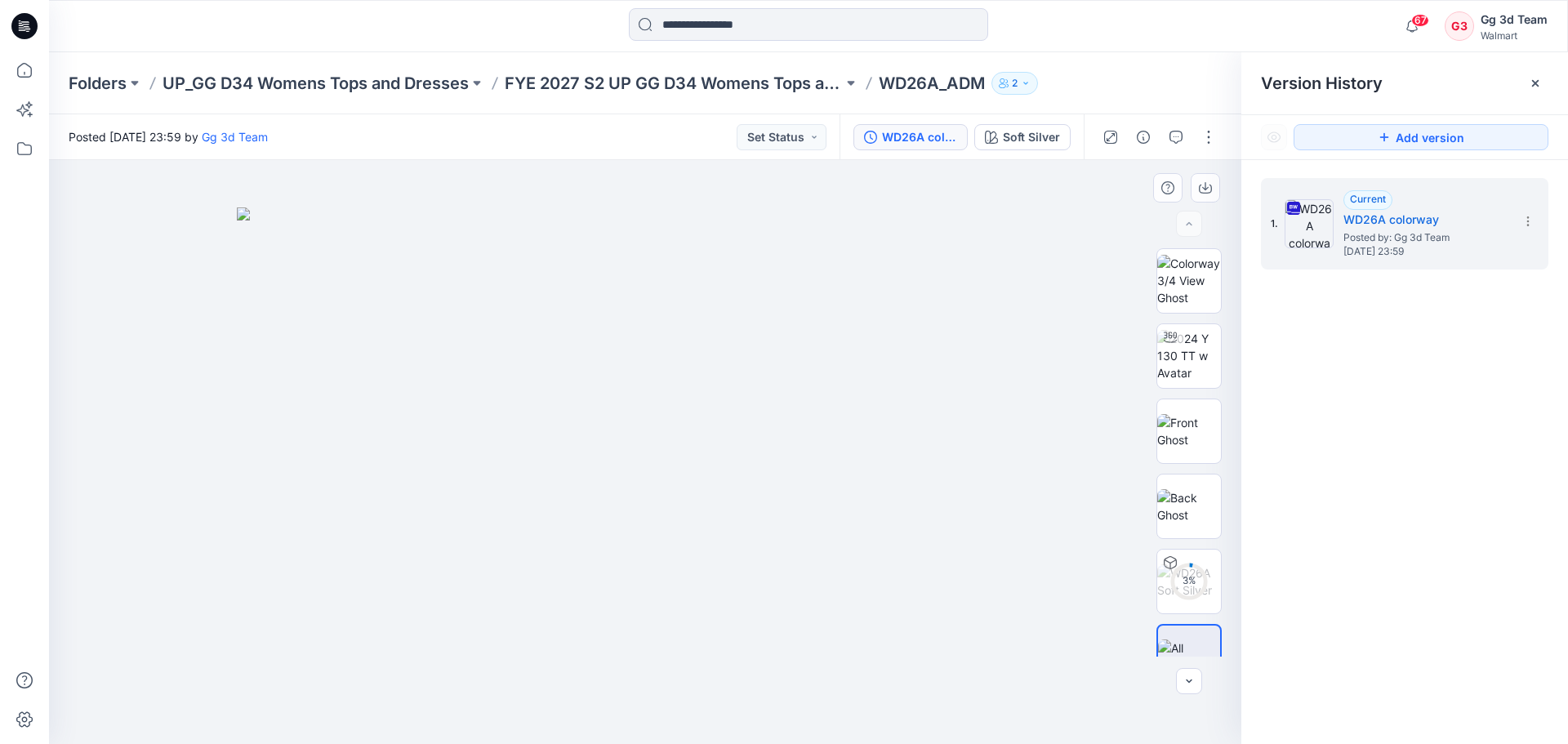
click at [1076, 253] on div at bounding box center [645, 451] width 1192 height 583
click at [1534, 86] on icon at bounding box center [1535, 84] width 13 height 13
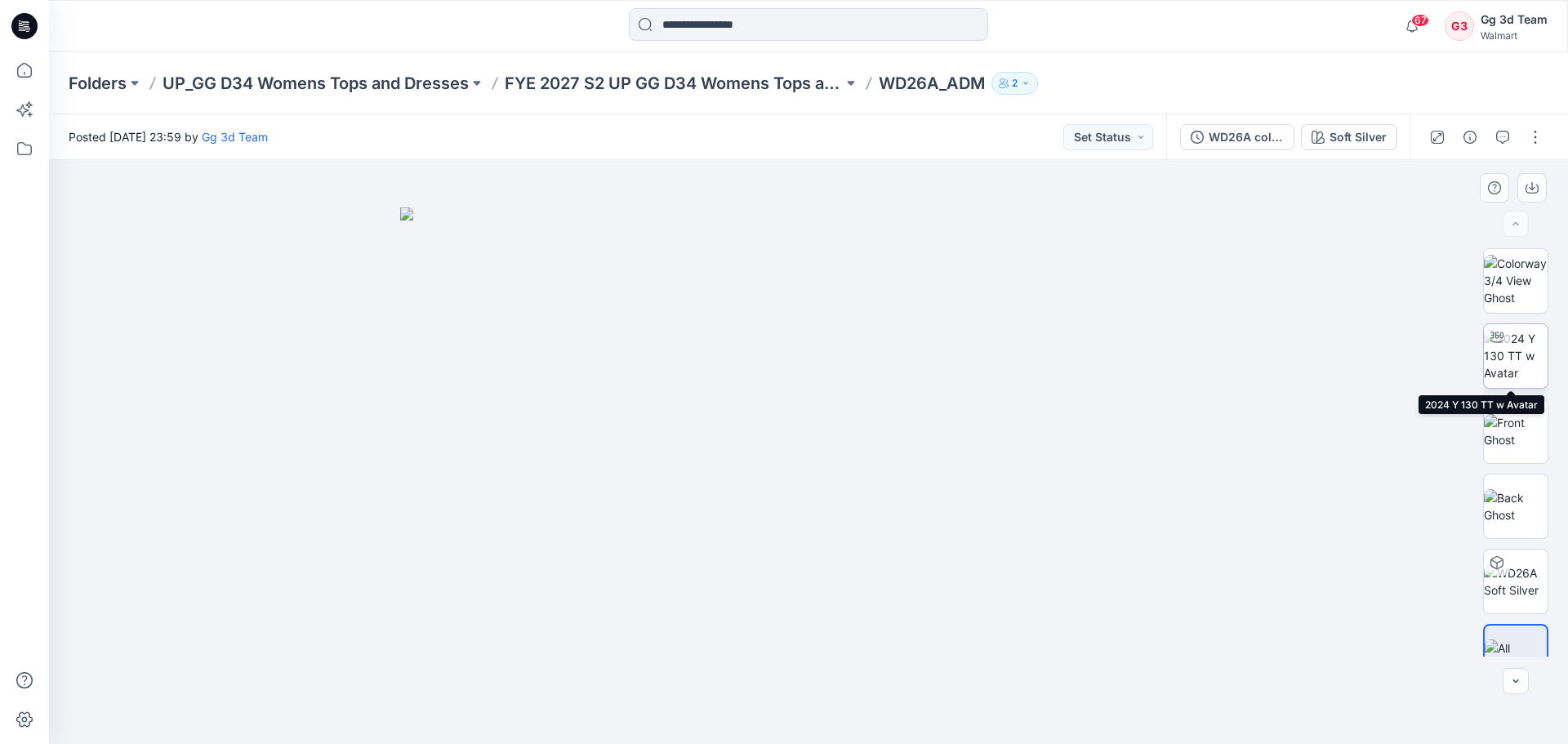
click at [1517, 367] on img at bounding box center [1515, 355] width 64 height 51
drag, startPoint x: 895, startPoint y: 718, endPoint x: 677, endPoint y: 717, distance: 218.0
click at [677, 717] on icon at bounding box center [811, 696] width 494 height 61
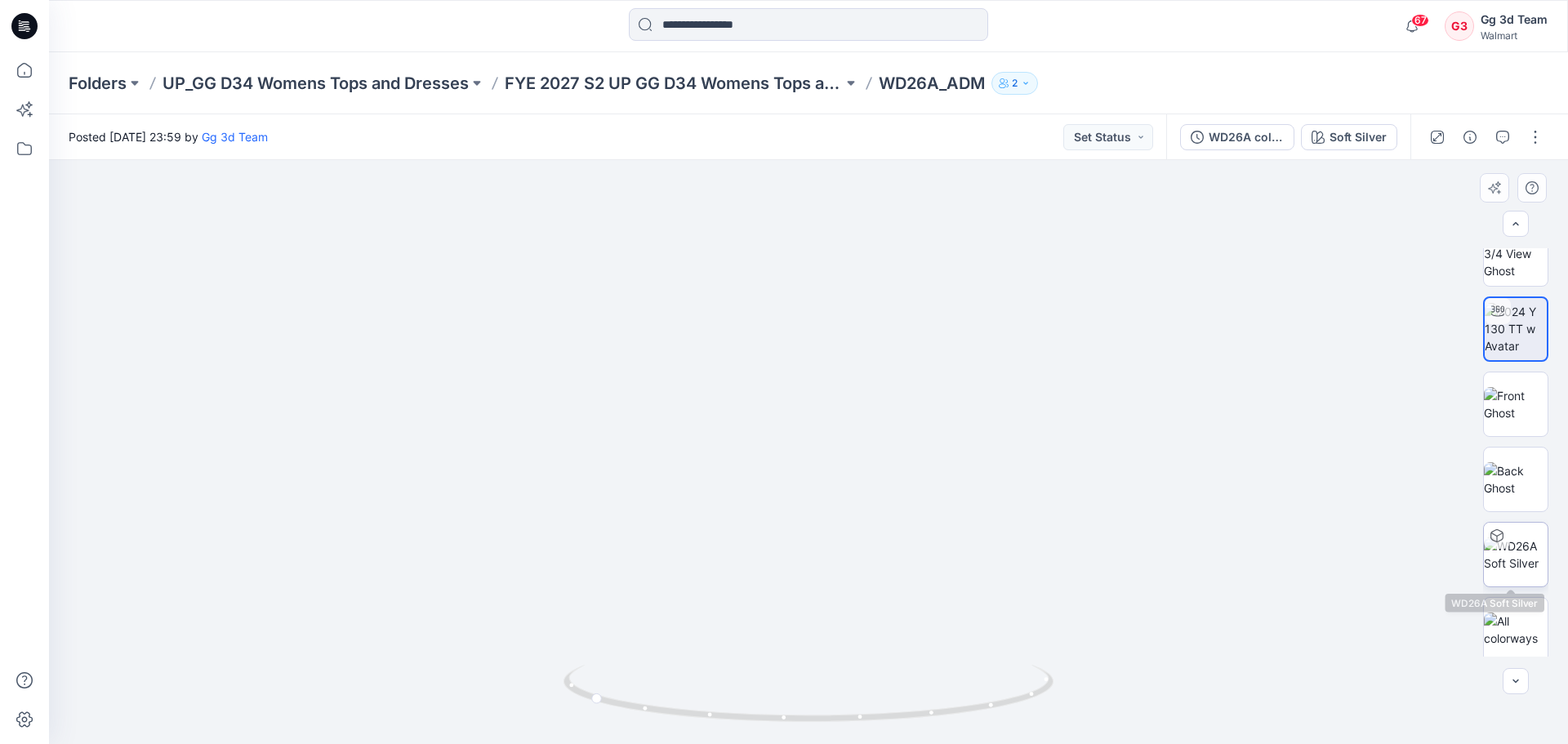
scroll to position [33, 0]
click at [1509, 612] on img at bounding box center [1515, 623] width 64 height 34
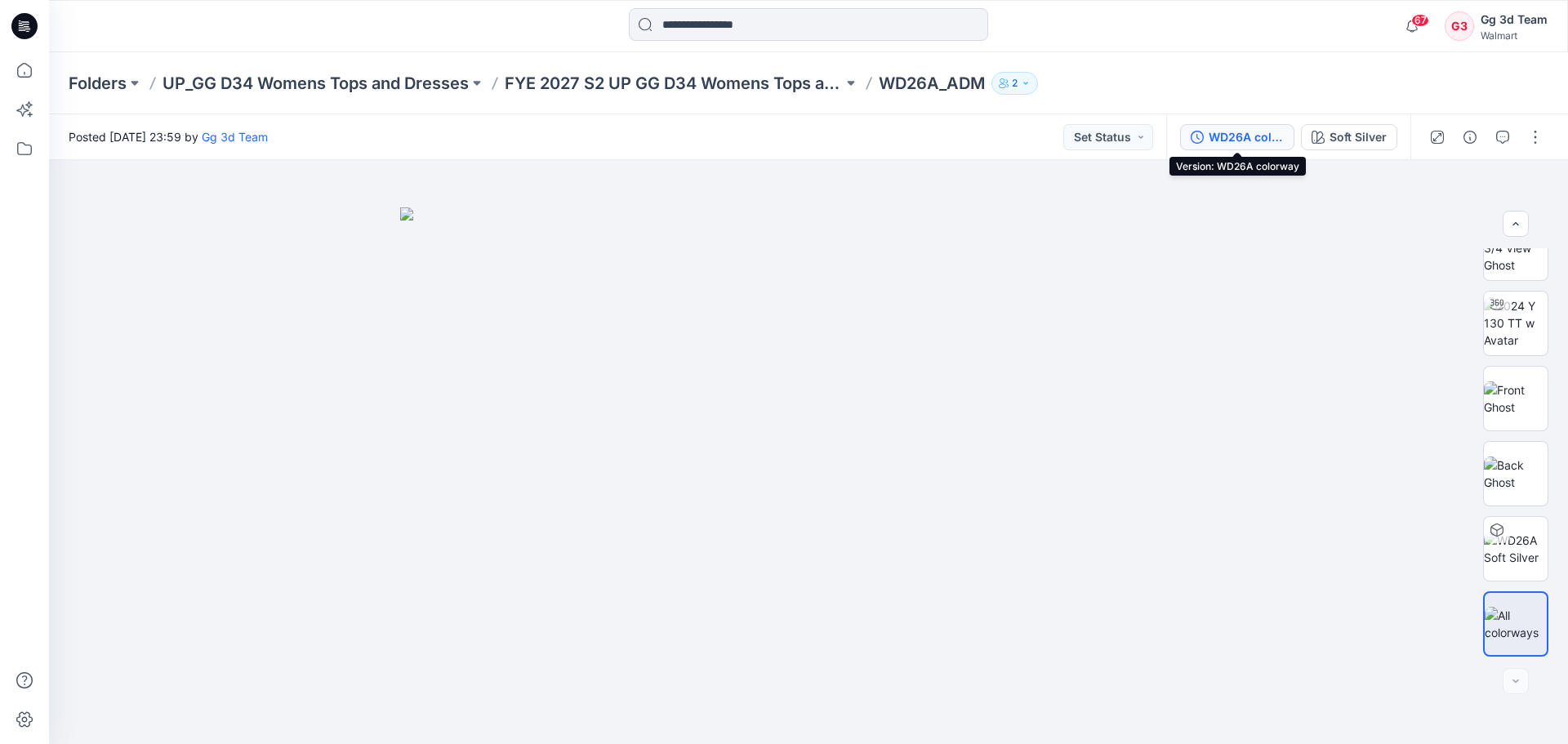
click at [1215, 145] on div "WD26A colorway" at bounding box center [1246, 137] width 75 height 18
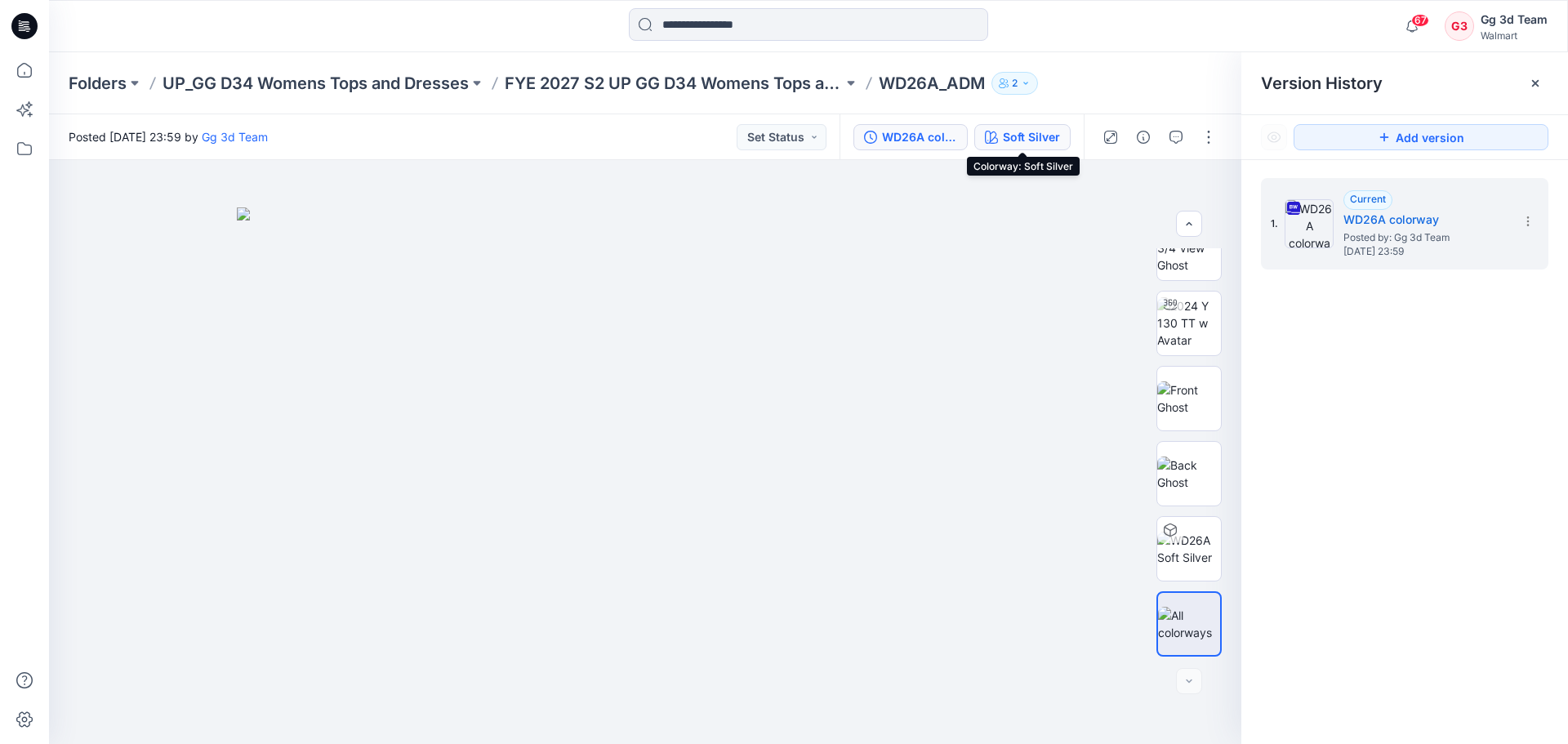
click at [1040, 140] on div "Soft Silver" at bounding box center [1031, 137] width 58 height 18
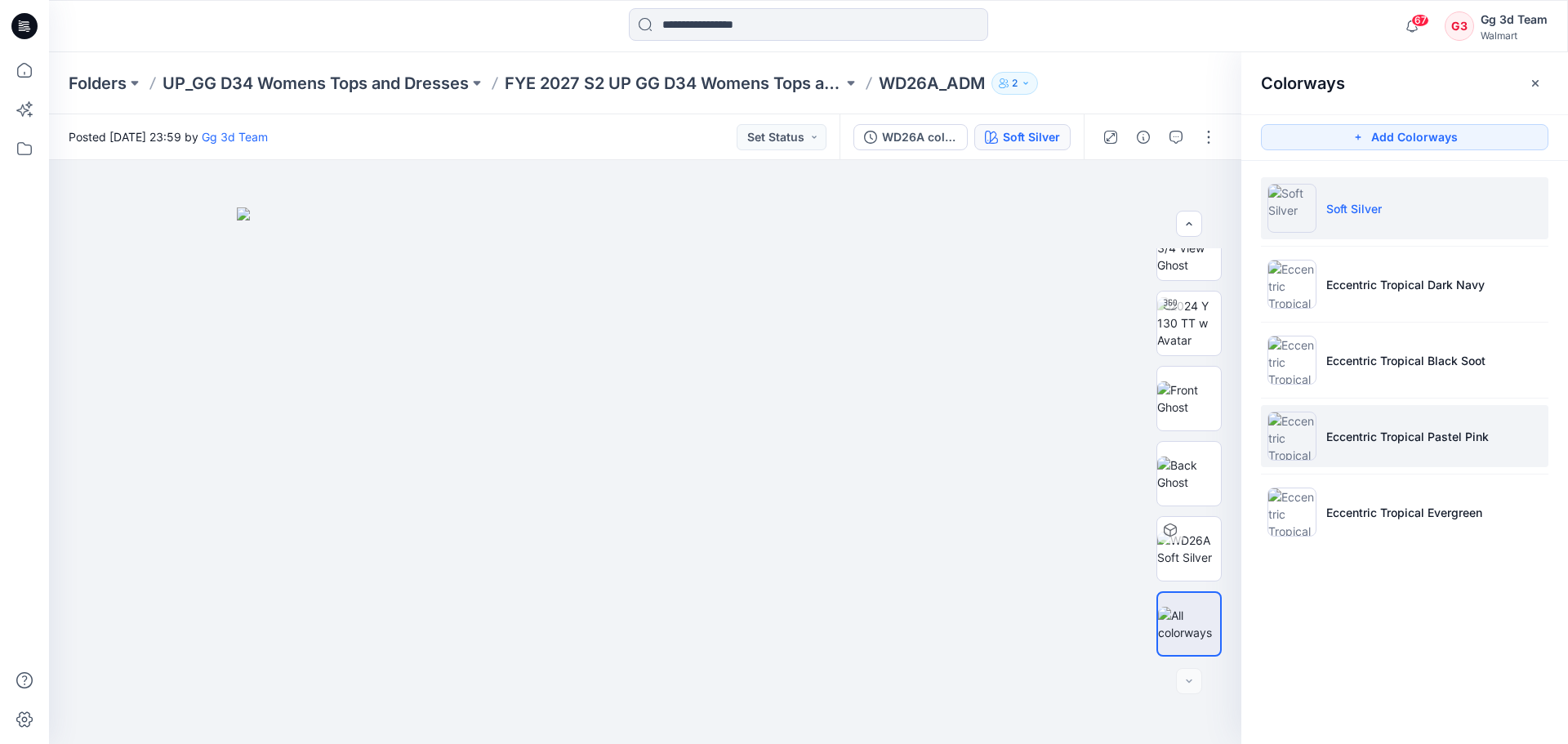
click at [1294, 449] on img at bounding box center [1291, 436] width 49 height 49
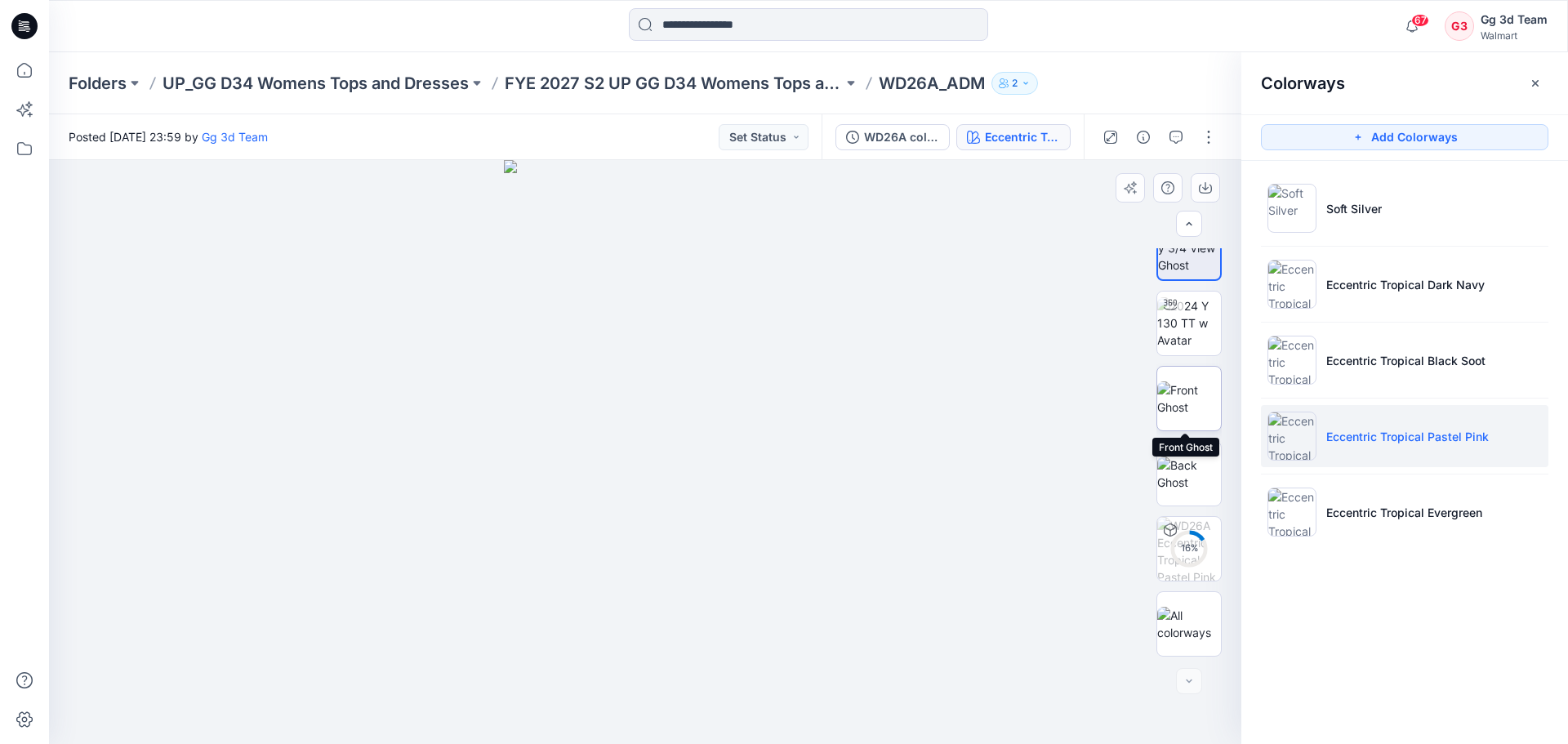
click at [1197, 398] on img at bounding box center [1189, 398] width 64 height 34
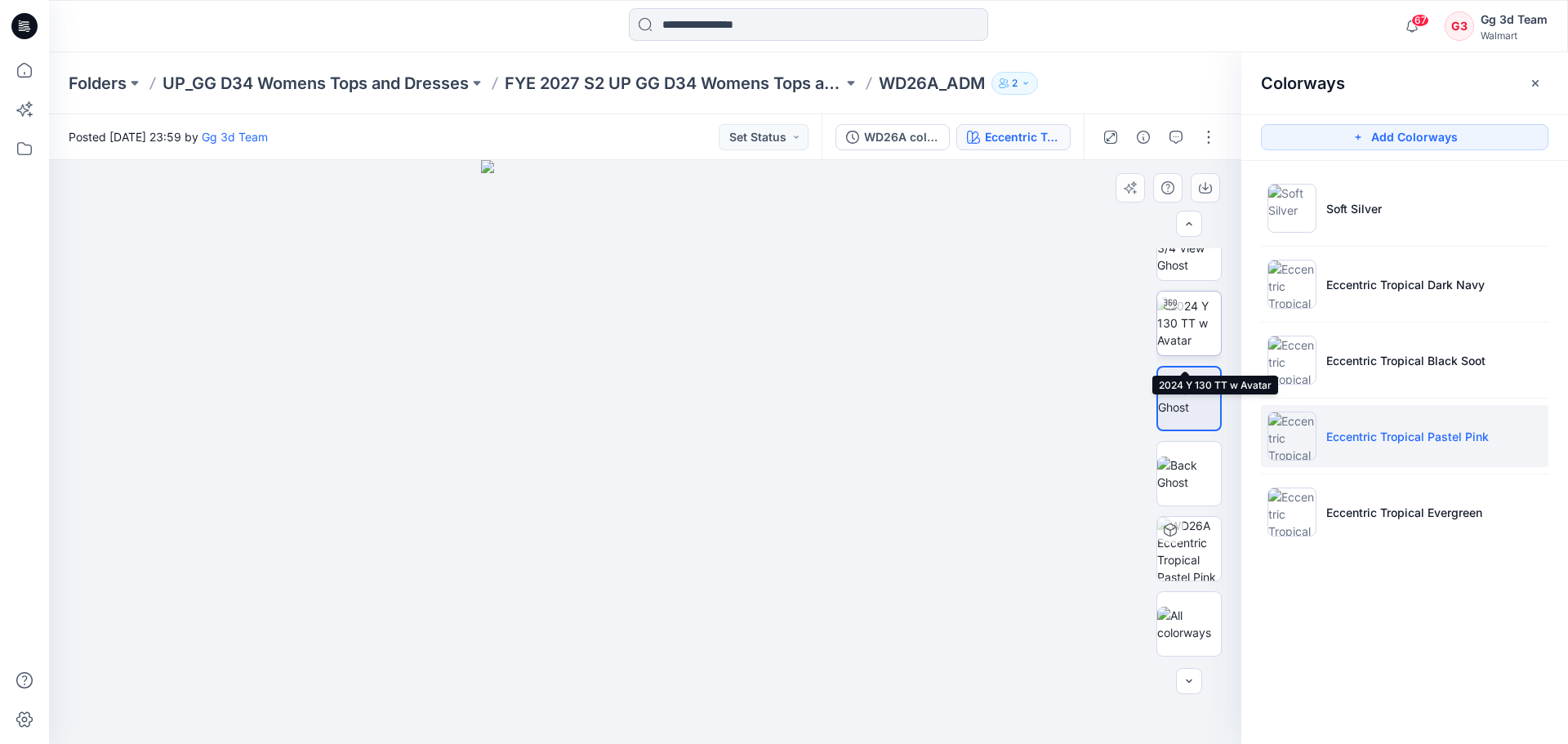
scroll to position [0, 0]
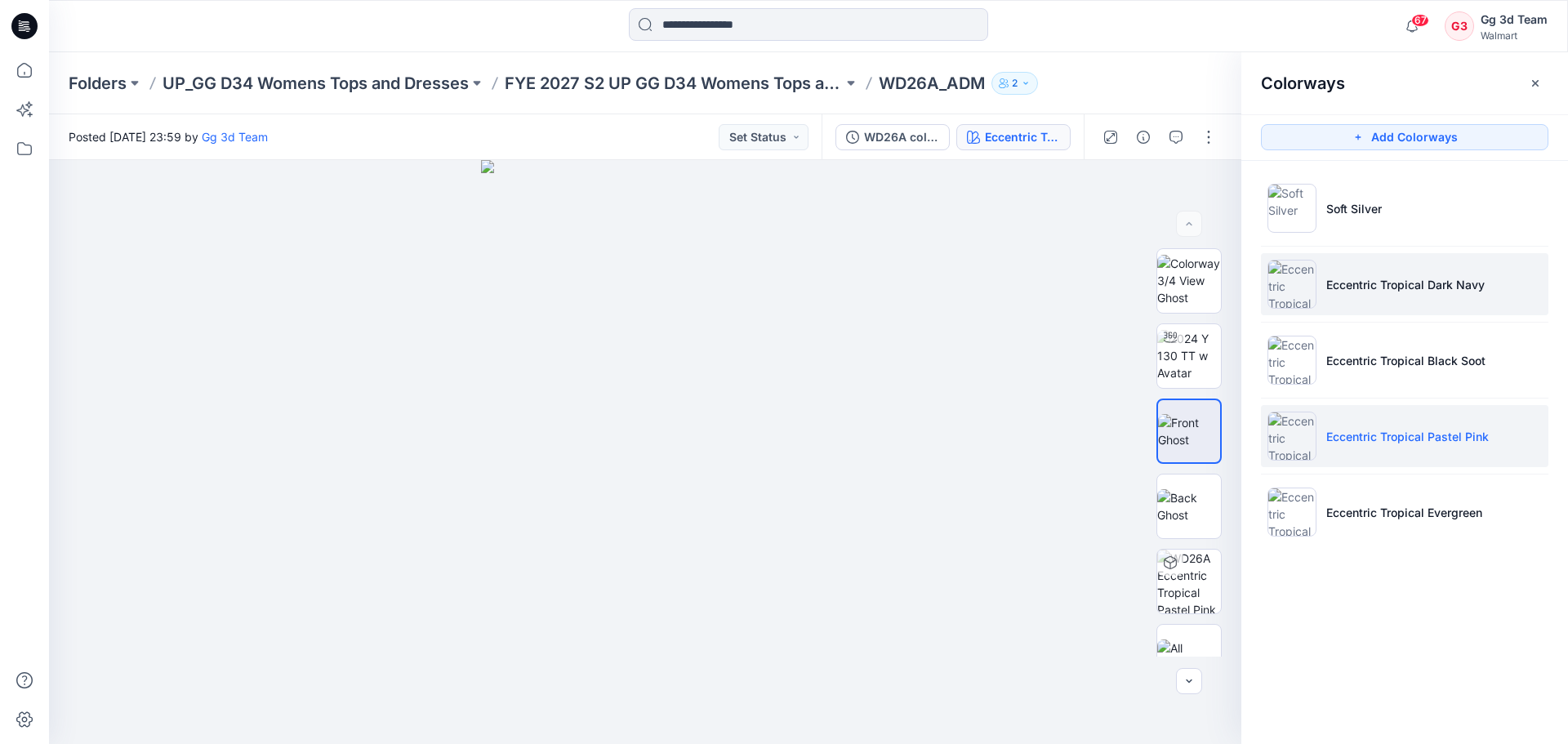
click at [1346, 304] on li "Eccentric Tropical Dark Navy" at bounding box center [1404, 283] width 287 height 62
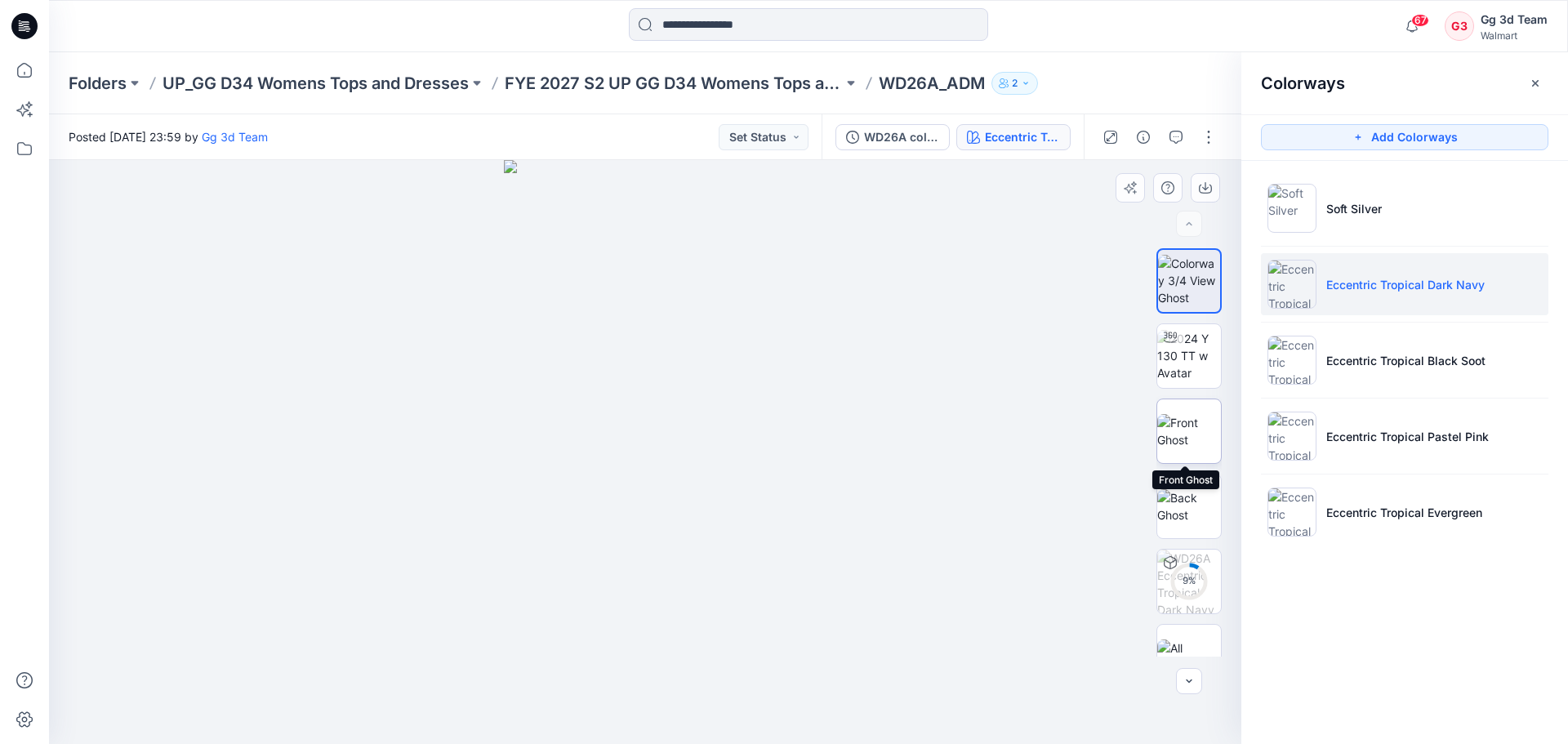
click at [1196, 430] on img at bounding box center [1189, 431] width 64 height 34
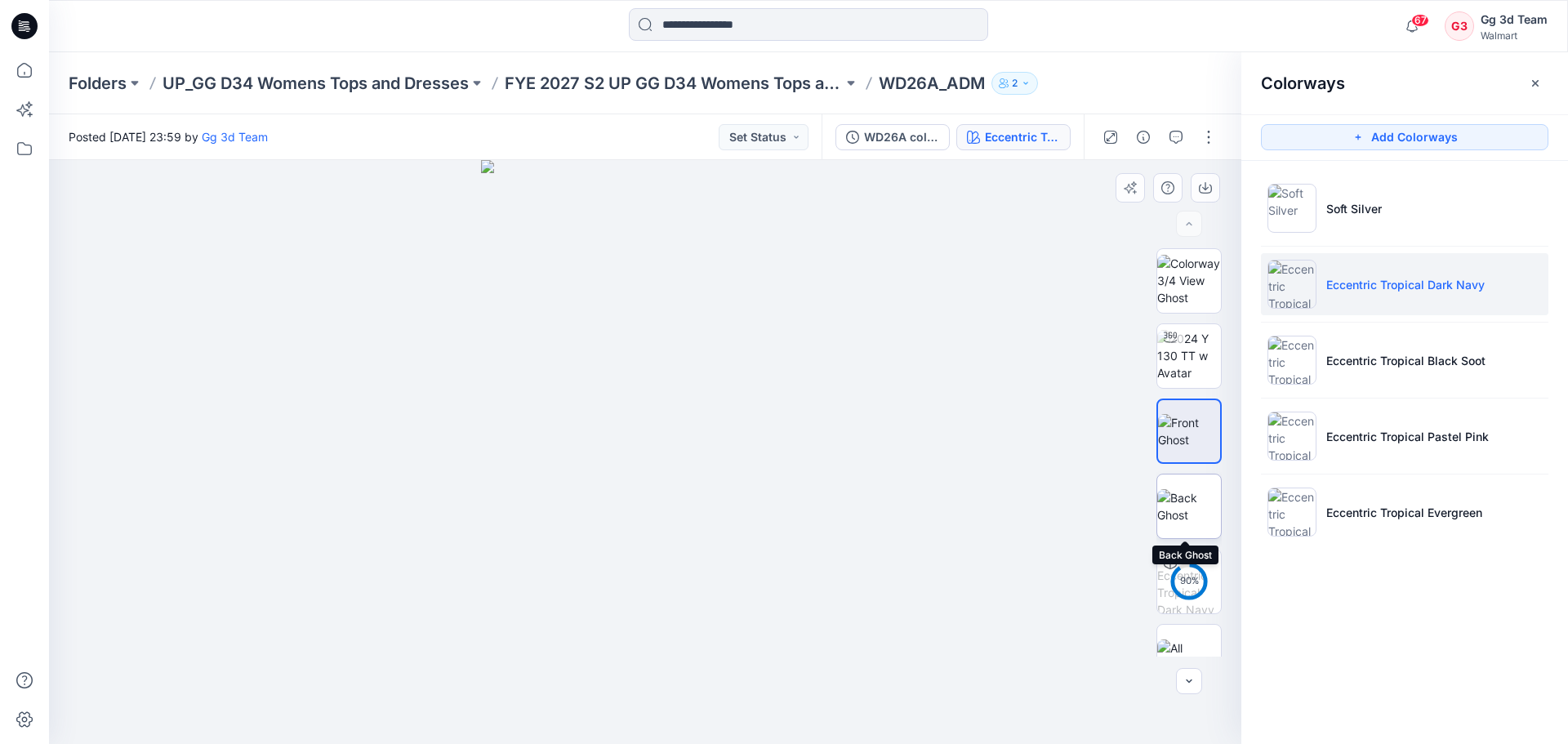
click at [1198, 491] on img at bounding box center [1189, 506] width 64 height 34
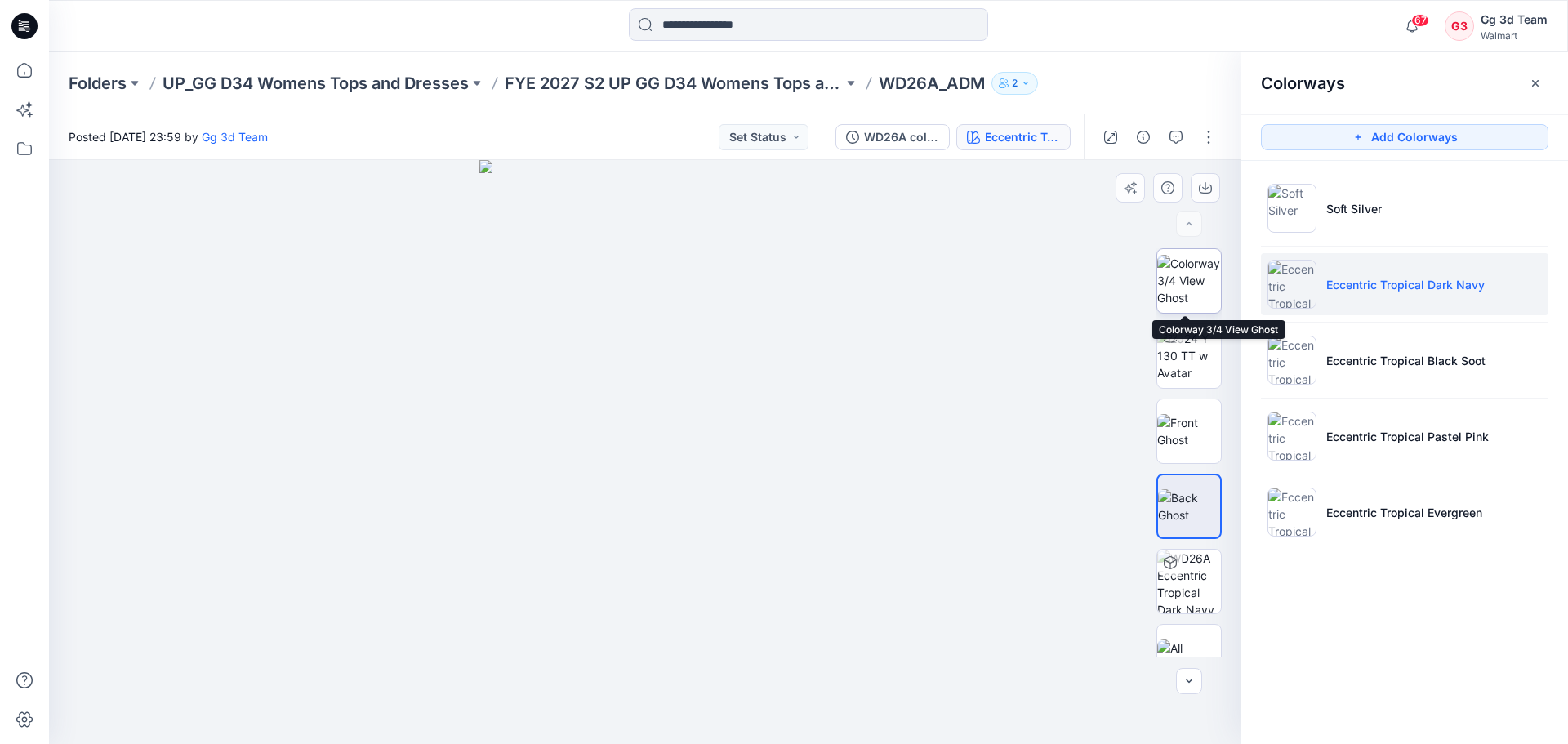
click at [1207, 289] on img at bounding box center [1189, 280] width 64 height 51
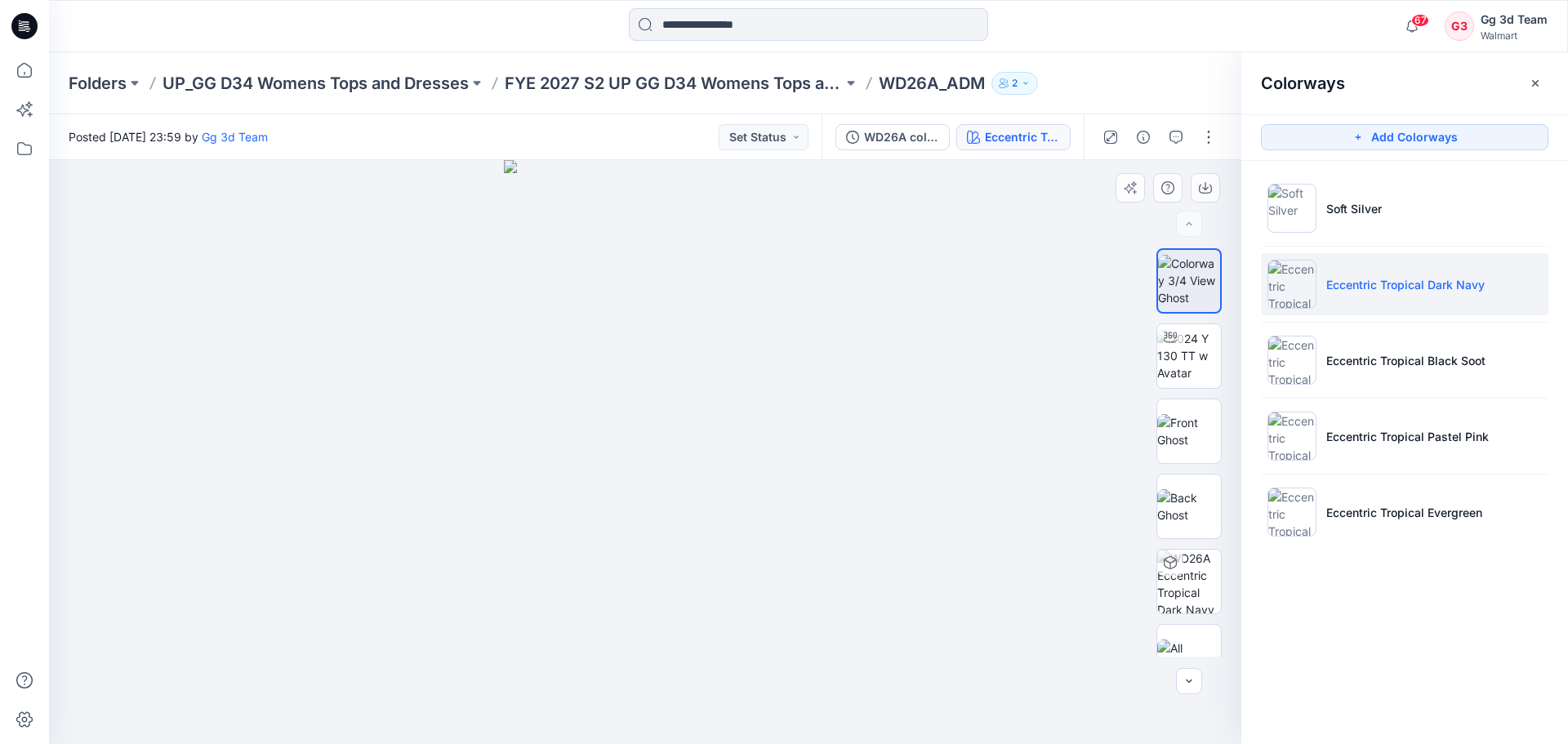
drag, startPoint x: 690, startPoint y: 337, endPoint x: 809, endPoint y: 335, distance: 119.0
click at [809, 335] on div at bounding box center [645, 451] width 1192 height 583
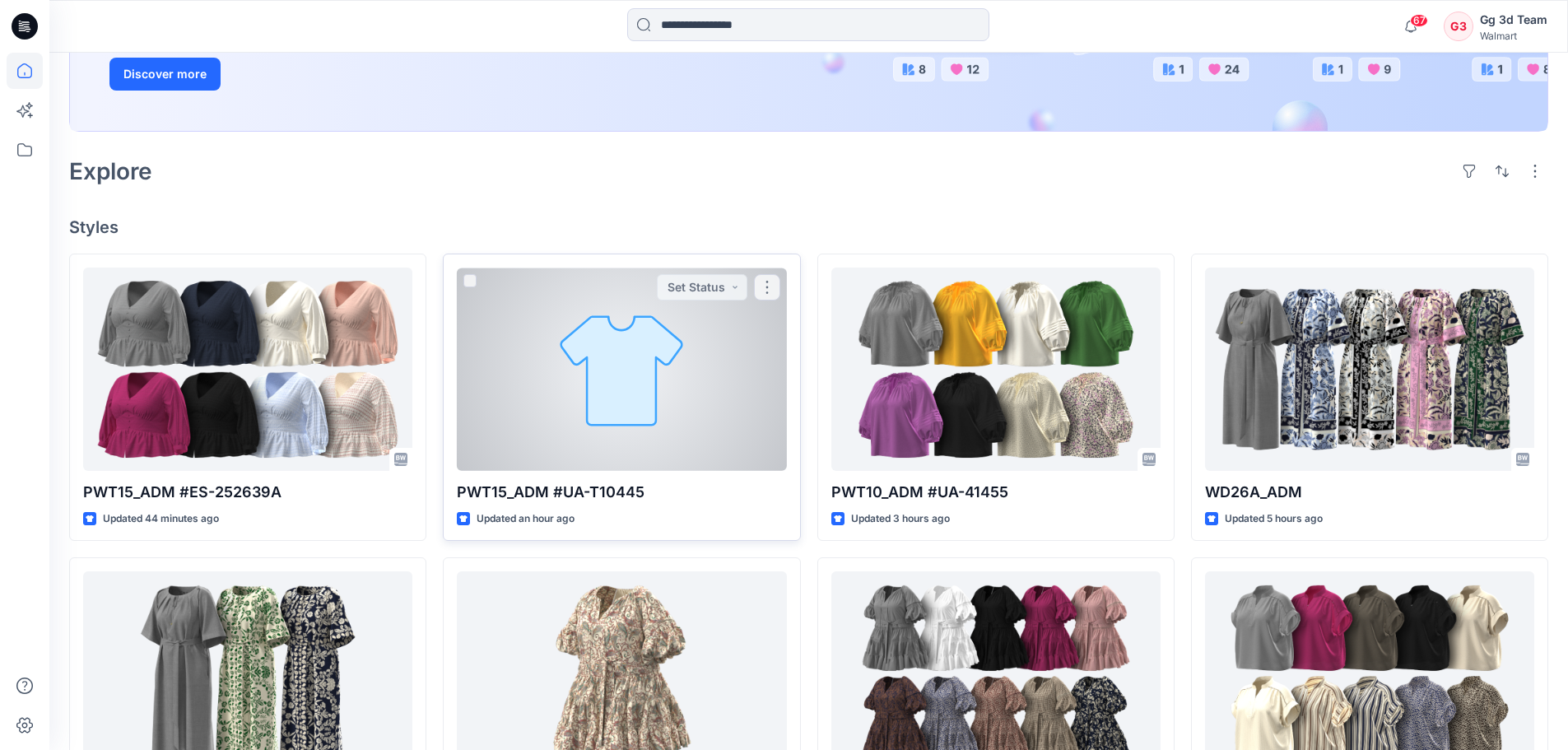
scroll to position [330, 0]
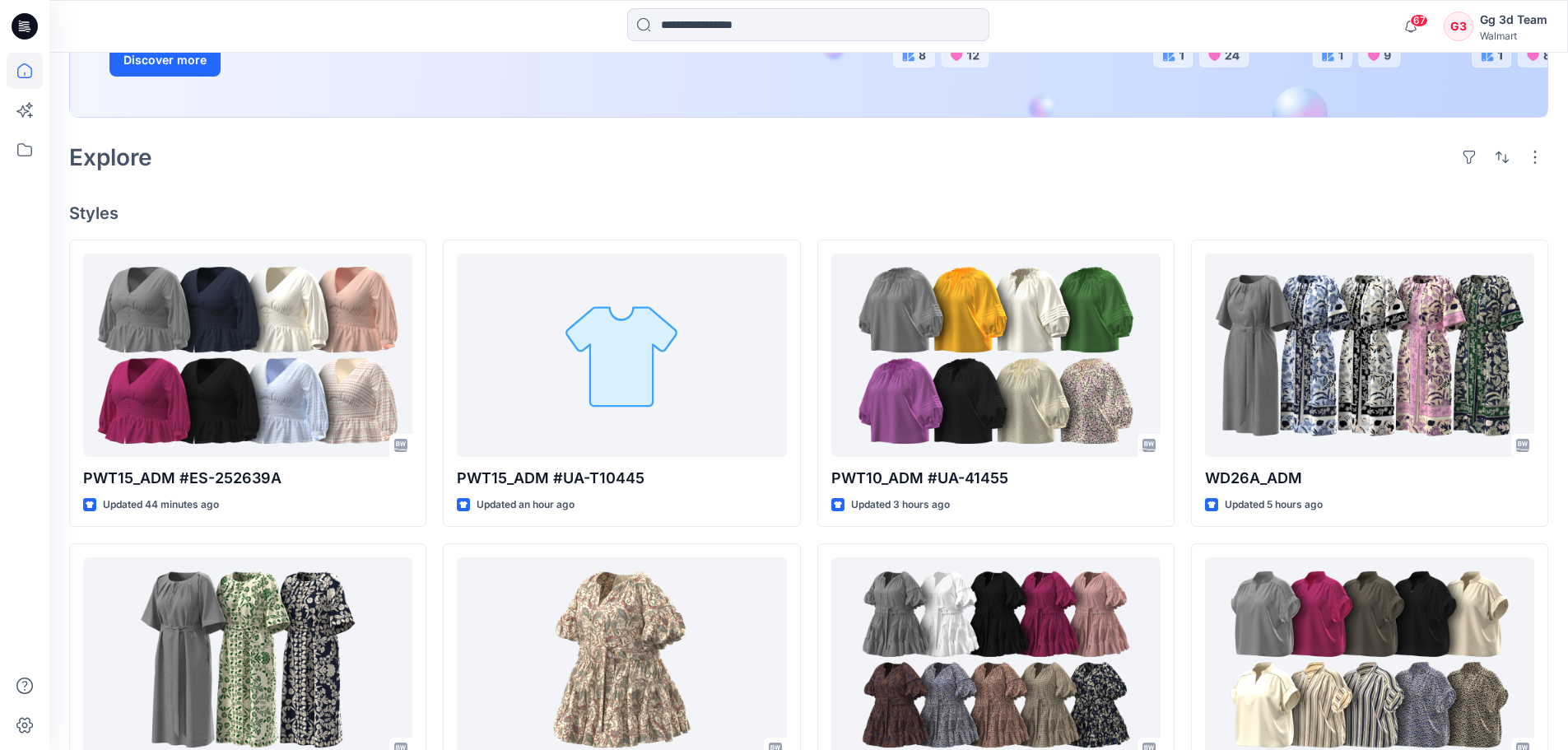
click at [629, 207] on h4 "Styles" at bounding box center [809, 213] width 1479 height 20
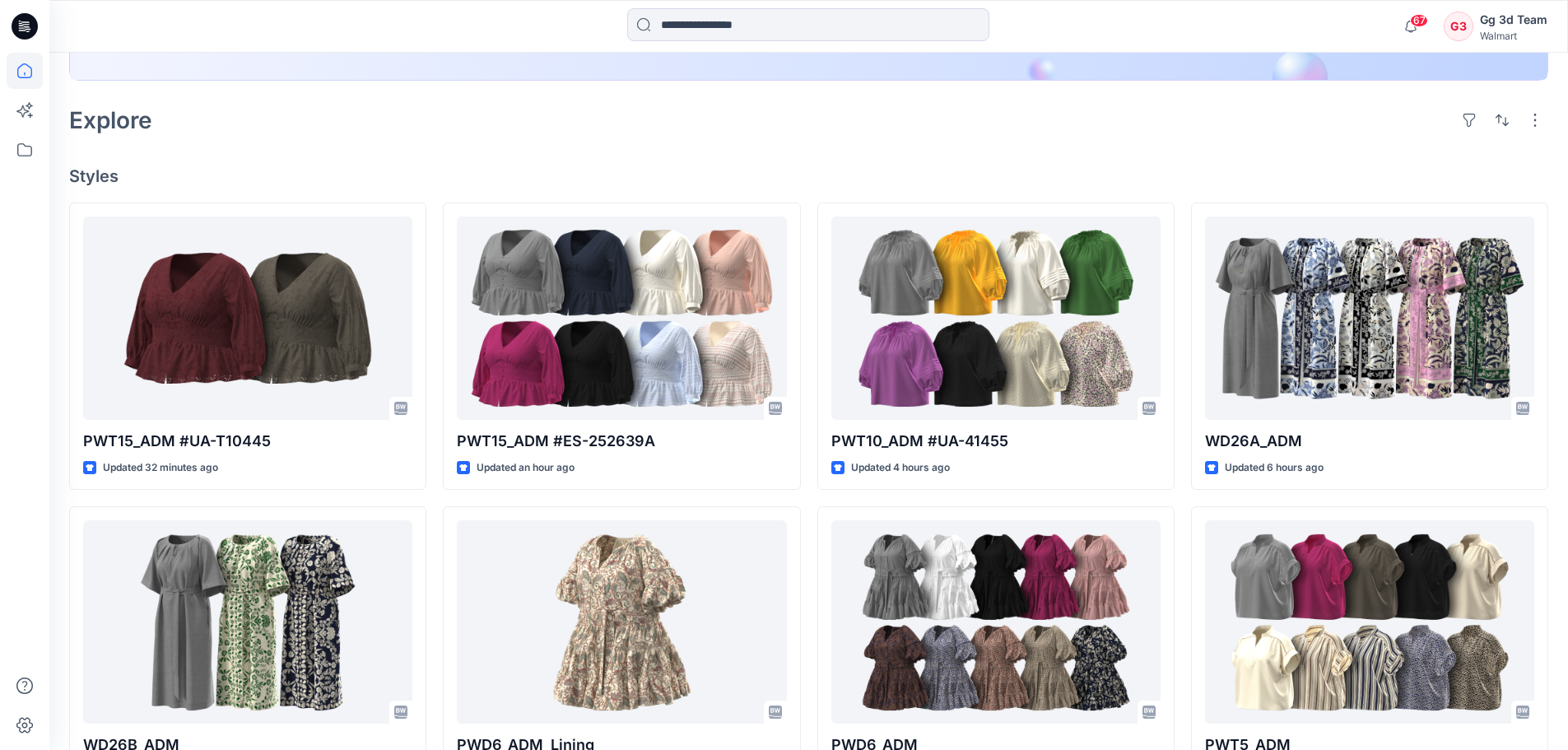
scroll to position [395, 0]
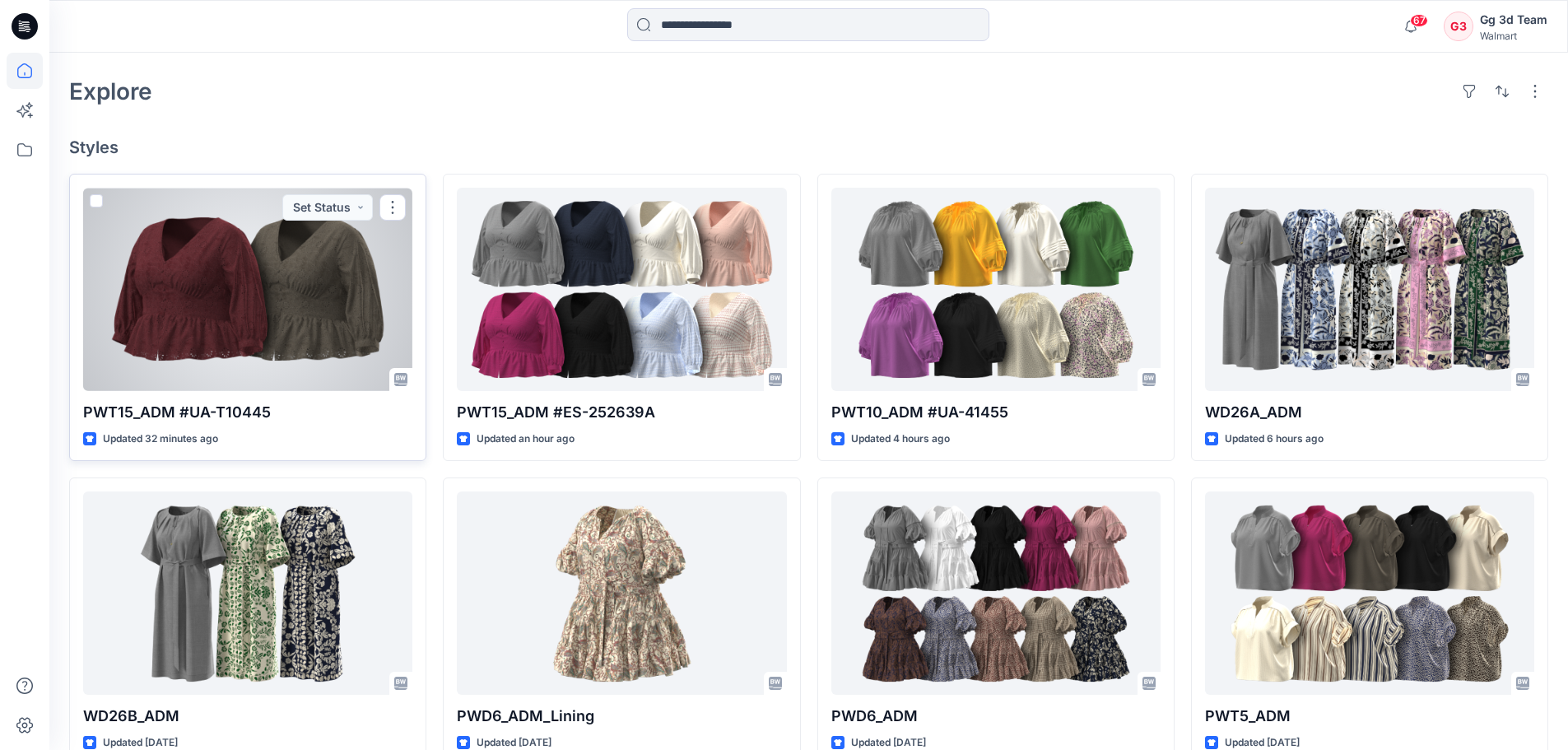
click at [320, 320] on div at bounding box center [248, 288] width 330 height 203
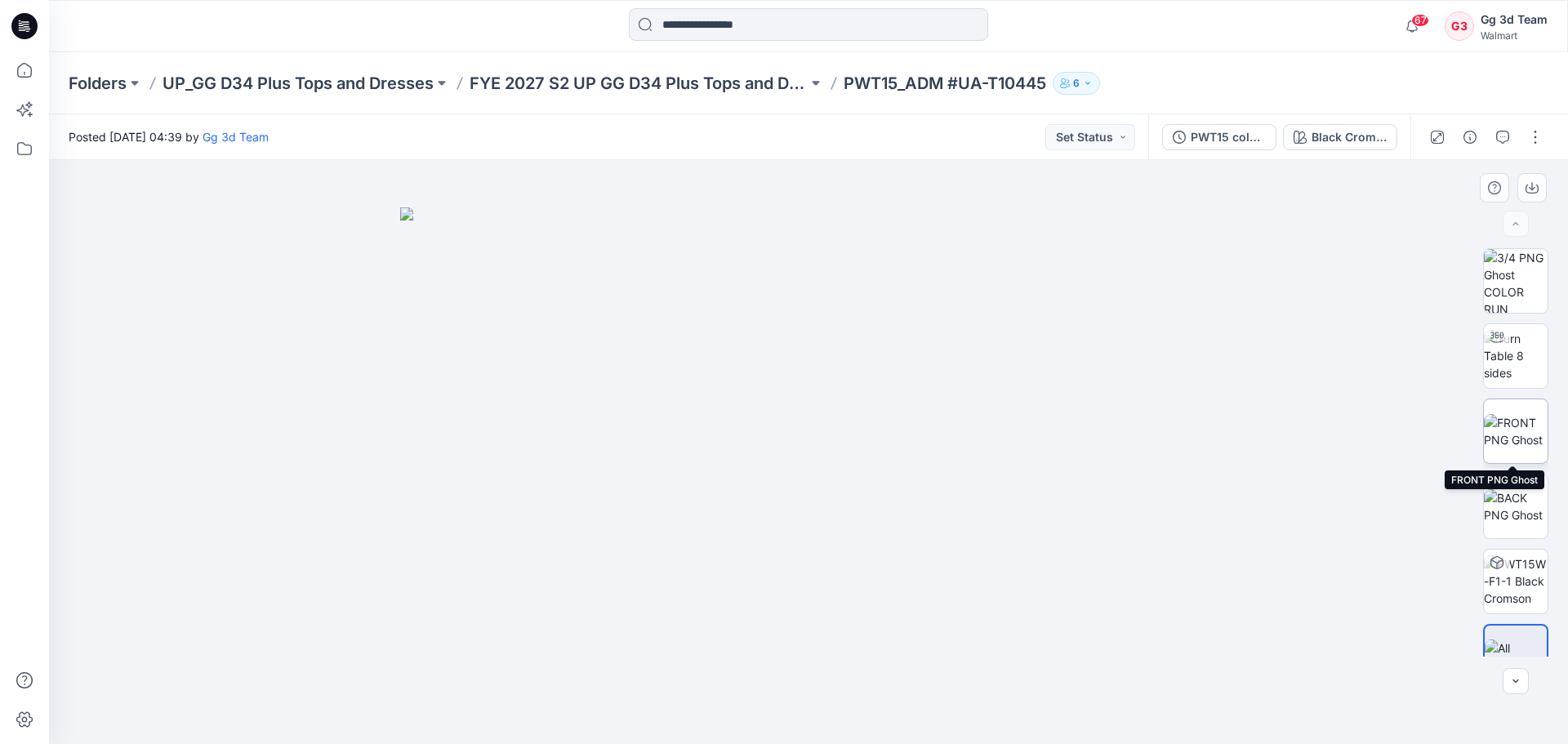
click at [1513, 442] on img at bounding box center [1515, 431] width 64 height 34
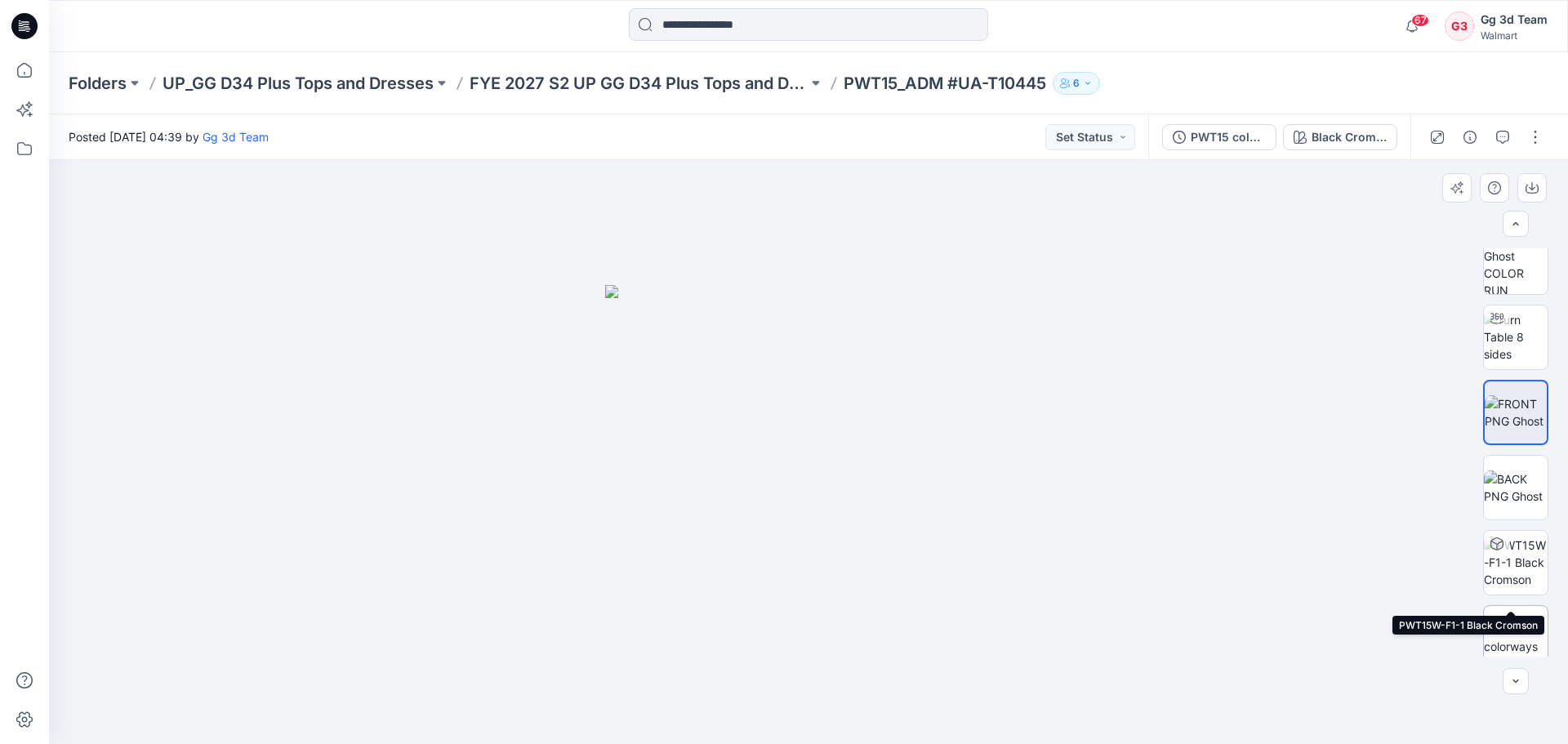
scroll to position [33, 0]
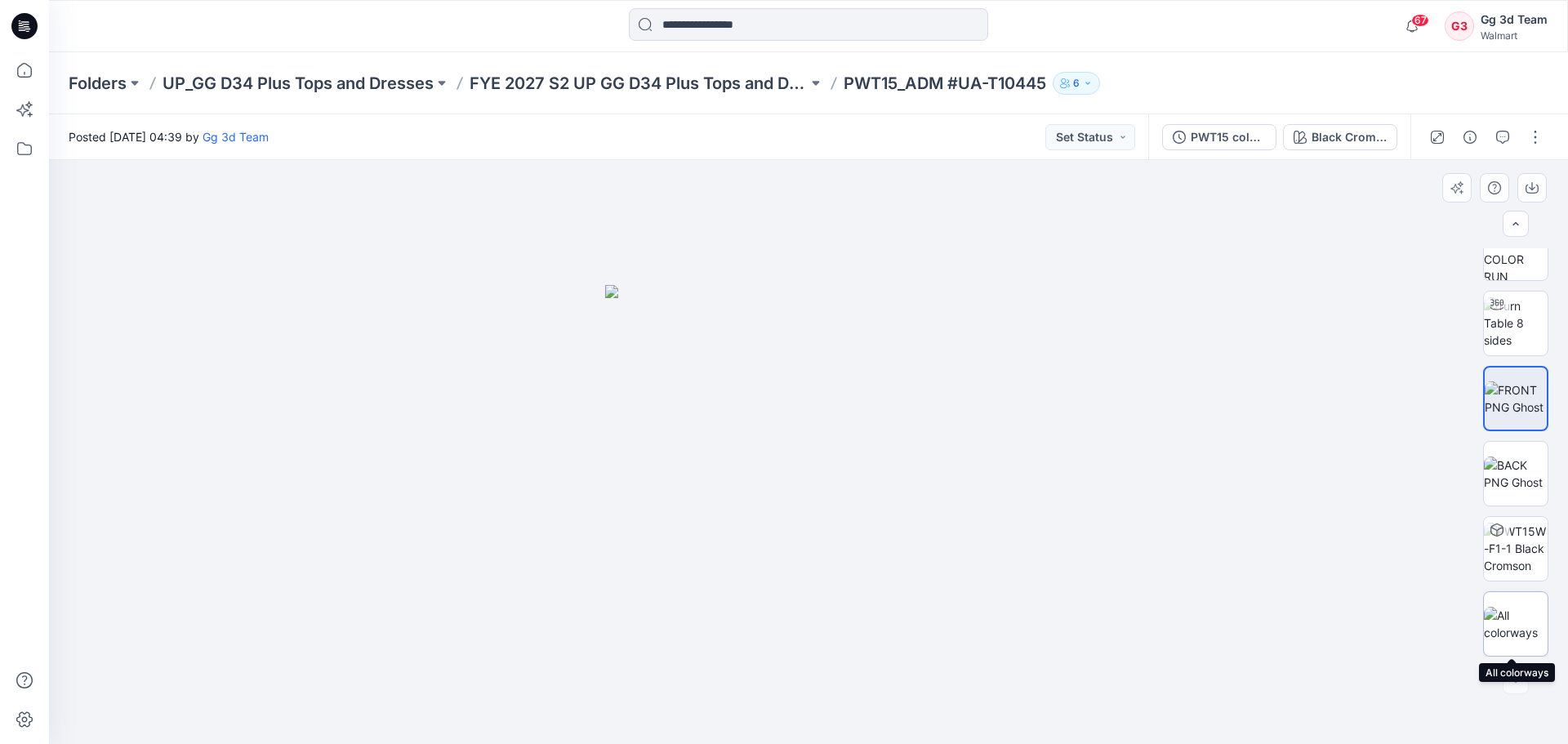
click at [1514, 613] on img at bounding box center [1515, 623] width 64 height 34
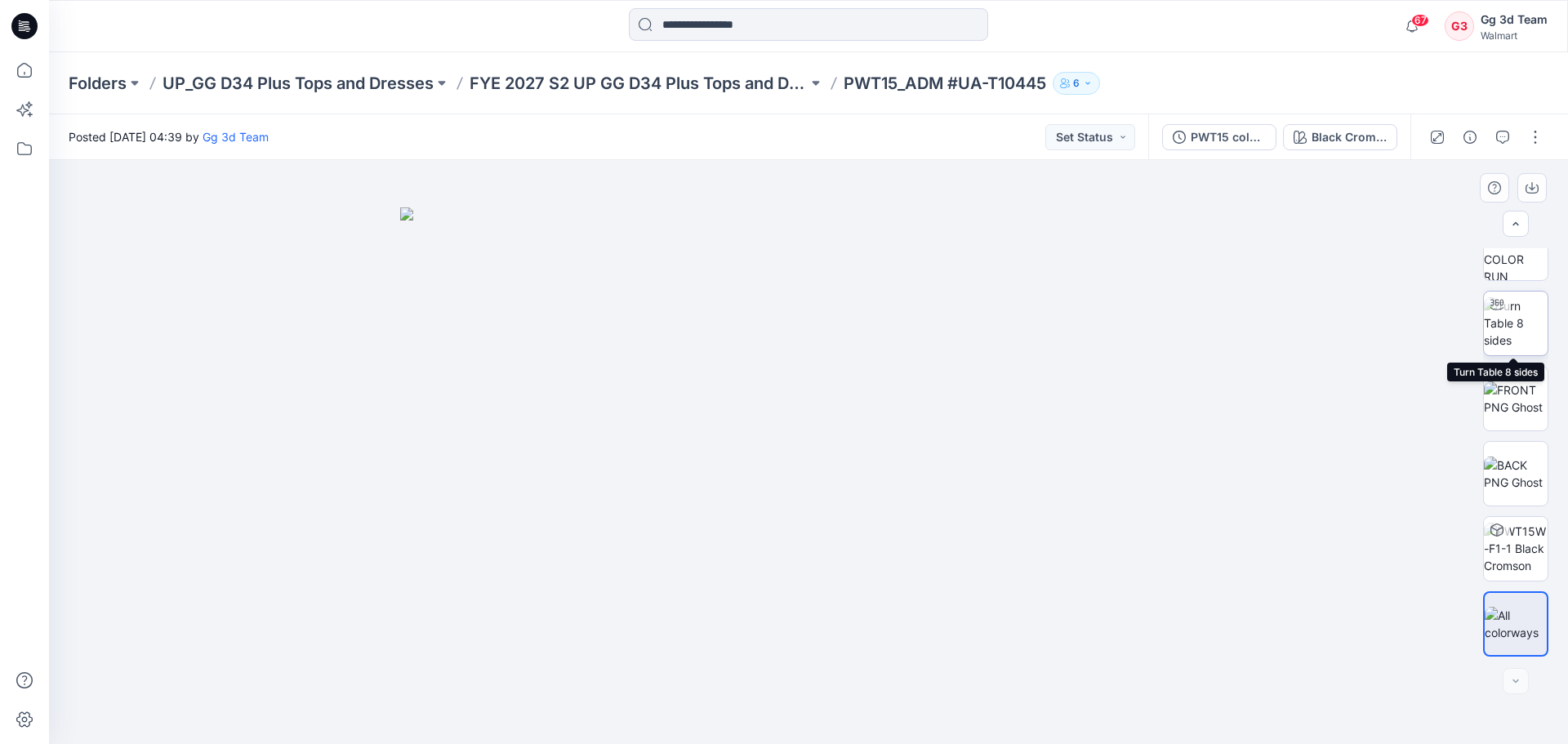
click at [1507, 321] on img at bounding box center [1515, 322] width 64 height 51
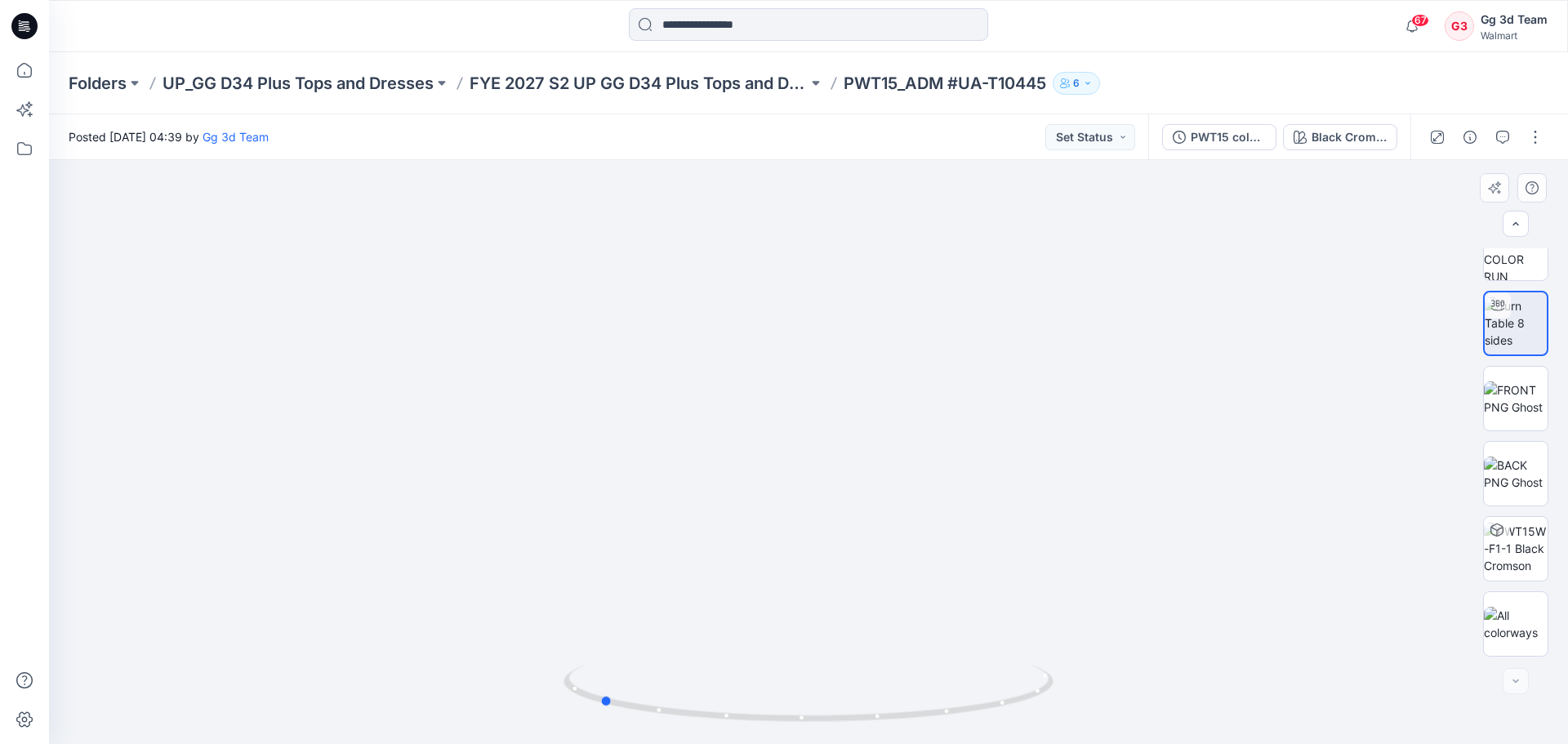
drag, startPoint x: 850, startPoint y: 719, endPoint x: 641, endPoint y: 727, distance: 209.2
click at [641, 727] on div at bounding box center [808, 703] width 490 height 82
drag, startPoint x: 854, startPoint y: 719, endPoint x: 738, endPoint y: 727, distance: 116.3
click at [738, 727] on div at bounding box center [808, 703] width 490 height 82
click at [760, 86] on p "FYE 2027 S2 UP GG D34 Plus Tops and Dresses" at bounding box center [638, 83] width 338 height 23
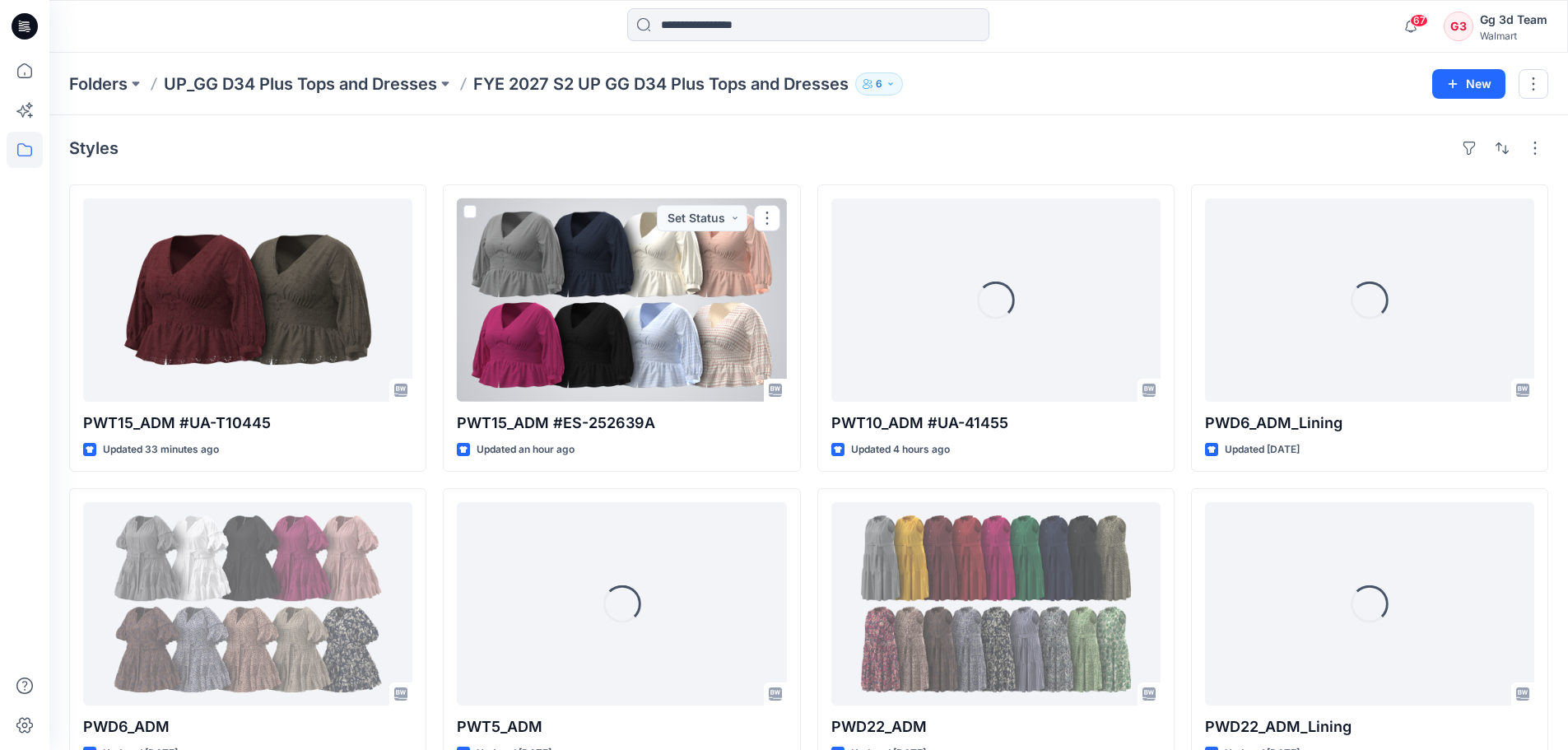
click at [670, 335] on div at bounding box center [622, 300] width 330 height 203
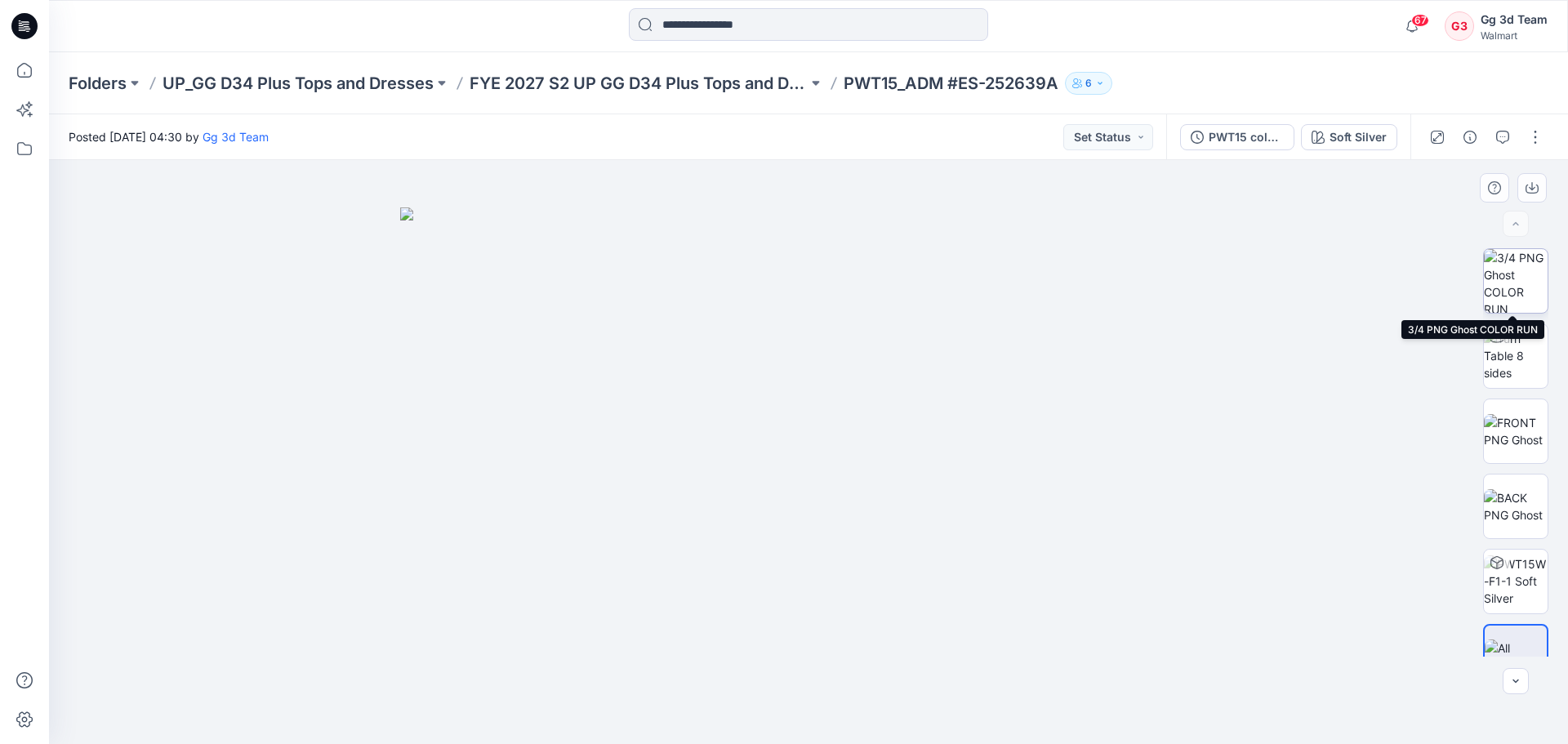
click at [1513, 294] on img at bounding box center [1515, 281] width 64 height 64
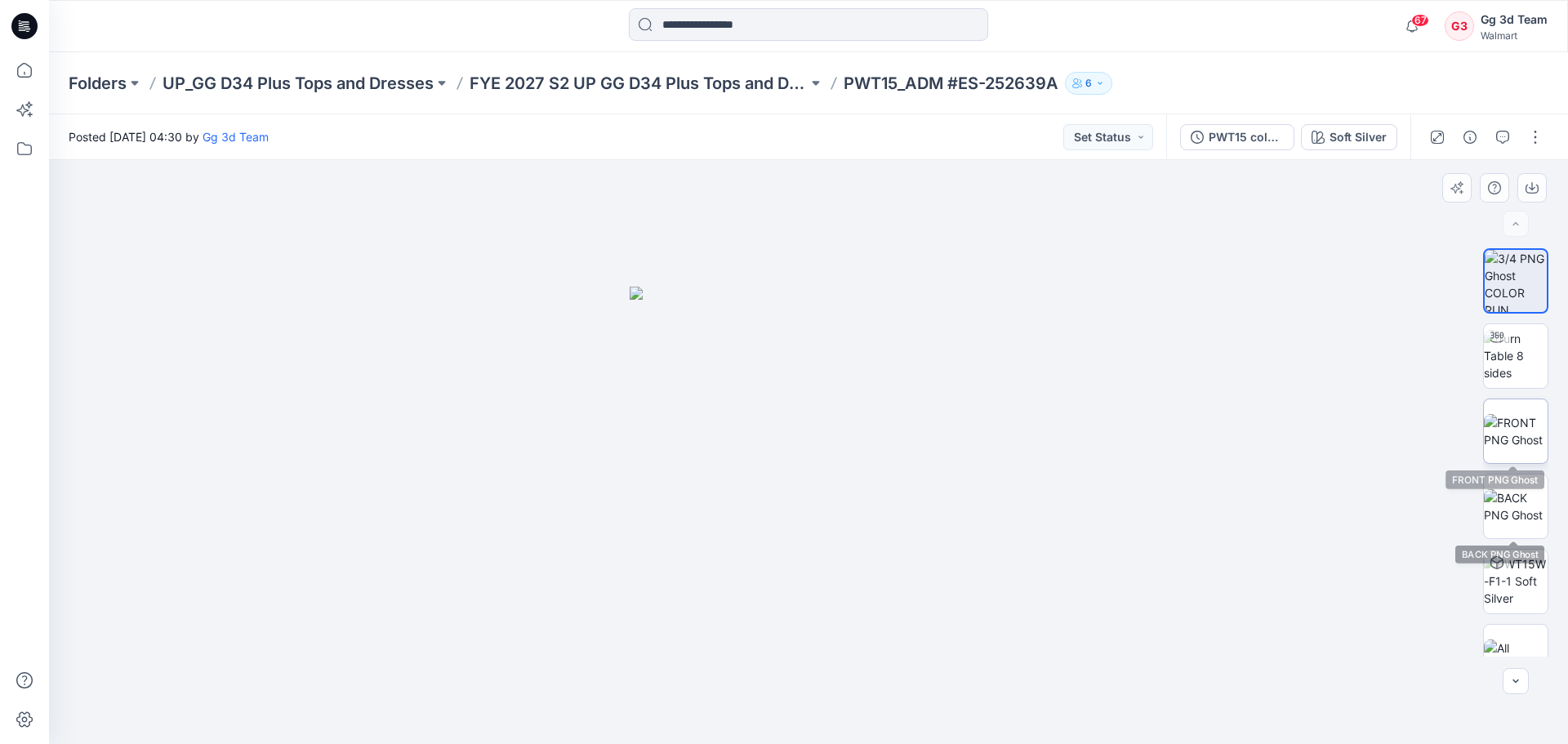
click at [1510, 435] on img at bounding box center [1515, 431] width 64 height 34
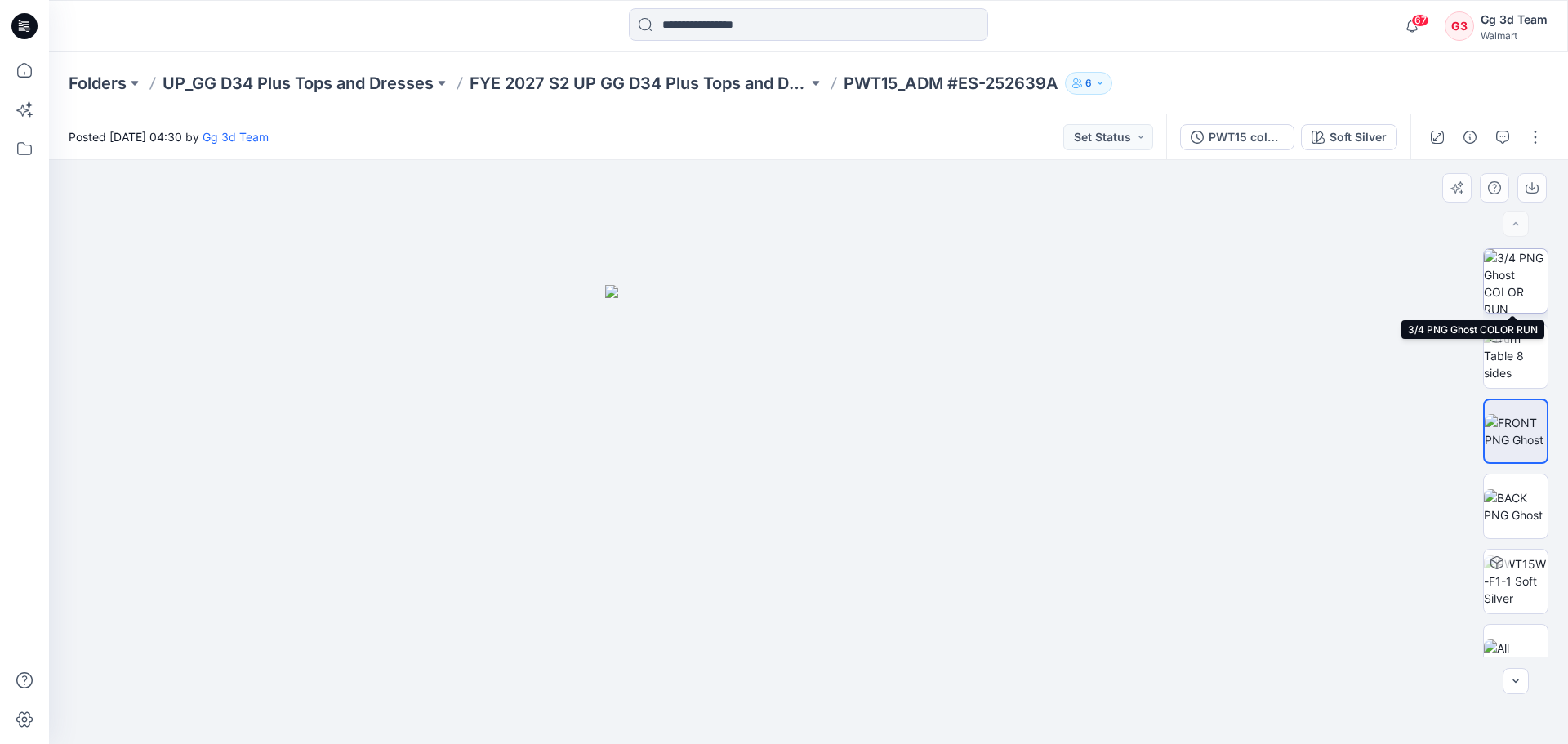
click at [1526, 283] on img at bounding box center [1515, 281] width 64 height 64
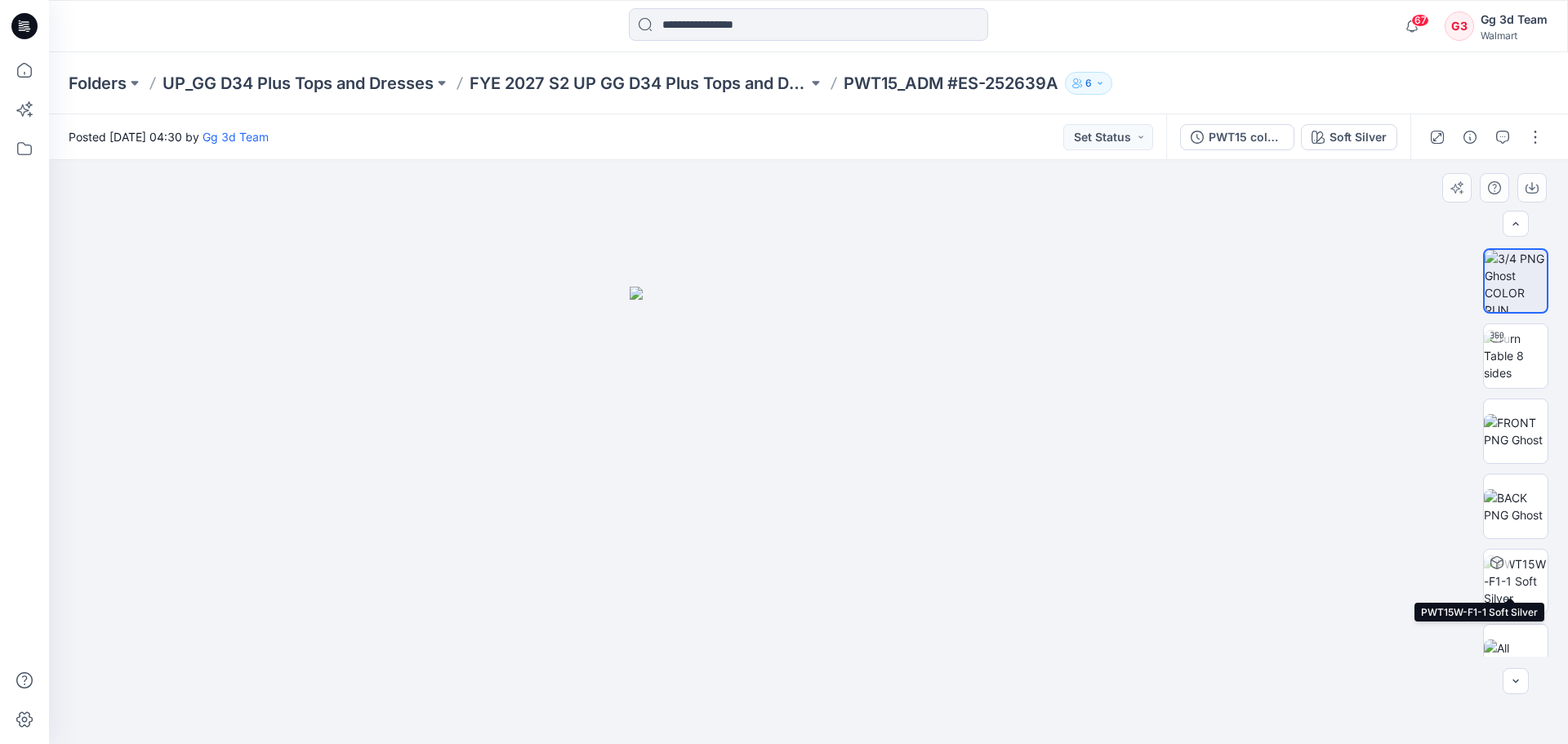
scroll to position [33, 0]
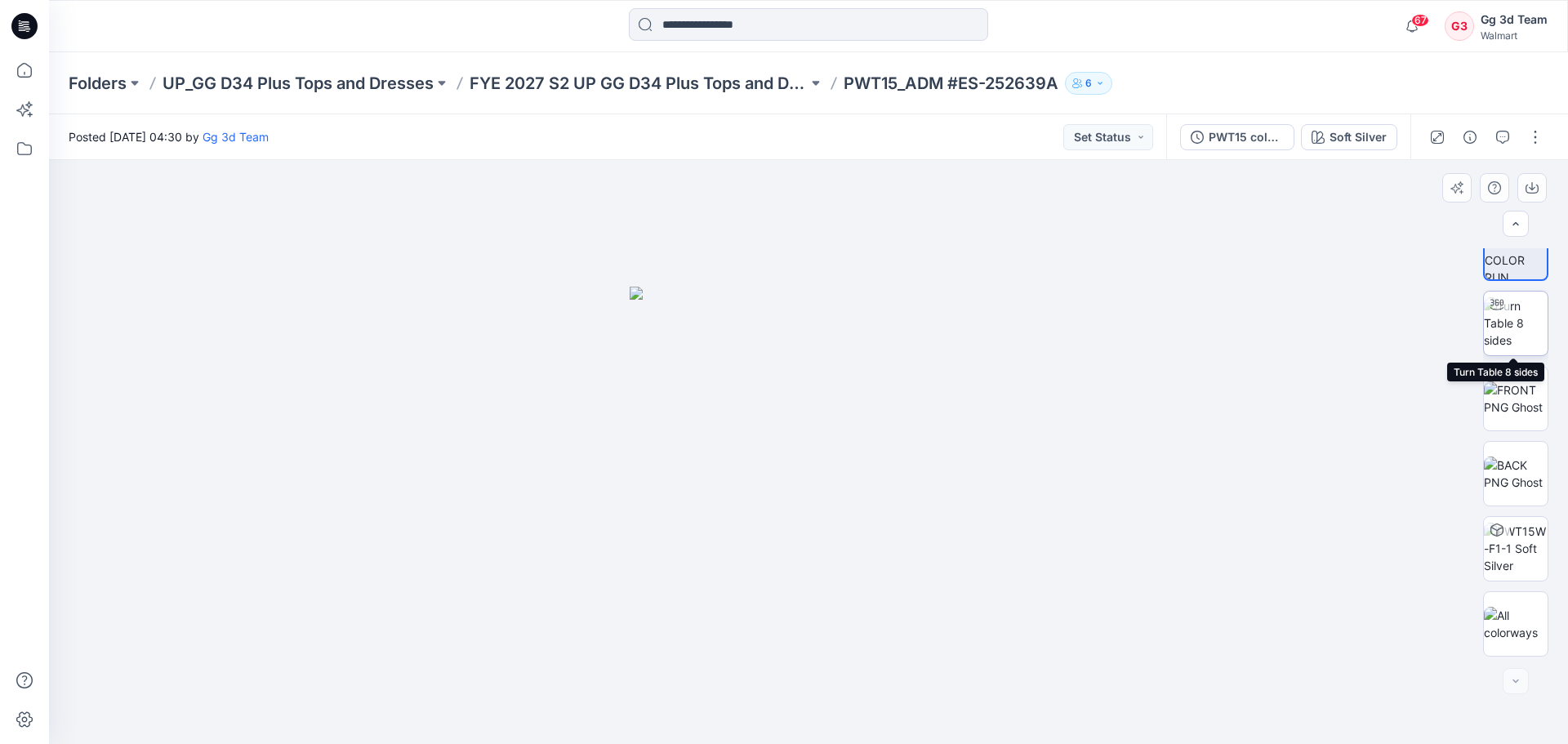
click at [1519, 325] on img at bounding box center [1515, 322] width 64 height 51
drag, startPoint x: 911, startPoint y: 725, endPoint x: 1170, endPoint y: 688, distance: 261.6
click at [1170, 688] on div at bounding box center [808, 451] width 1519 height 583
drag, startPoint x: 967, startPoint y: 715, endPoint x: 1009, endPoint y: 712, distance: 42.1
click at [1009, 712] on icon at bounding box center [811, 696] width 494 height 61
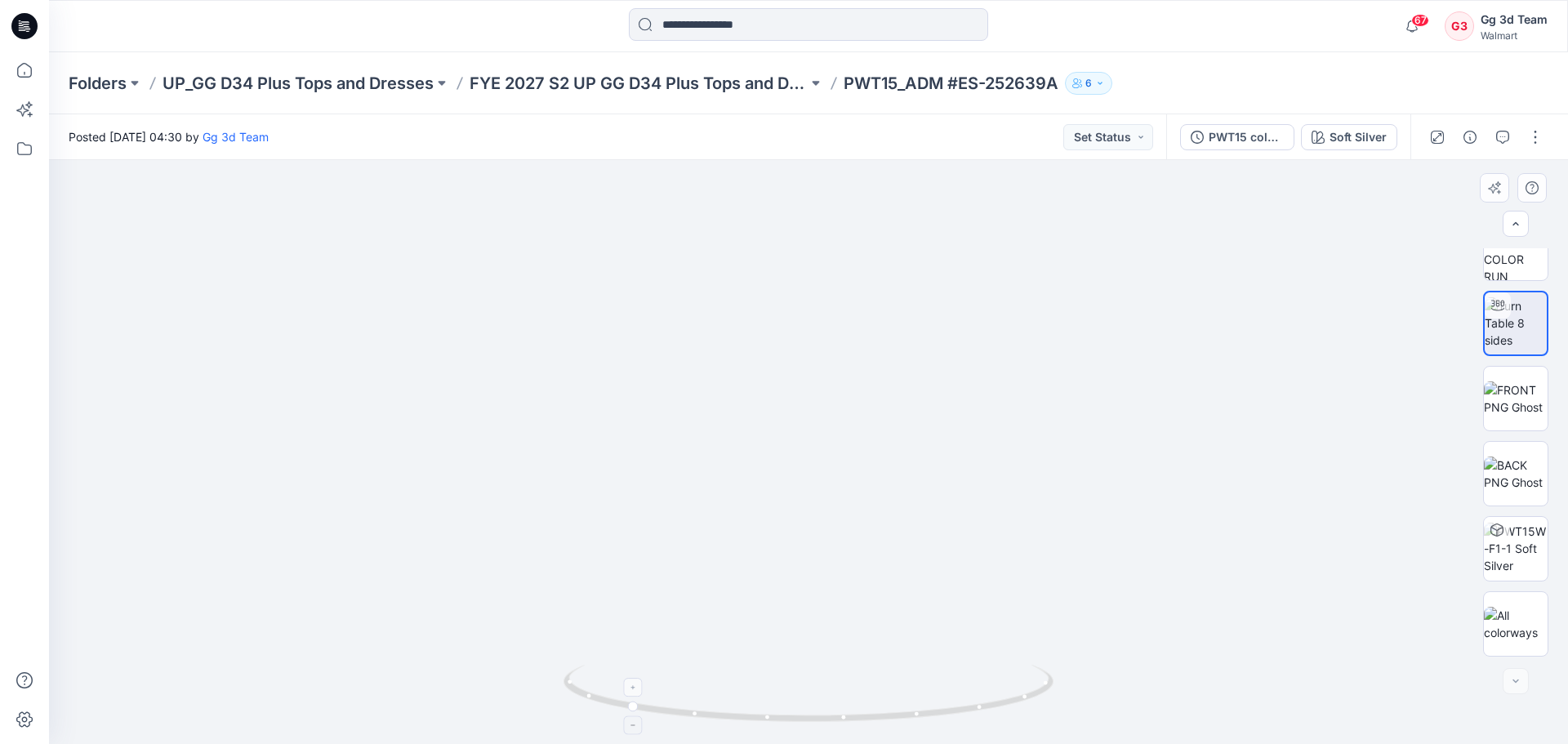
click at [969, 714] on icon at bounding box center [811, 696] width 494 height 61
drag, startPoint x: 978, startPoint y: 716, endPoint x: 748, endPoint y: 714, distance: 230.0
click at [748, 714] on icon at bounding box center [811, 696] width 494 height 61
click at [1351, 132] on div "Soft Silver" at bounding box center [1358, 137] width 58 height 18
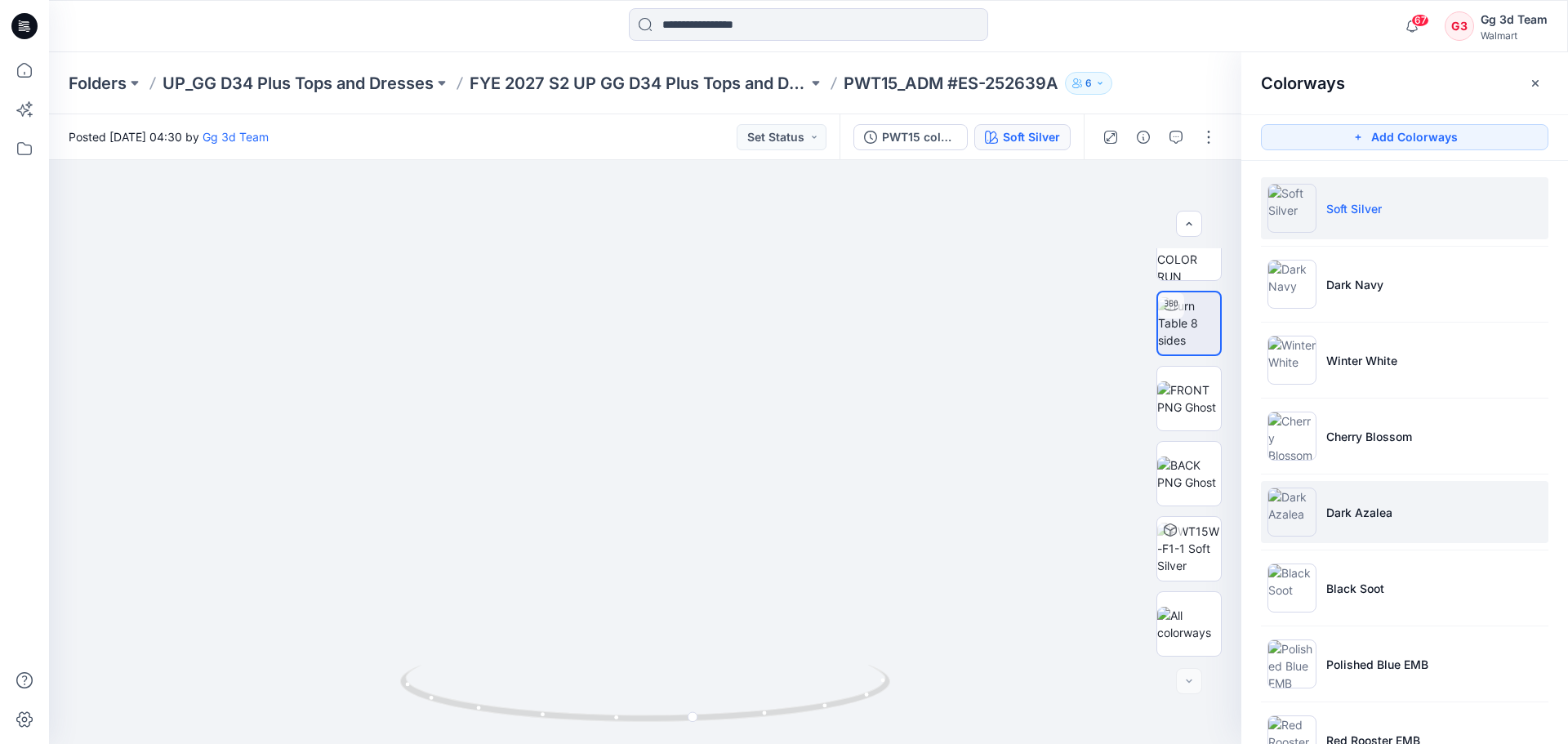
scroll to position [57, 0]
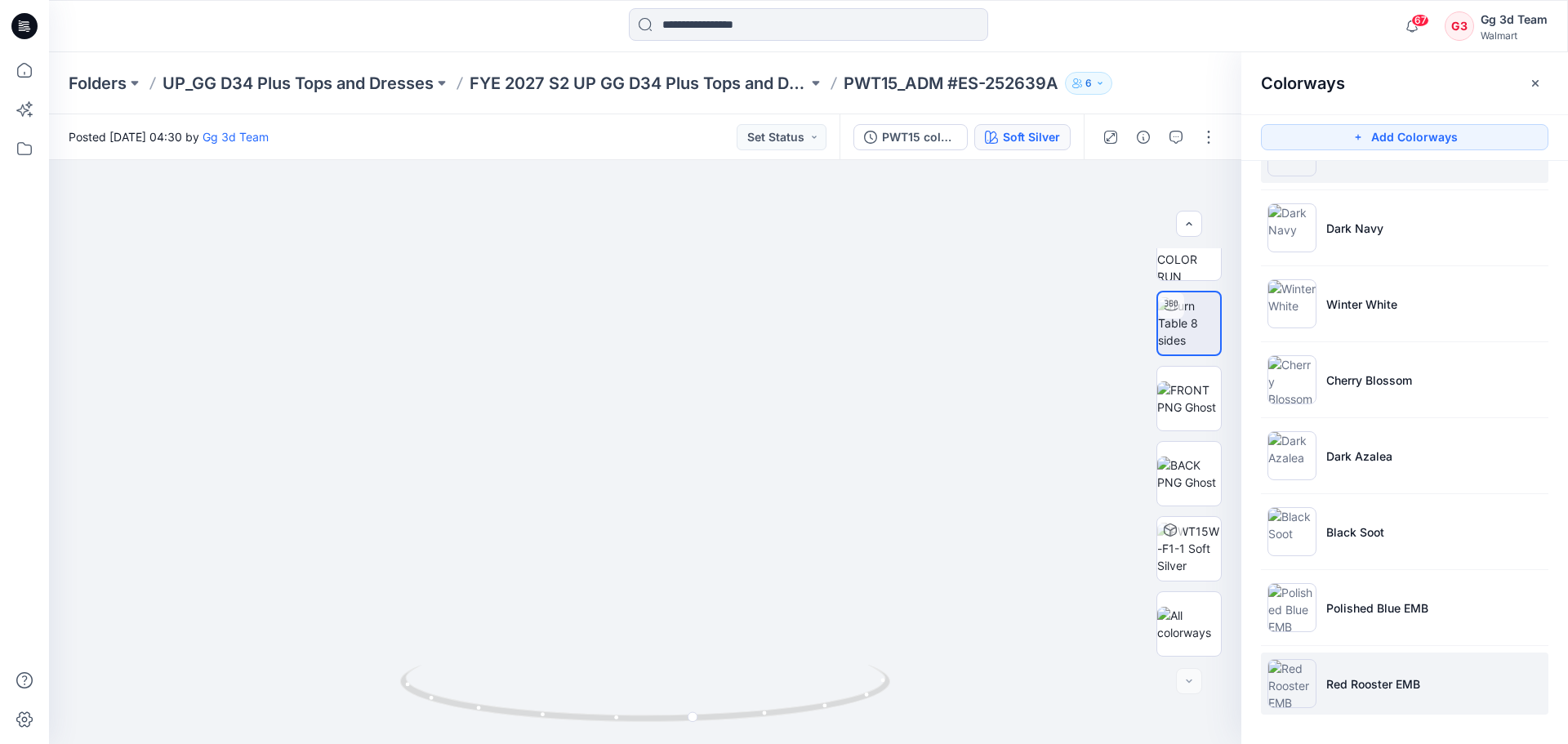
click at [1300, 681] on img at bounding box center [1291, 683] width 49 height 49
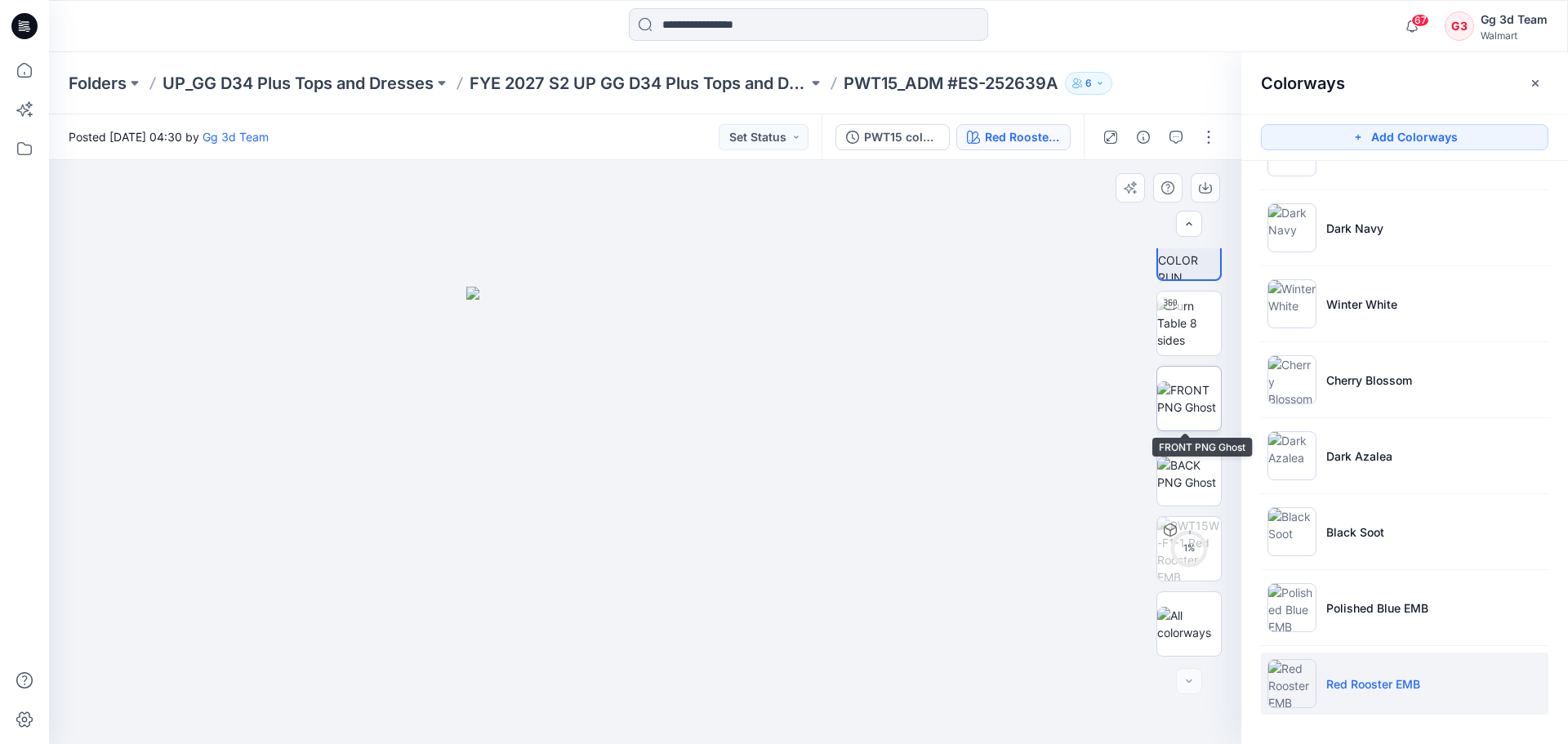
click at [1194, 408] on img at bounding box center [1189, 398] width 64 height 34
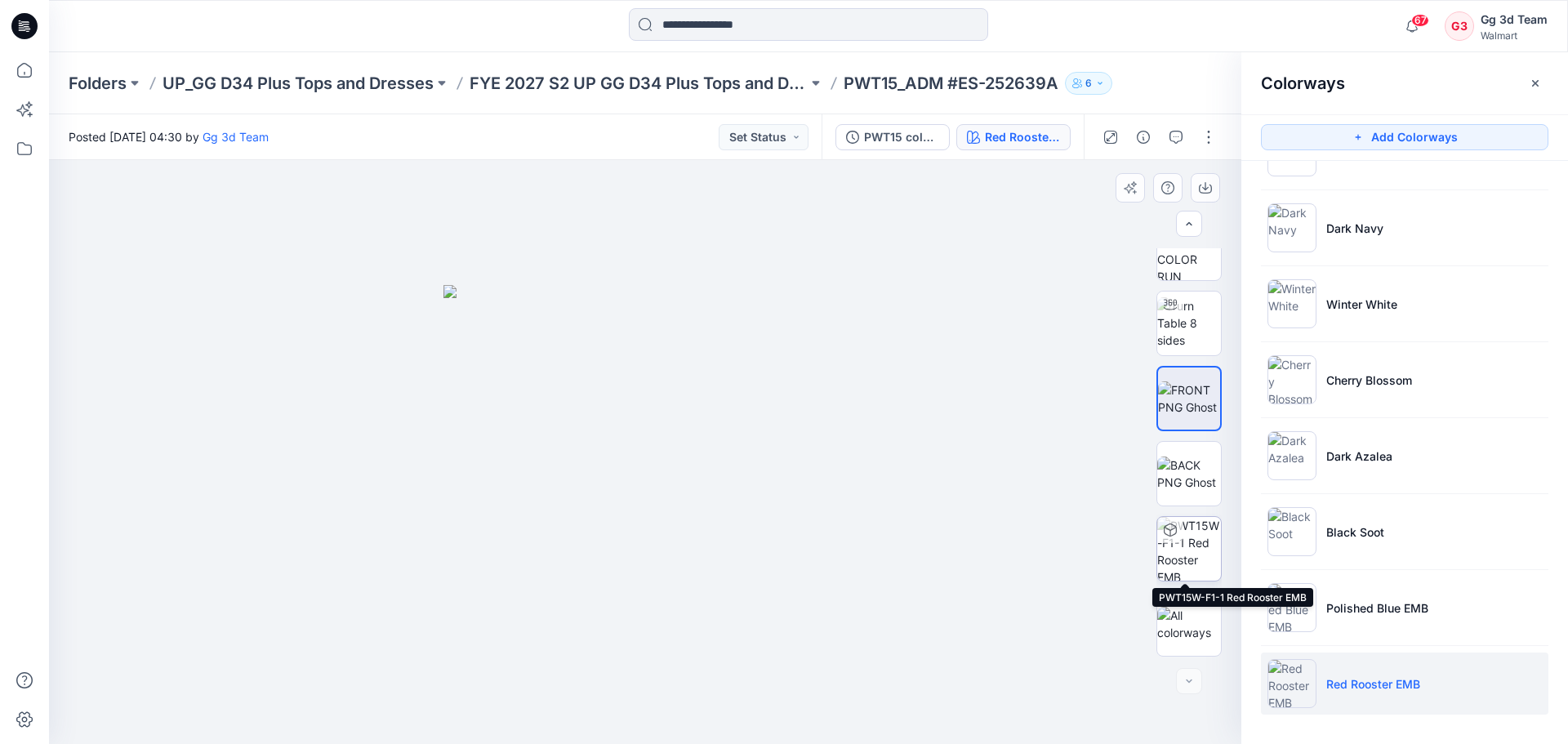
click at [1187, 532] on img at bounding box center [1189, 548] width 64 height 64
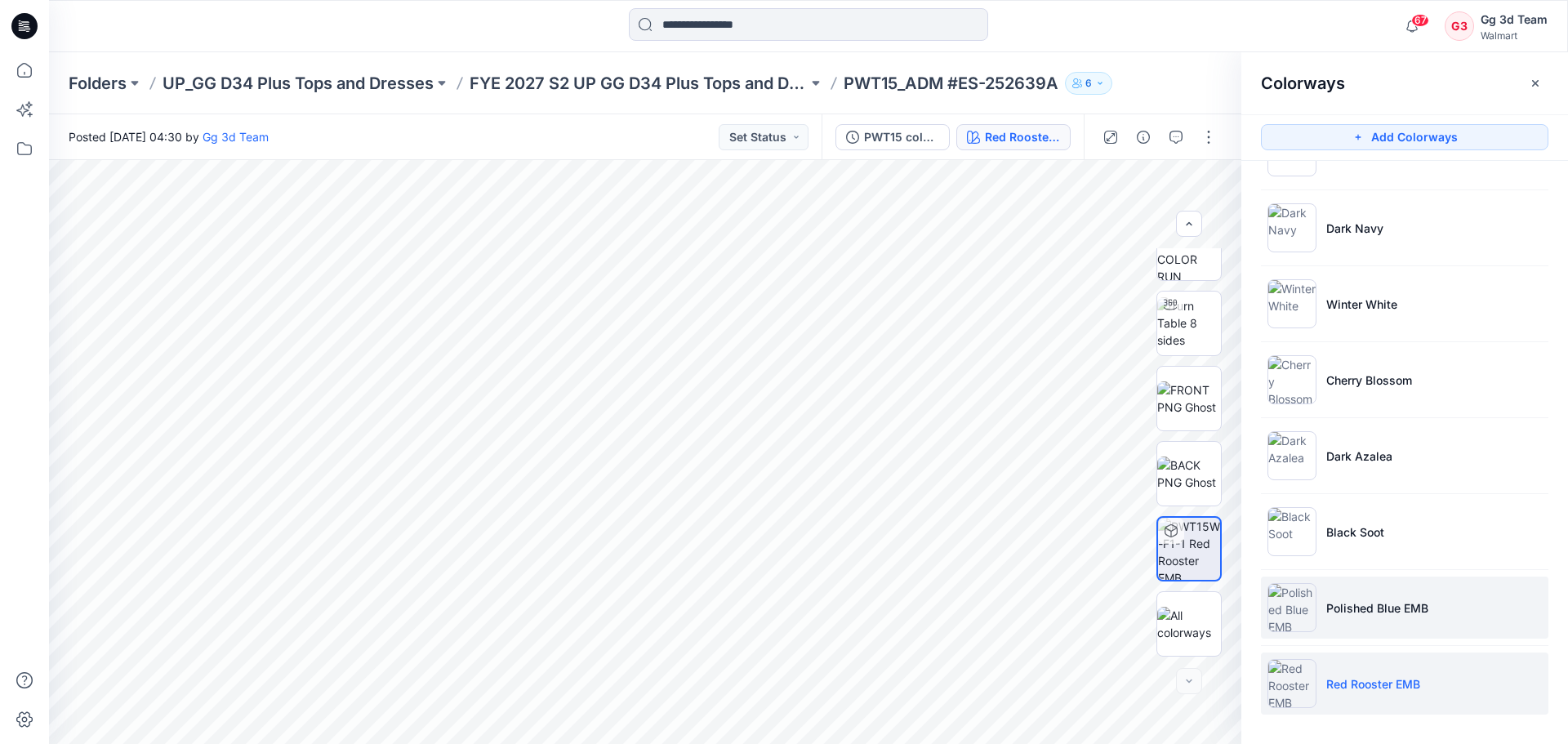
click at [1297, 594] on img at bounding box center [1291, 607] width 49 height 49
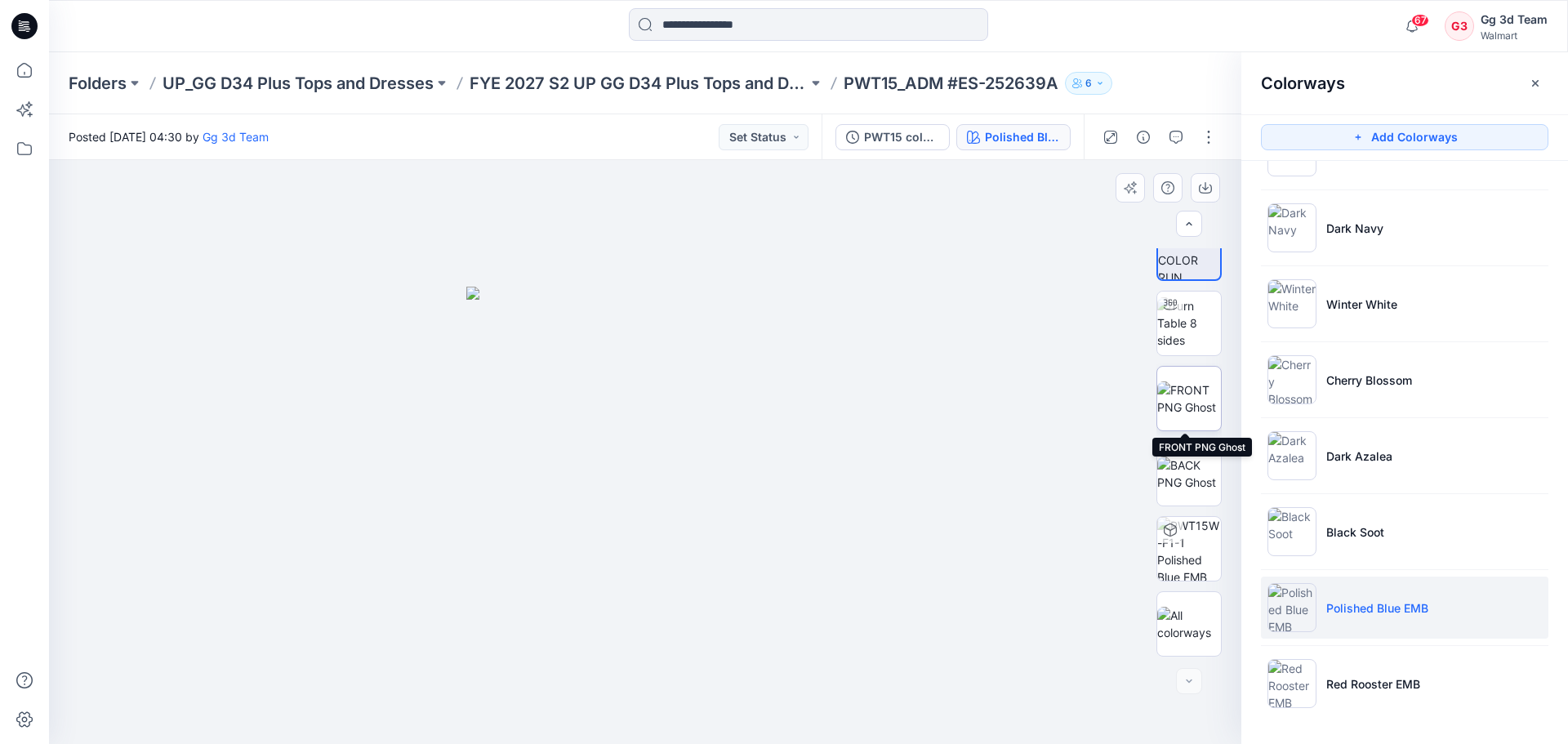
click at [1178, 388] on img at bounding box center [1189, 398] width 64 height 34
click at [1175, 324] on img at bounding box center [1189, 322] width 64 height 51
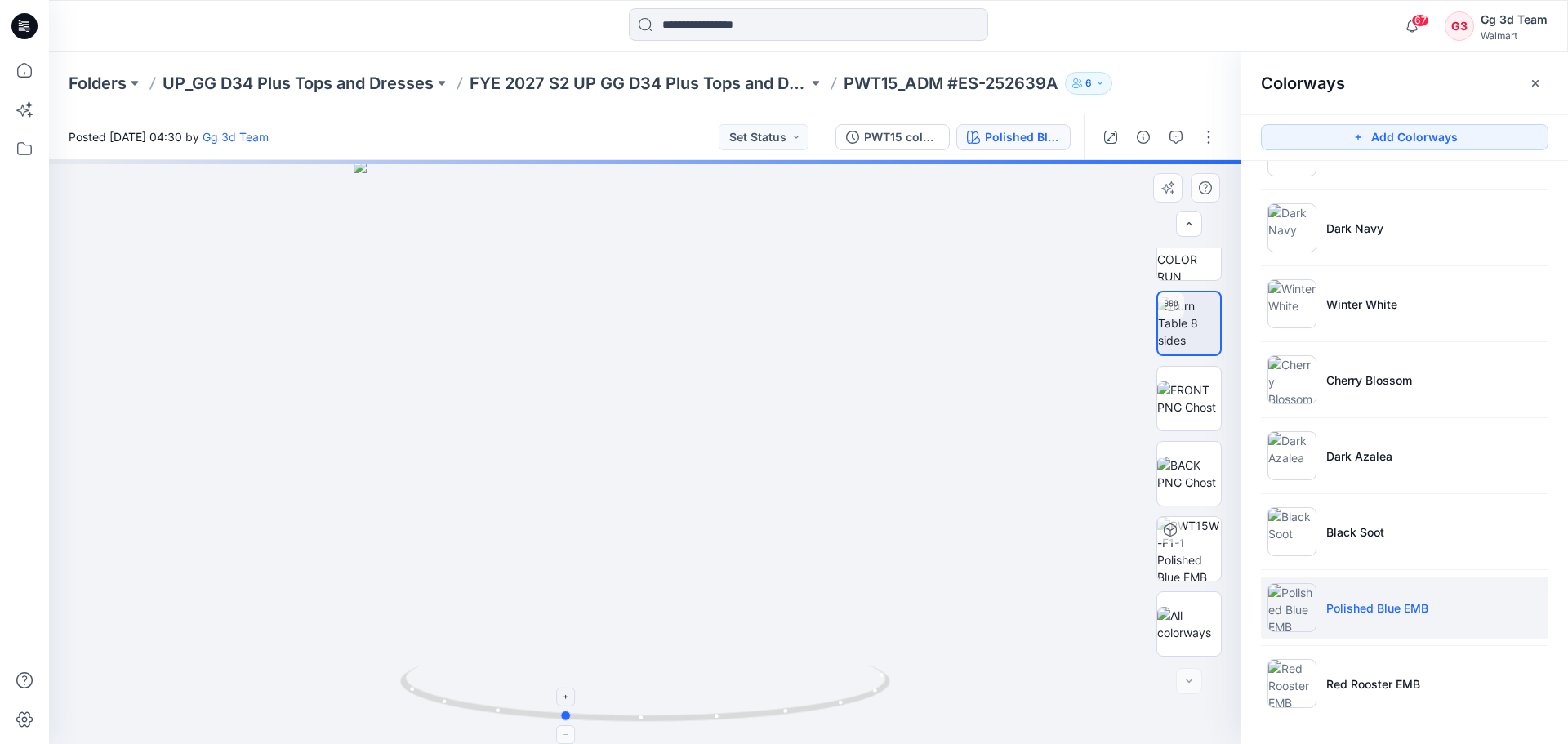
drag, startPoint x: 658, startPoint y: 724, endPoint x: 610, endPoint y: 725, distance: 48.0
click at [610, 725] on icon at bounding box center [647, 696] width 494 height 61
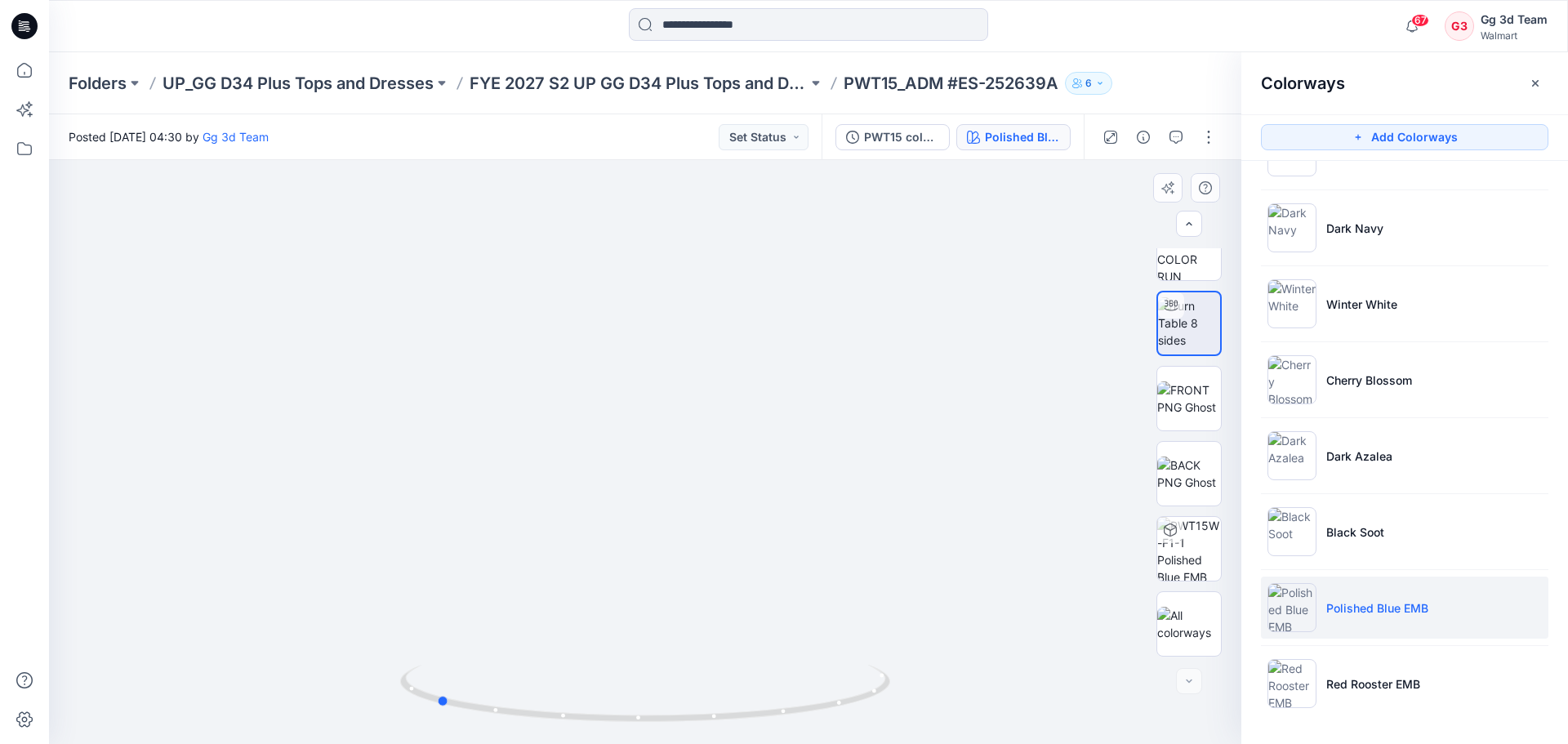
drag, startPoint x: 673, startPoint y: 723, endPoint x: 569, endPoint y: 728, distance: 104.1
click at [569, 728] on div at bounding box center [645, 703] width 490 height 82
